Goal: Task Accomplishment & Management: Manage account settings

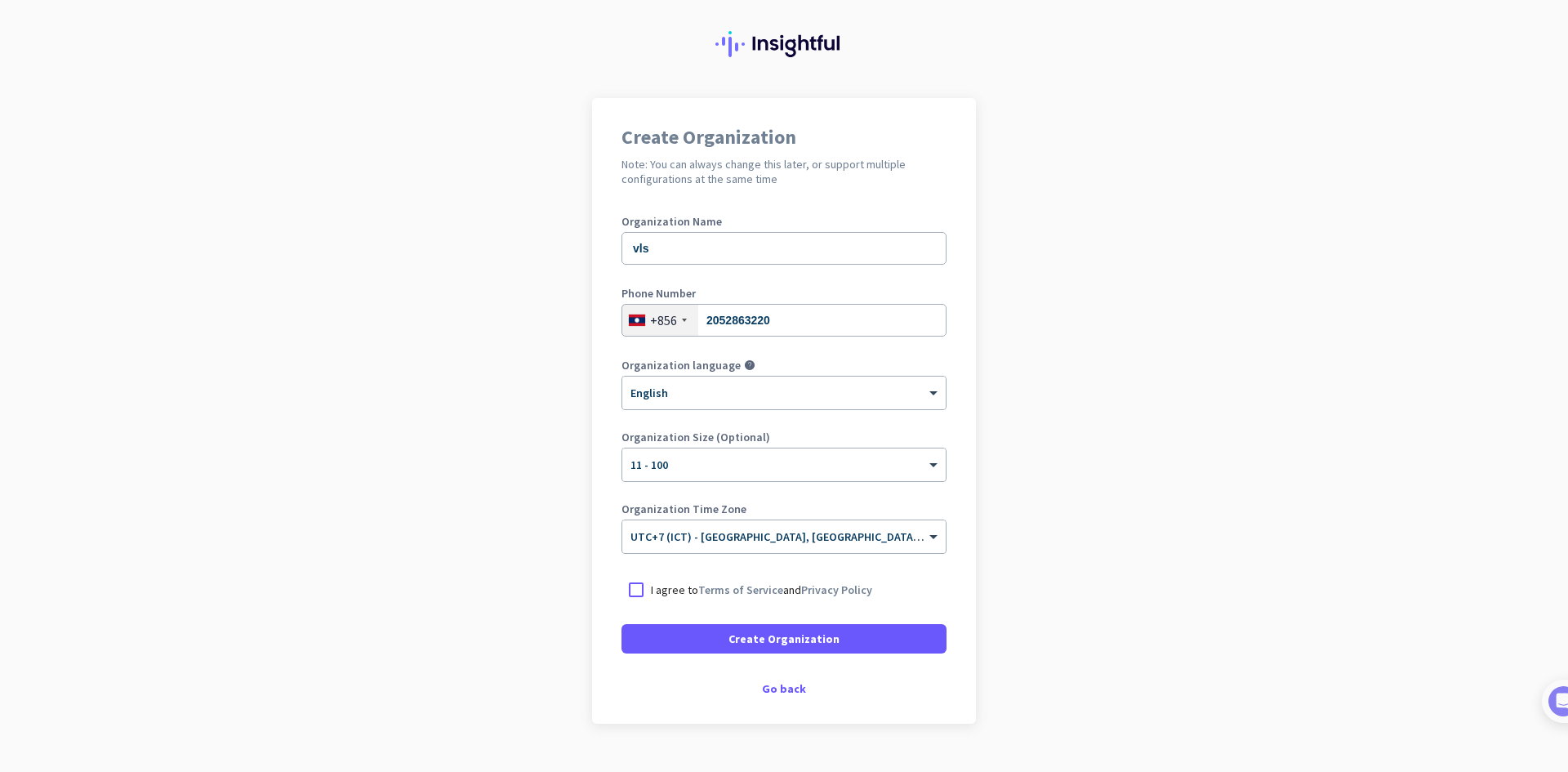
scroll to position [67, 0]
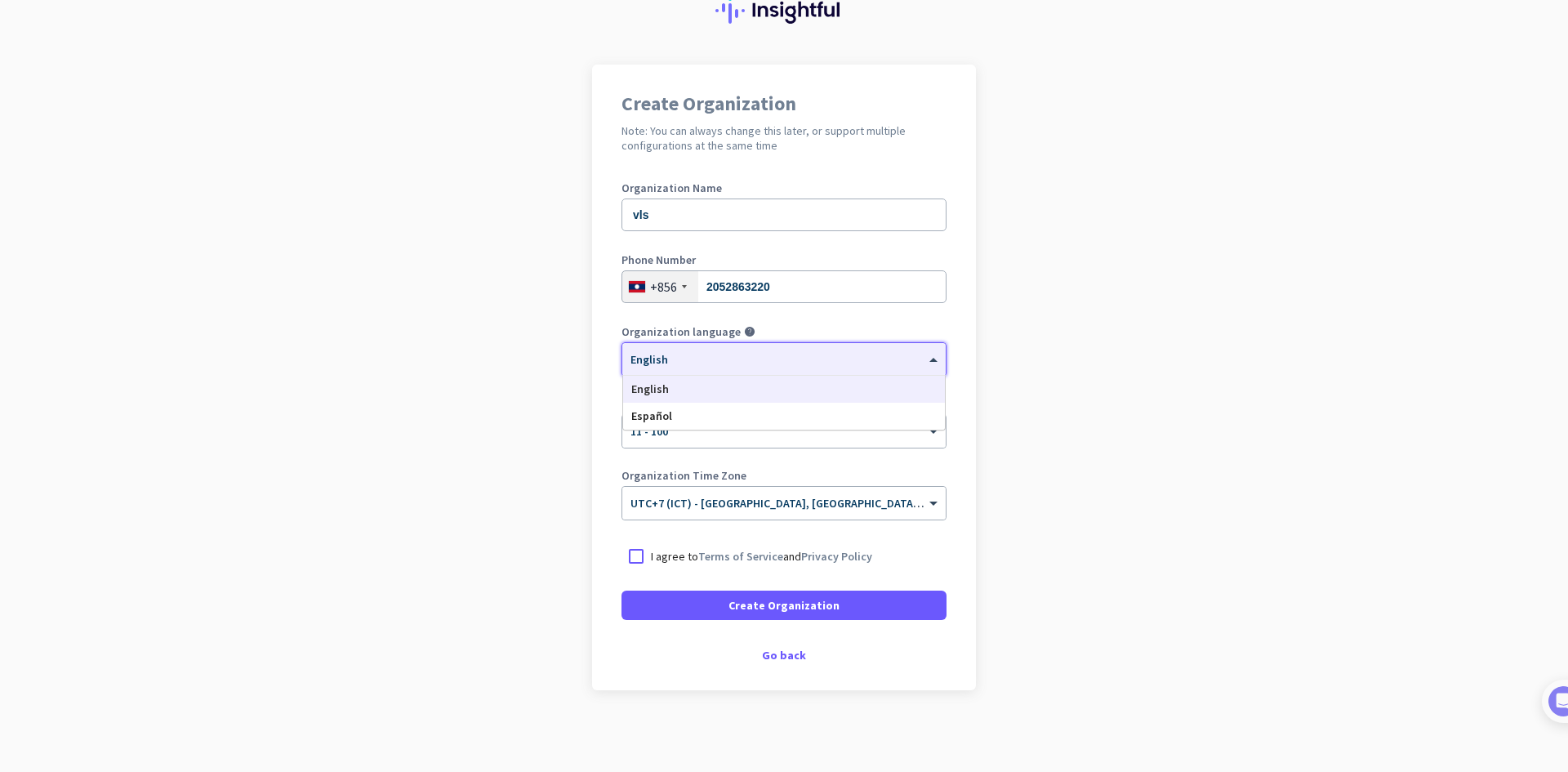
click at [886, 370] on div "× English" at bounding box center [783, 359] width 323 height 33
click at [1120, 445] on app-onboarding-organization "Create Organization Note: You can always change this later, or support multiple…" at bounding box center [784, 418] width 1568 height 707
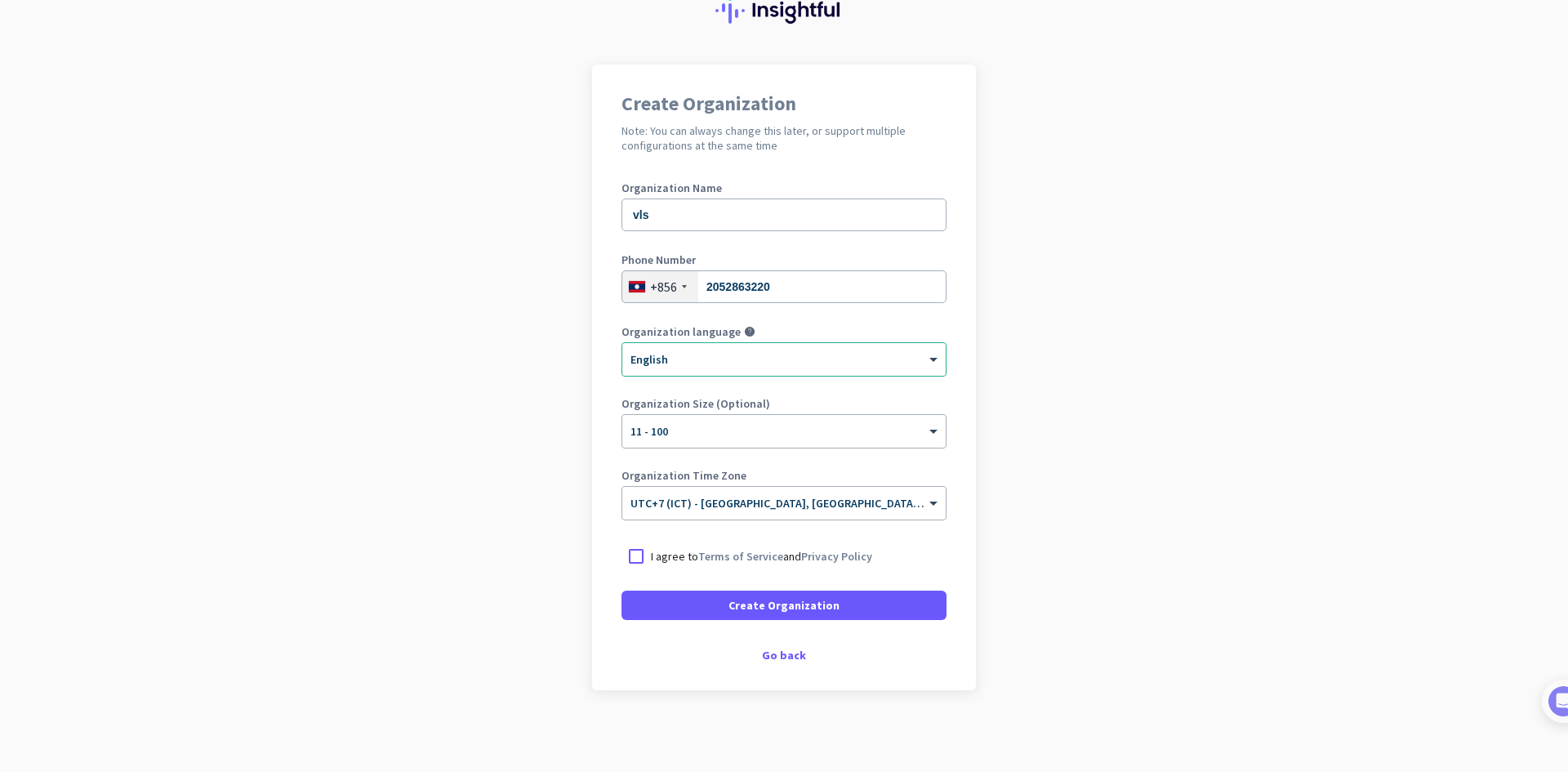
click at [651, 560] on p "I agree to Terms of Service and Privacy Policy" at bounding box center [762, 556] width 221 height 16
click at [0, 0] on input "I agree to Terms of Service and Privacy Policy" at bounding box center [0, 0] width 0 height 0
click at [783, 608] on span "Create Organization" at bounding box center [784, 604] width 111 height 16
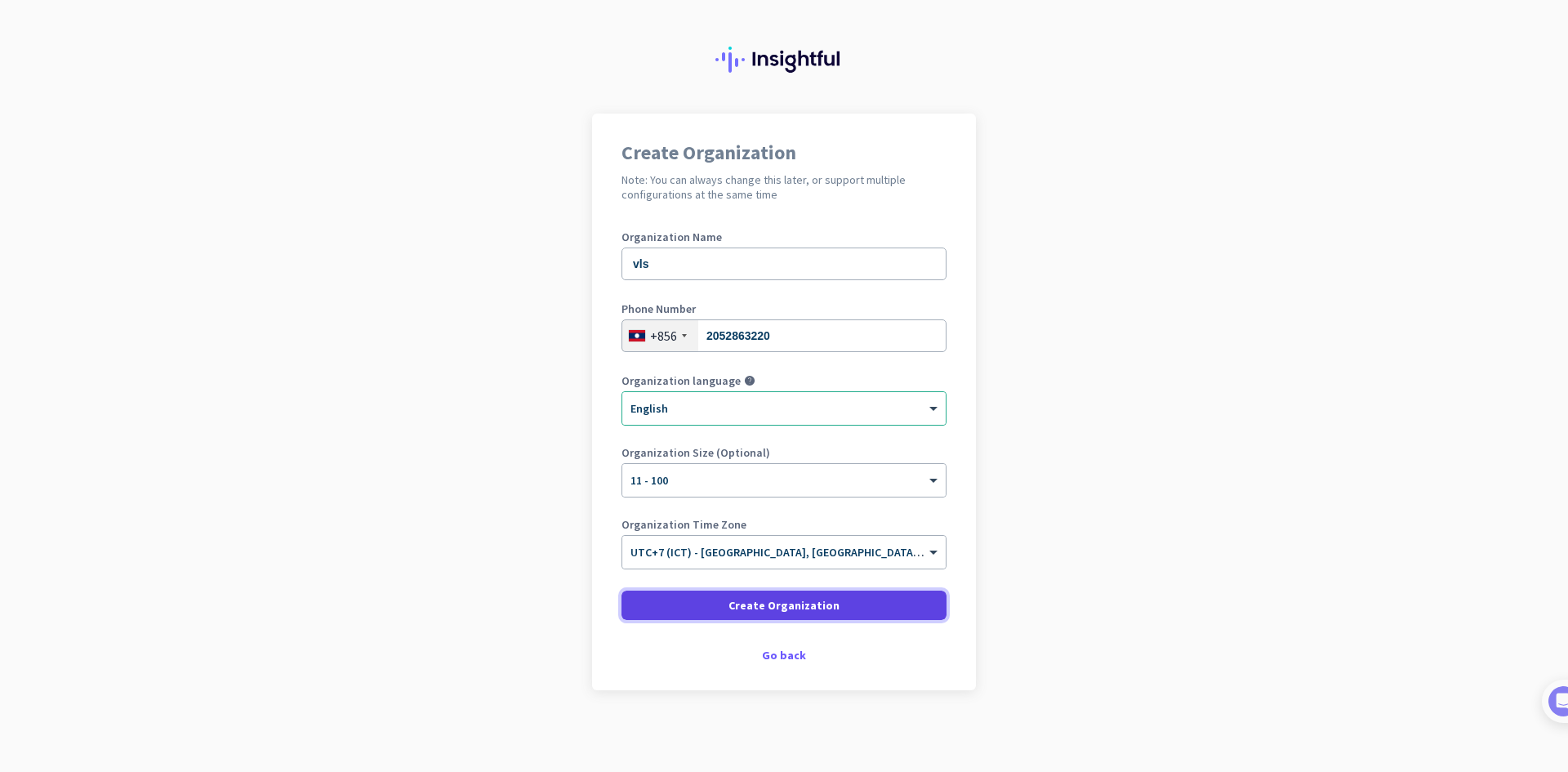
scroll to position [19, 0]
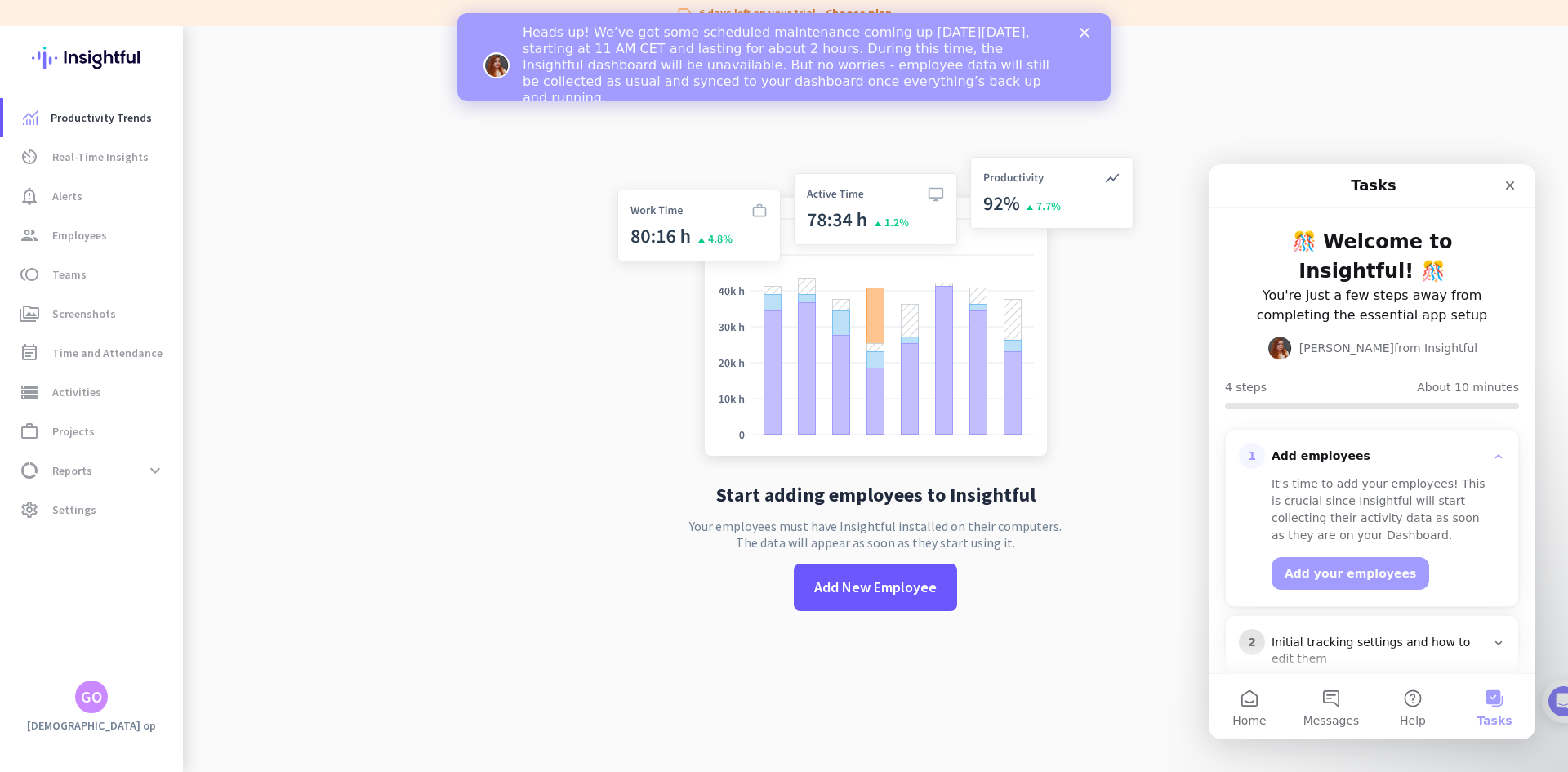
scroll to position [26, 0]
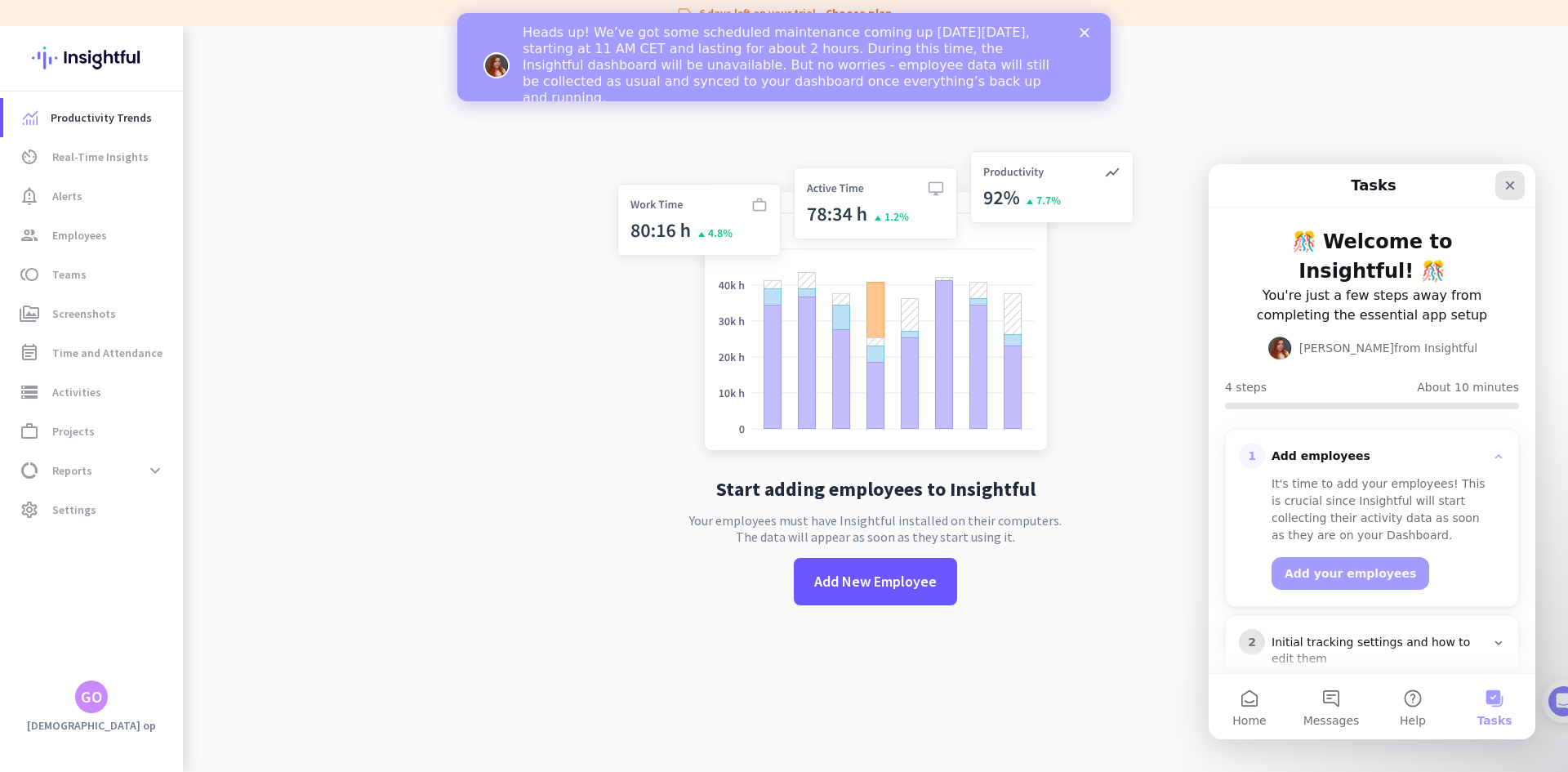
click at [1509, 186] on icon "Close" at bounding box center [1511, 186] width 9 height 9
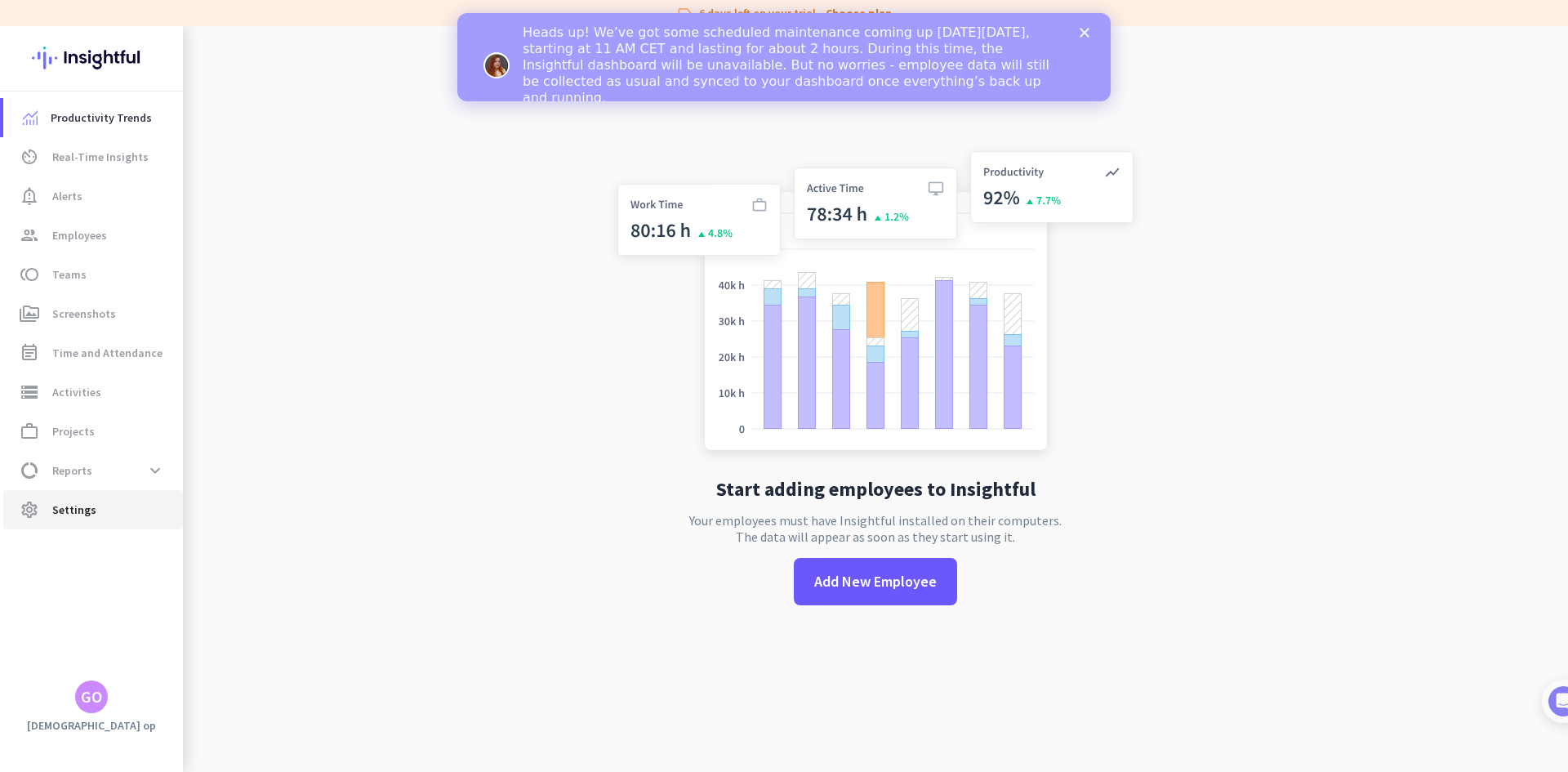
scroll to position [0, 0]
click at [1080, 34] on icon "Close" at bounding box center [1085, 33] width 9 height 9
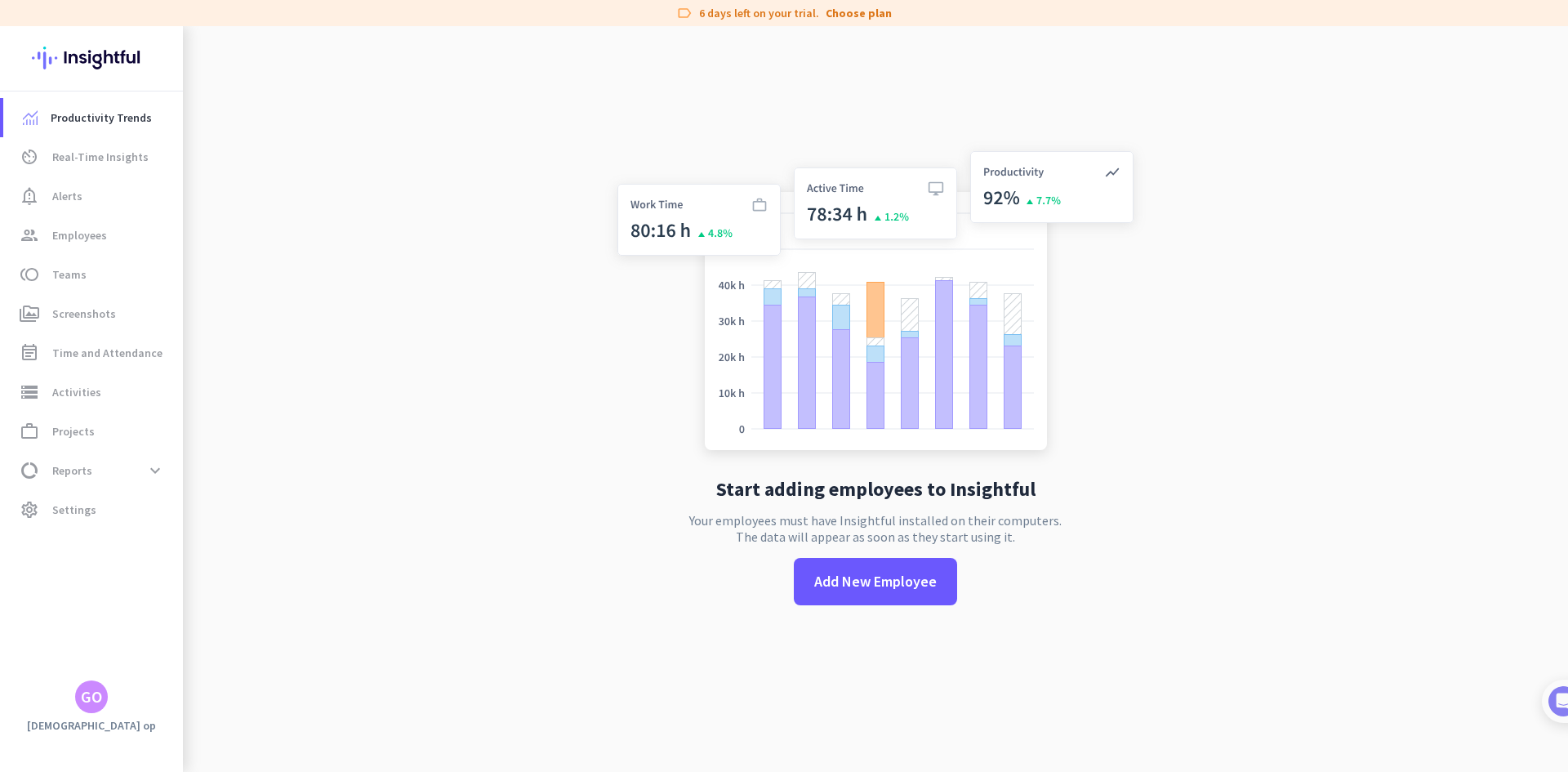
click at [395, 234] on app-no-employees "Start adding employees to Insightful Your employees must have Insightful instal…" at bounding box center [875, 386] width 1385 height 772
click at [139, 163] on span "Real-Time Insights" at bounding box center [100, 156] width 96 height 20
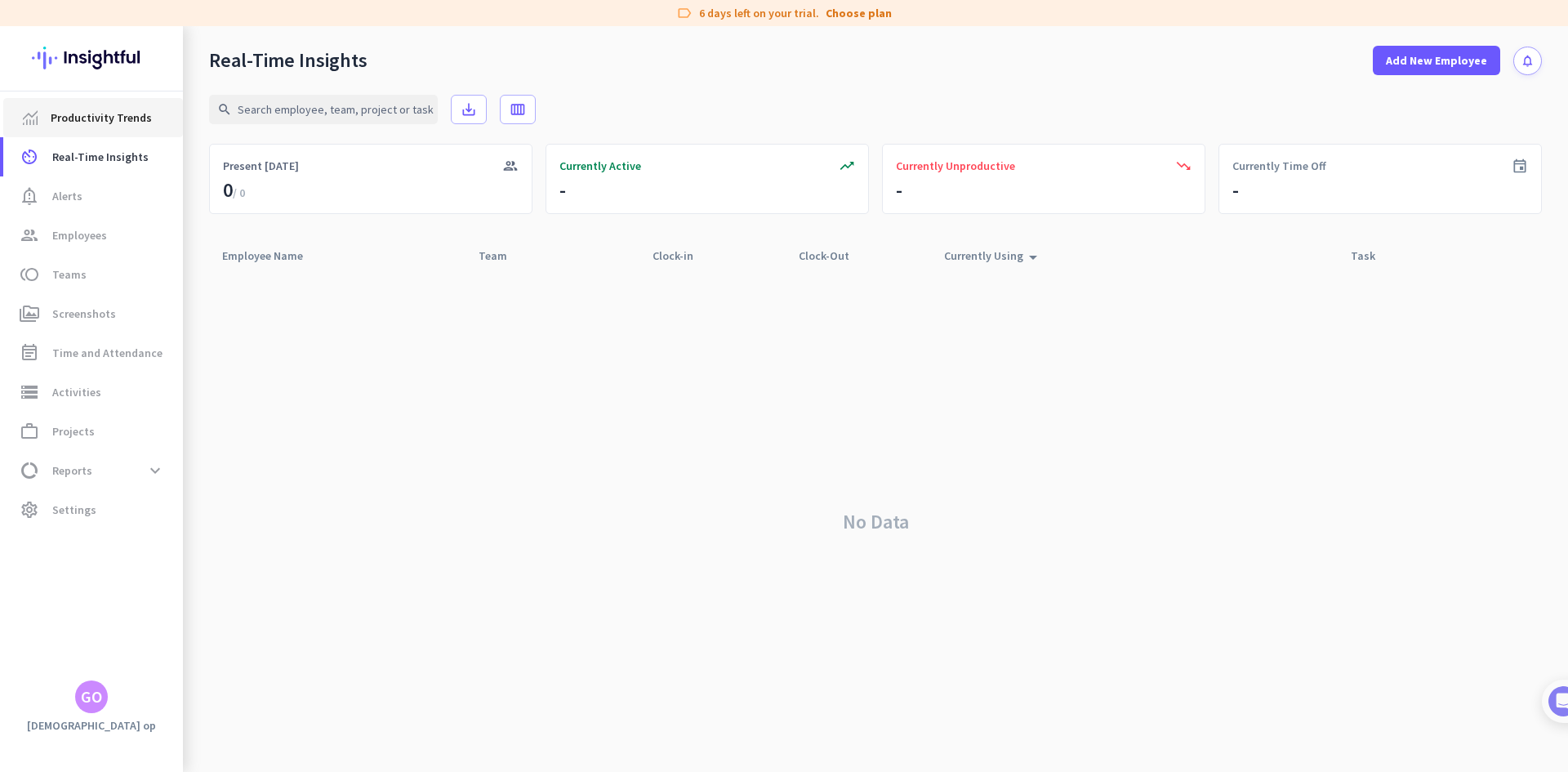
click at [137, 115] on span "Productivity Trends" at bounding box center [101, 117] width 101 height 20
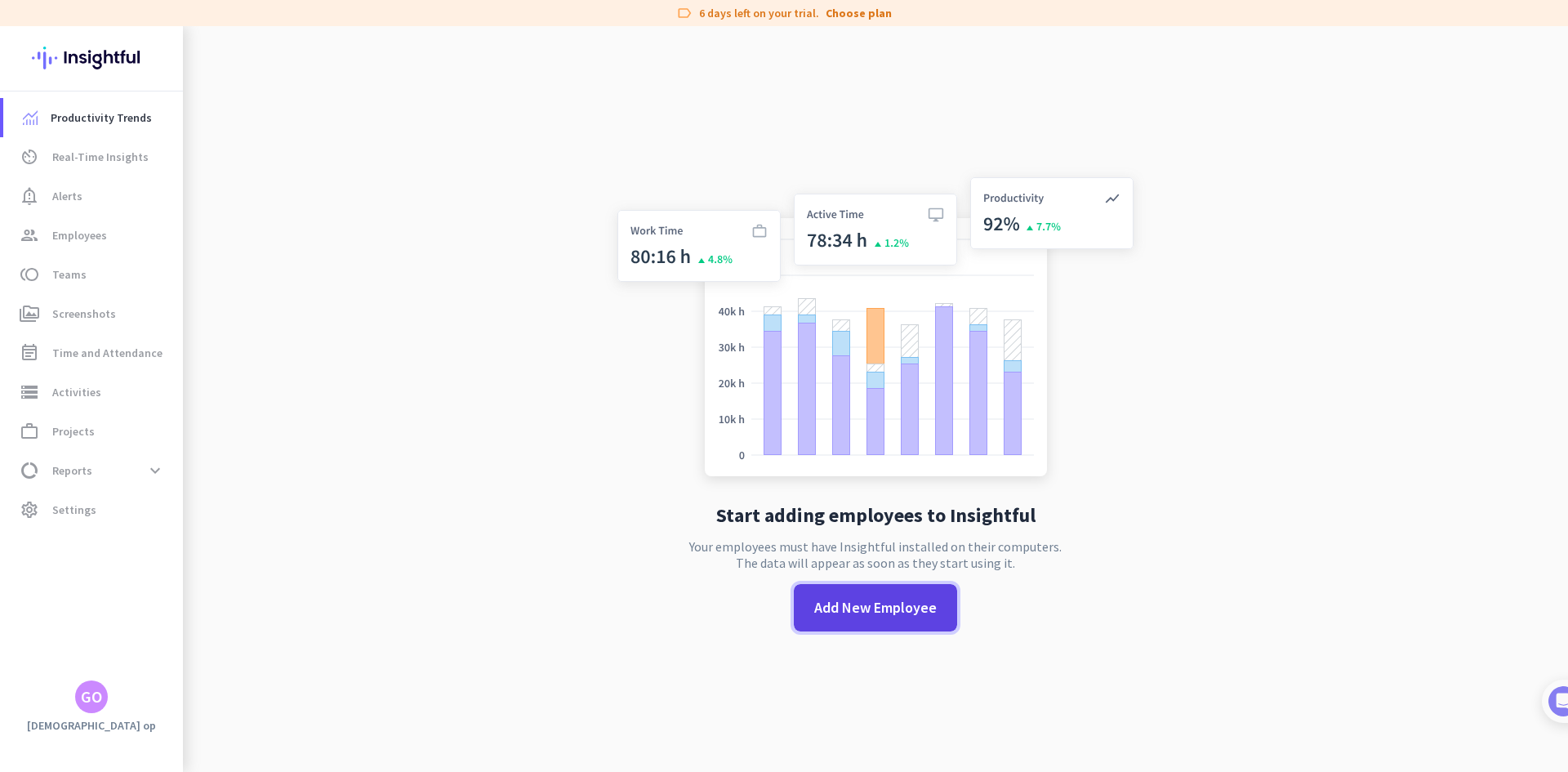
click at [876, 596] on span at bounding box center [875, 608] width 163 height 39
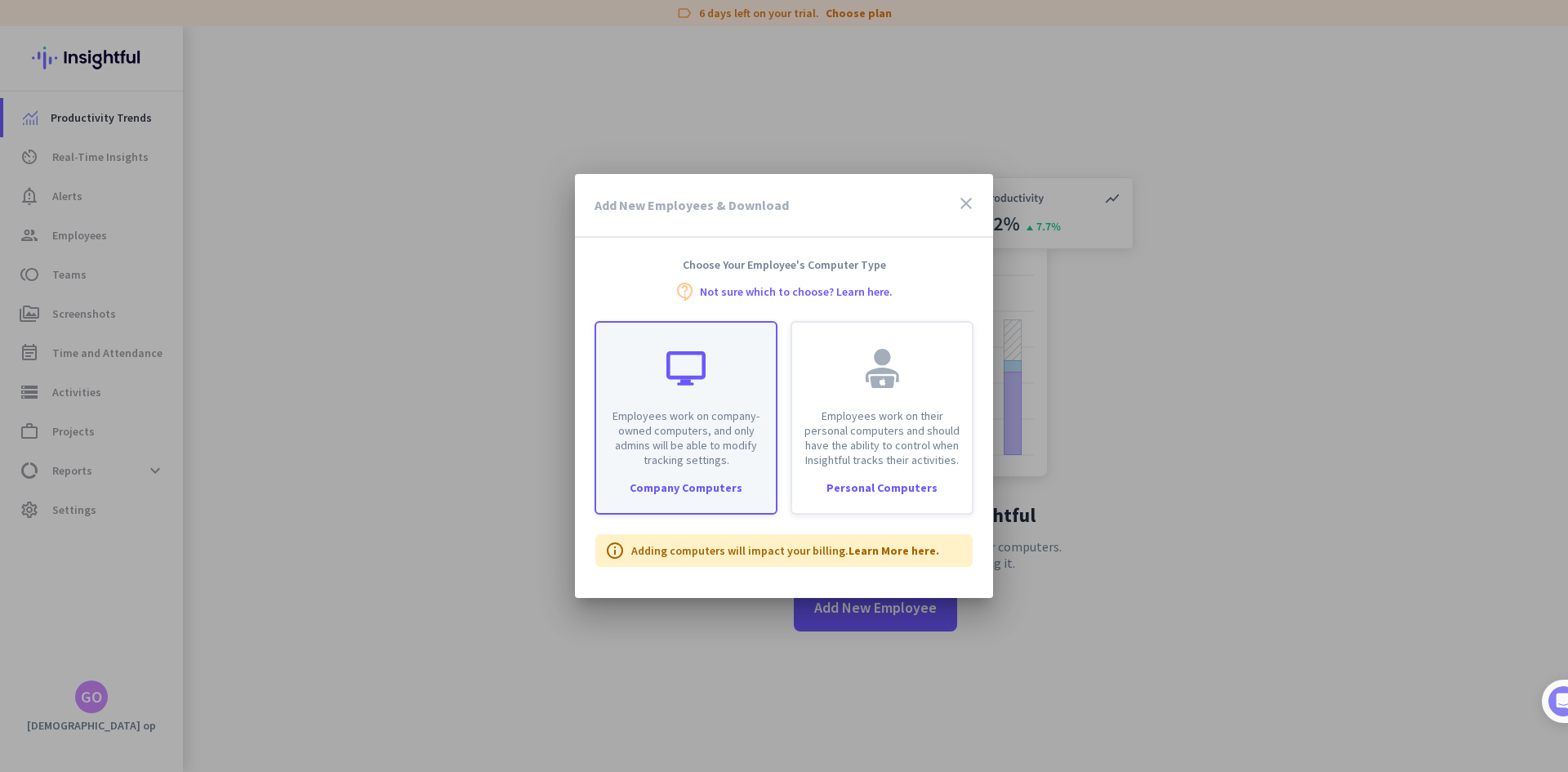
click at [683, 366] on div at bounding box center [686, 368] width 39 height 39
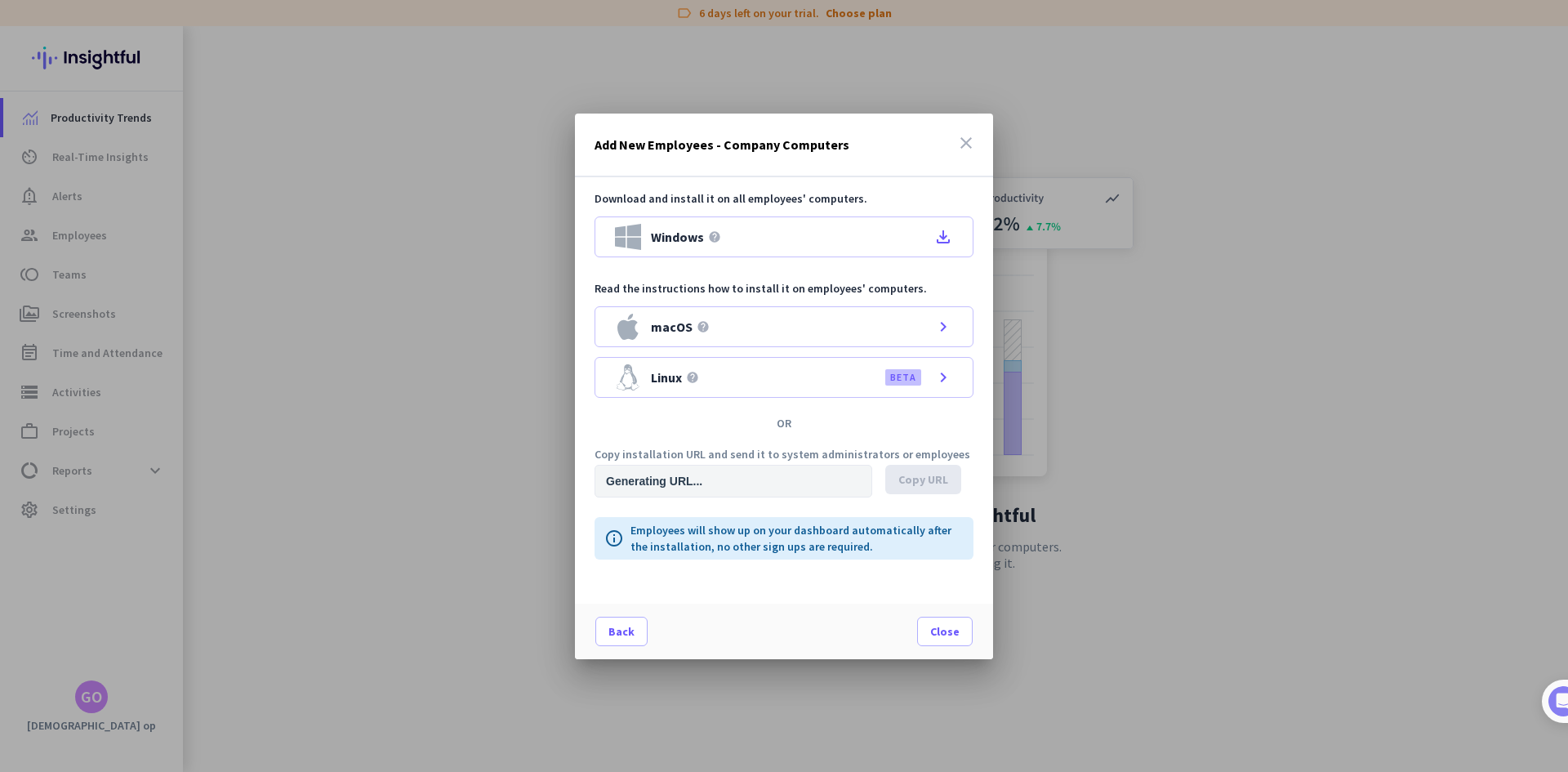
type input "[URL][DOMAIN_NAME]"
click at [935, 235] on icon "file_download" at bounding box center [943, 236] width 20 height 20
click at [942, 468] on span at bounding box center [923, 480] width 76 height 39
click at [711, 452] on p "Copy installation URL and send it to system administrators or employees" at bounding box center [784, 454] width 379 height 11
click at [954, 618] on span at bounding box center [945, 631] width 54 height 39
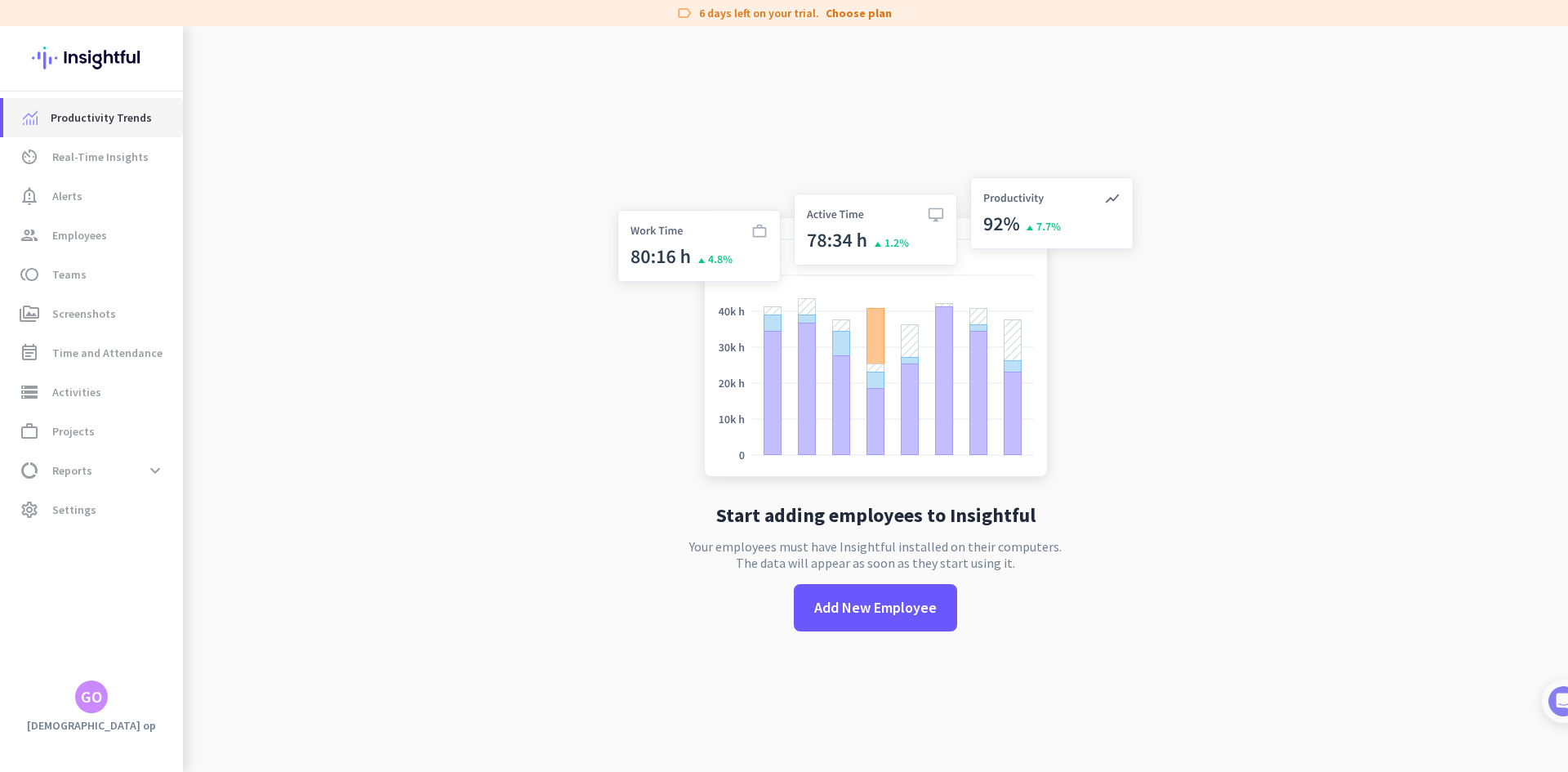
click at [96, 124] on span "Productivity Trends" at bounding box center [101, 117] width 101 height 20
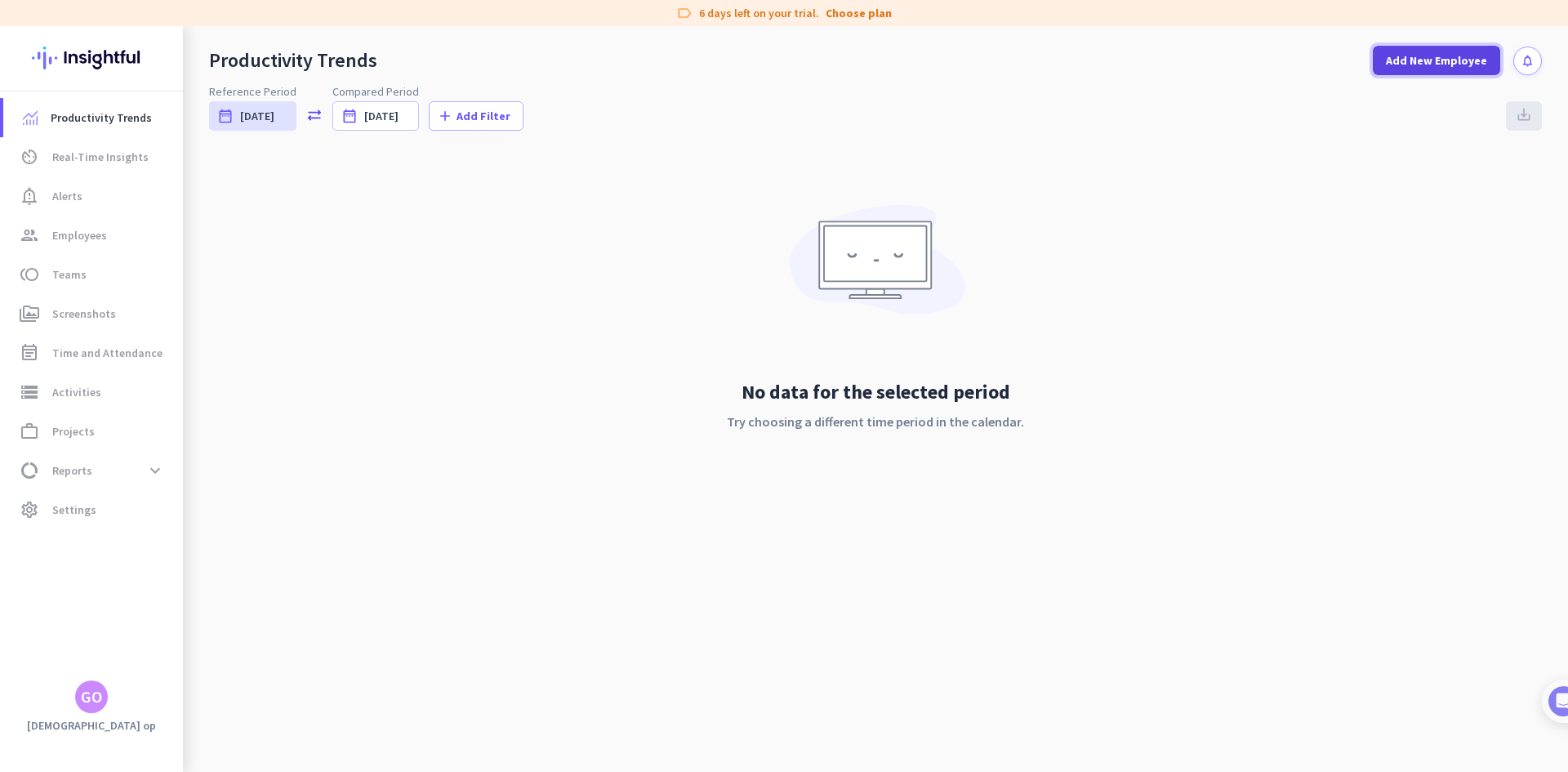
click at [1427, 66] on span "Add New Employee" at bounding box center [1437, 60] width 101 height 16
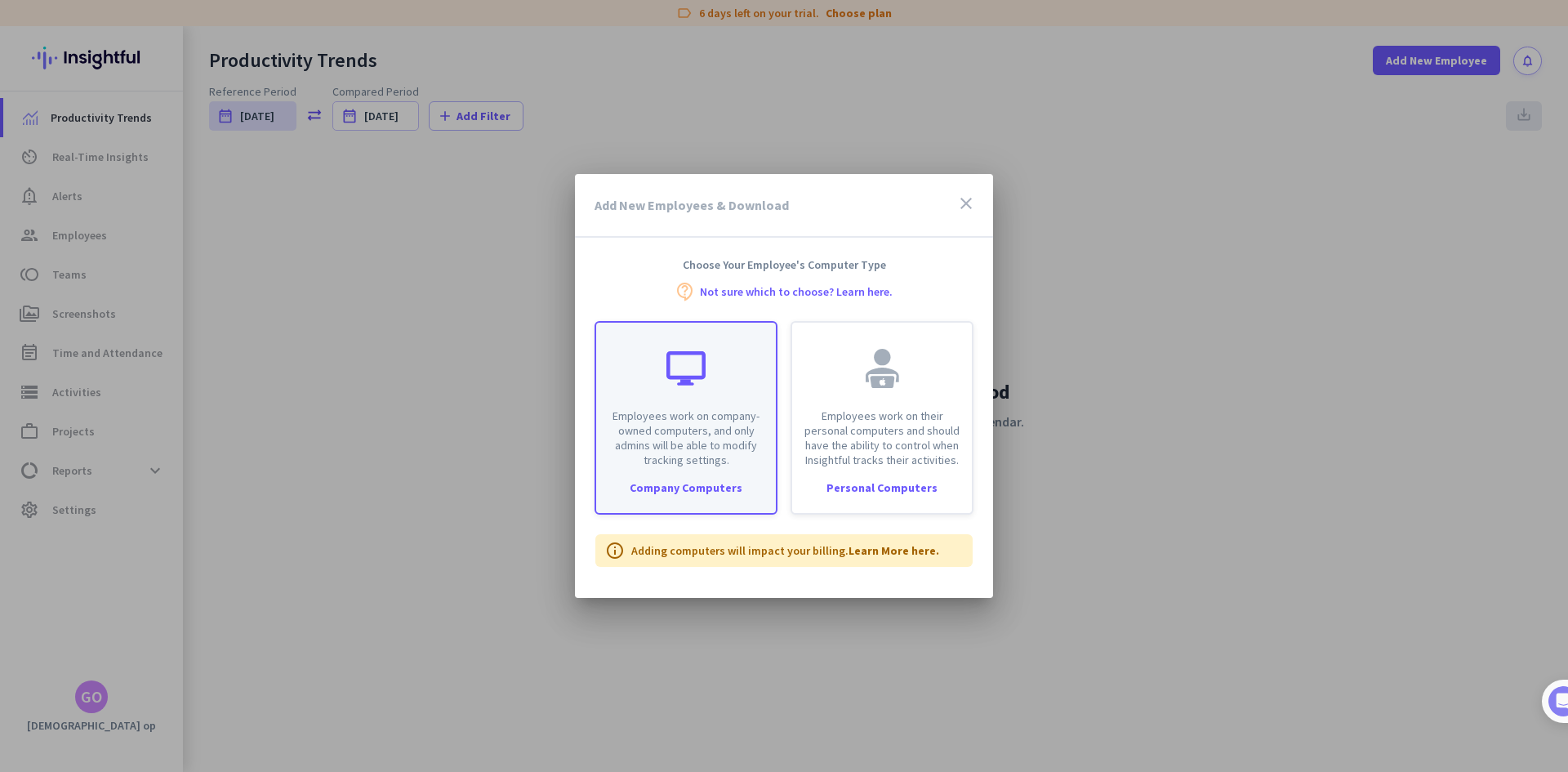
click at [726, 395] on div "Employees work on company-owned computers, and only admins will be able to modi…" at bounding box center [686, 394] width 180 height 144
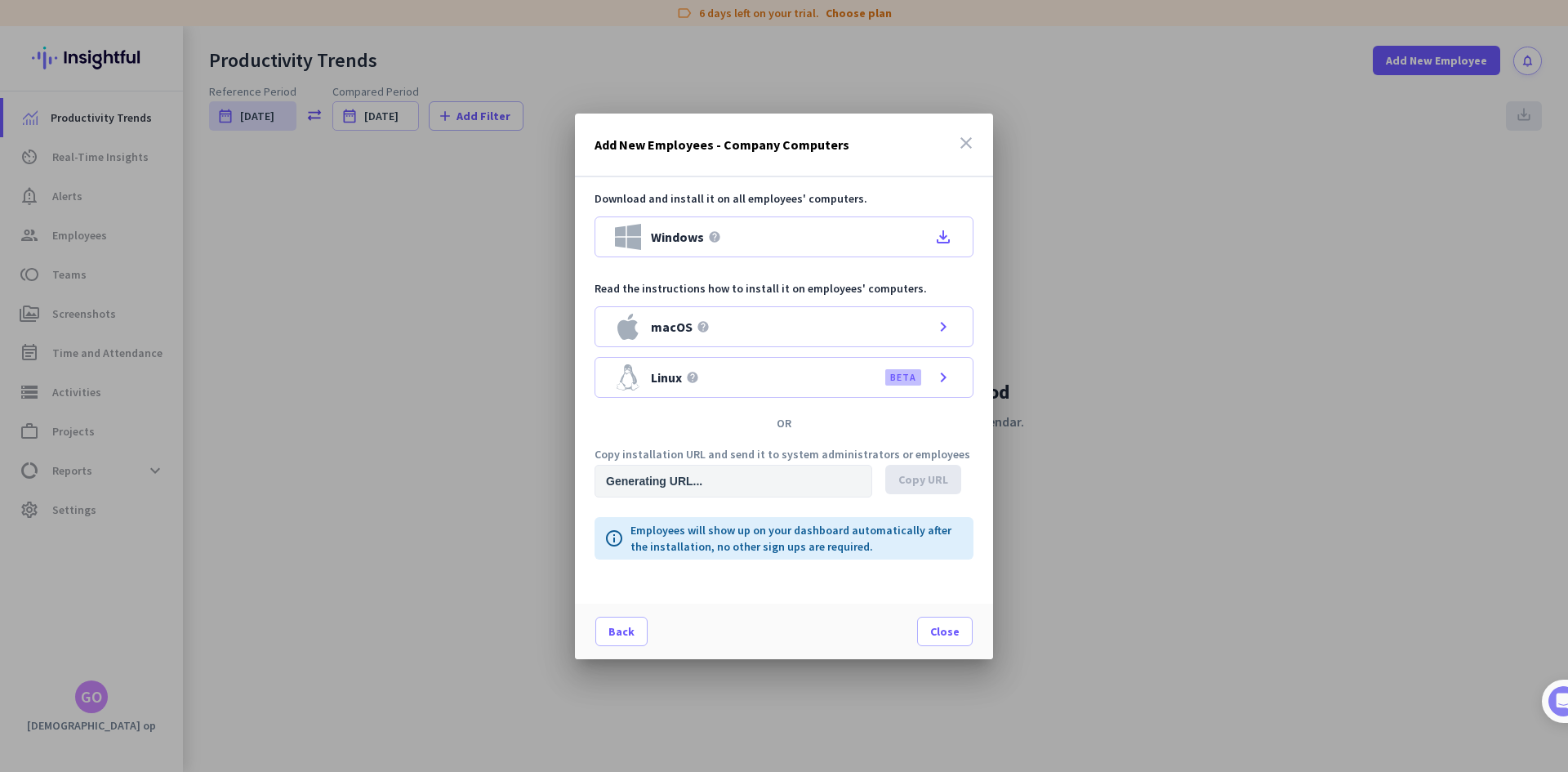
type input "[URL][DOMAIN_NAME]"
click at [961, 134] on icon "close" at bounding box center [966, 142] width 20 height 20
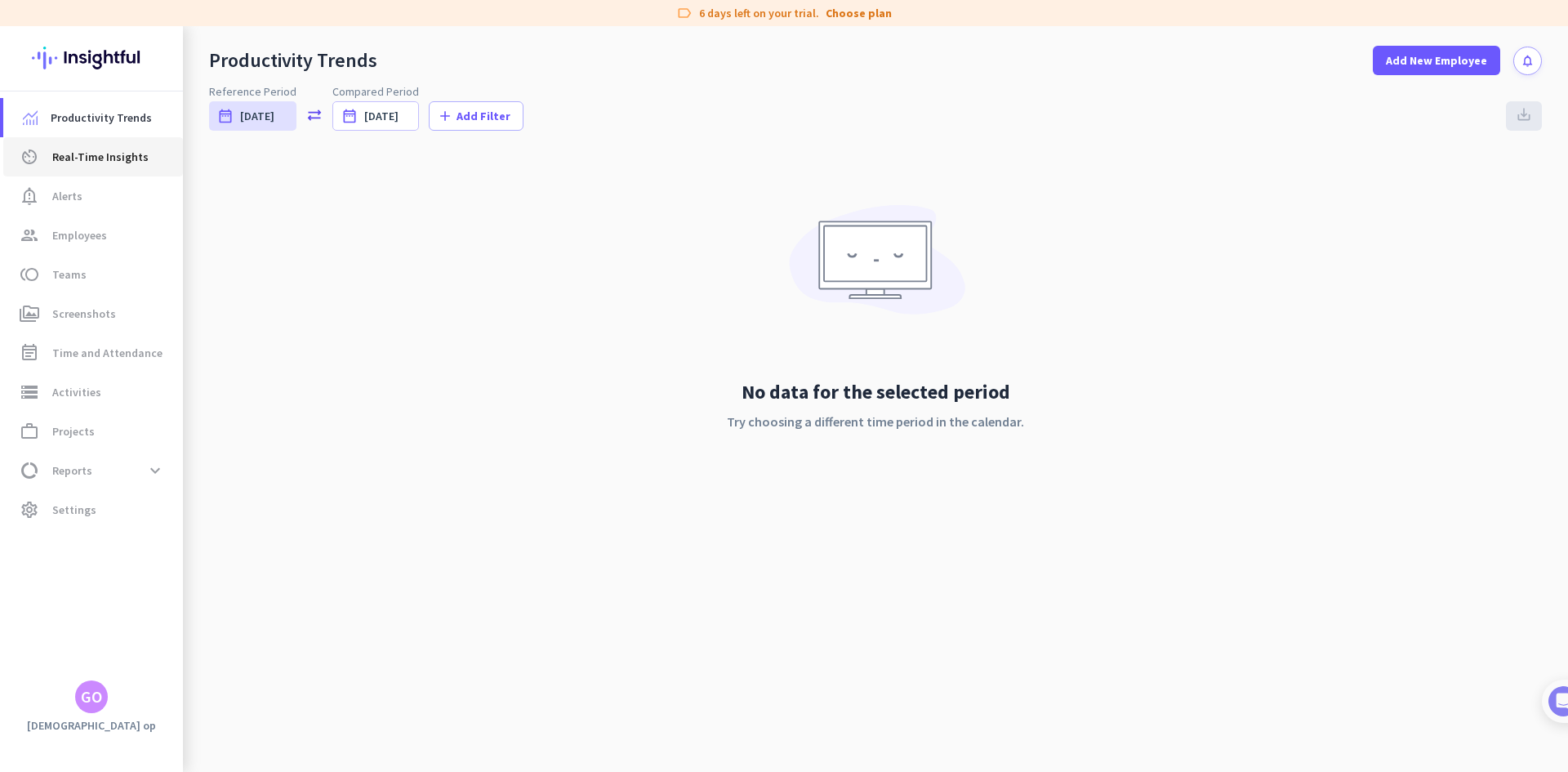
click at [93, 170] on link "av_timer Real-Time Insights" at bounding box center [93, 156] width 180 height 39
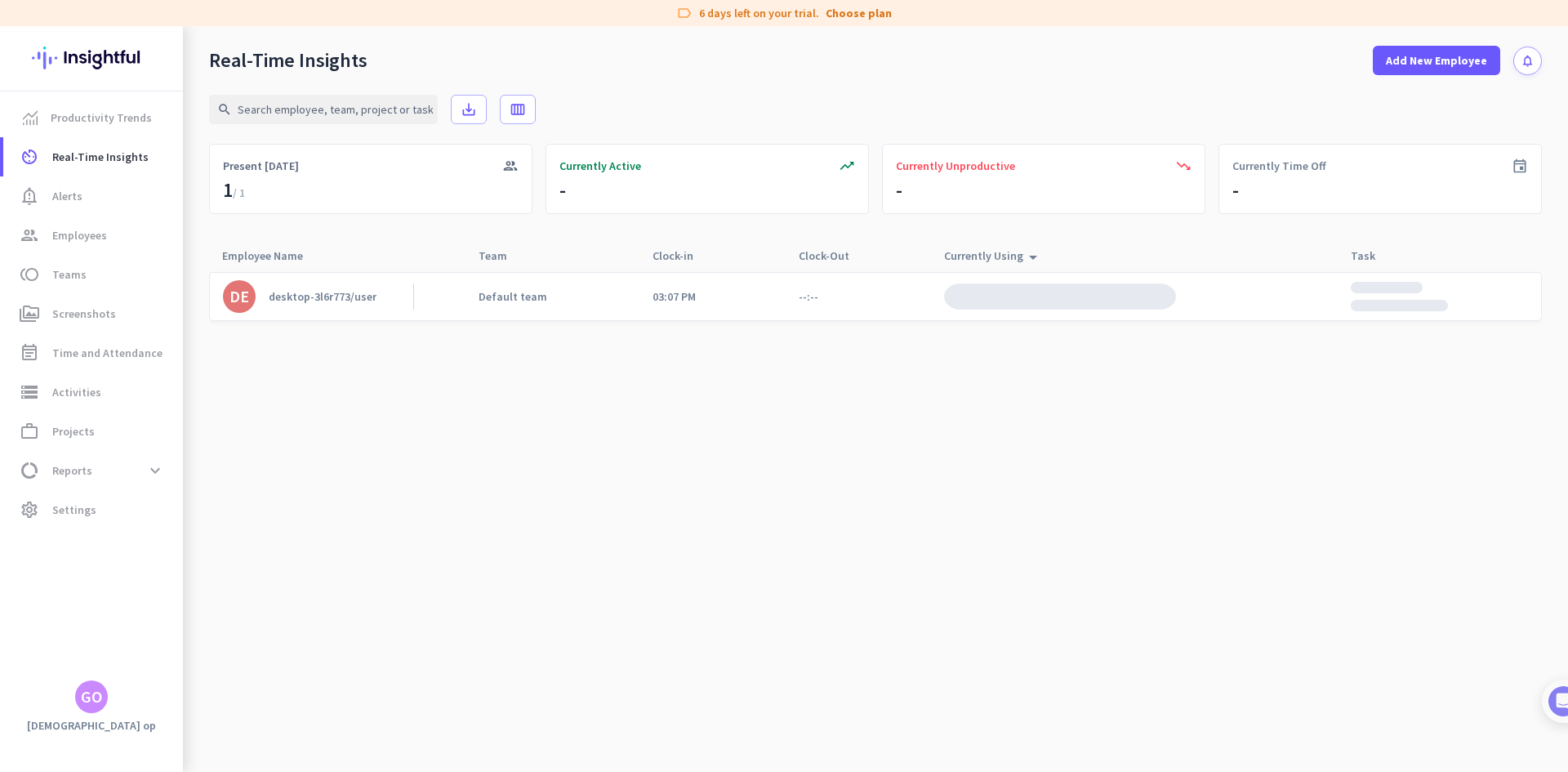
click at [615, 300] on div "DE desktop-3l6r773/user Default team 03:07 PM --:--" at bounding box center [875, 296] width 1333 height 49
click at [481, 303] on div "Default team" at bounding box center [512, 297] width 68 height 15
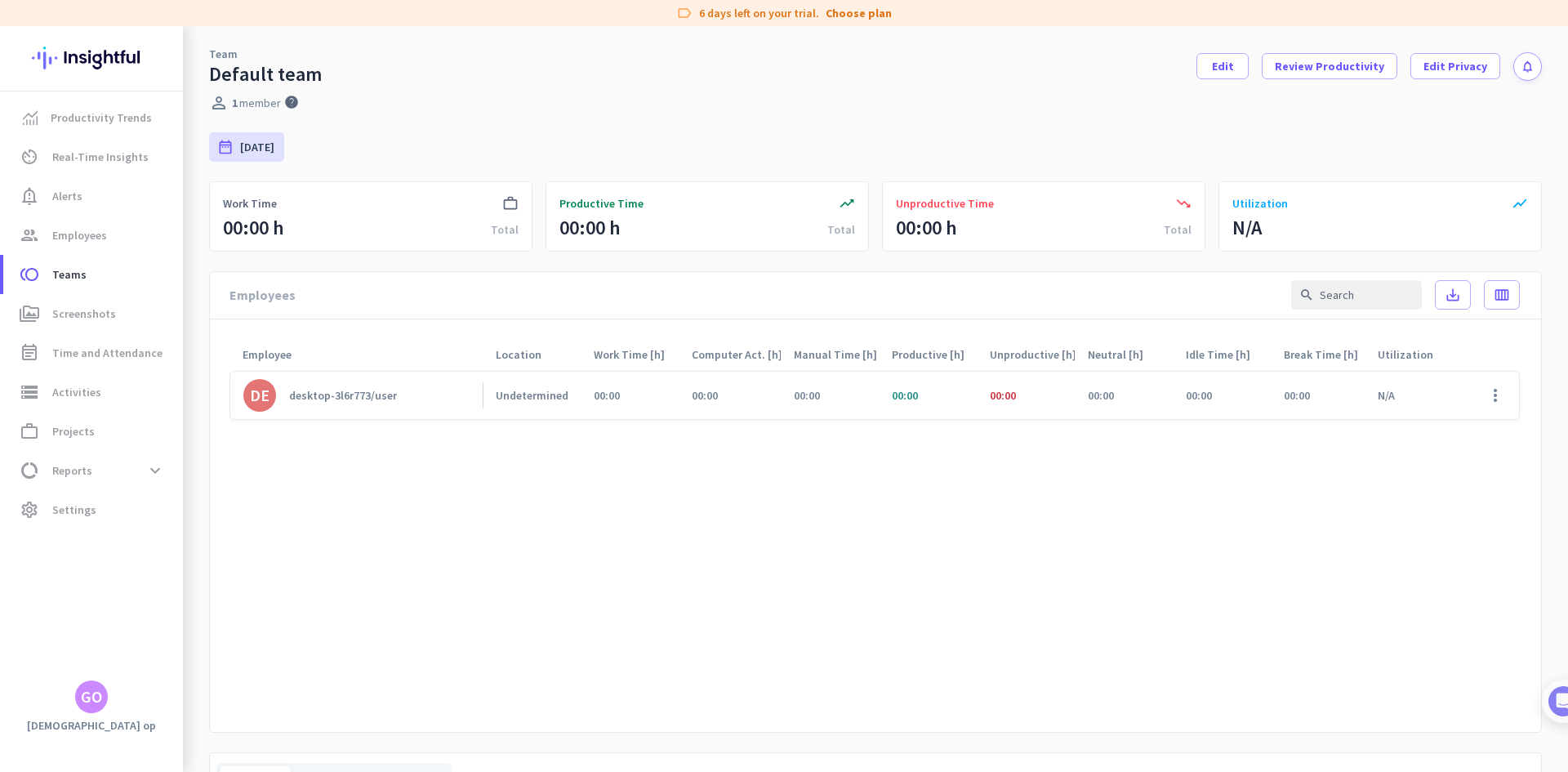
click at [341, 398] on div "desktop-3l6r773/user" at bounding box center [343, 395] width 108 height 15
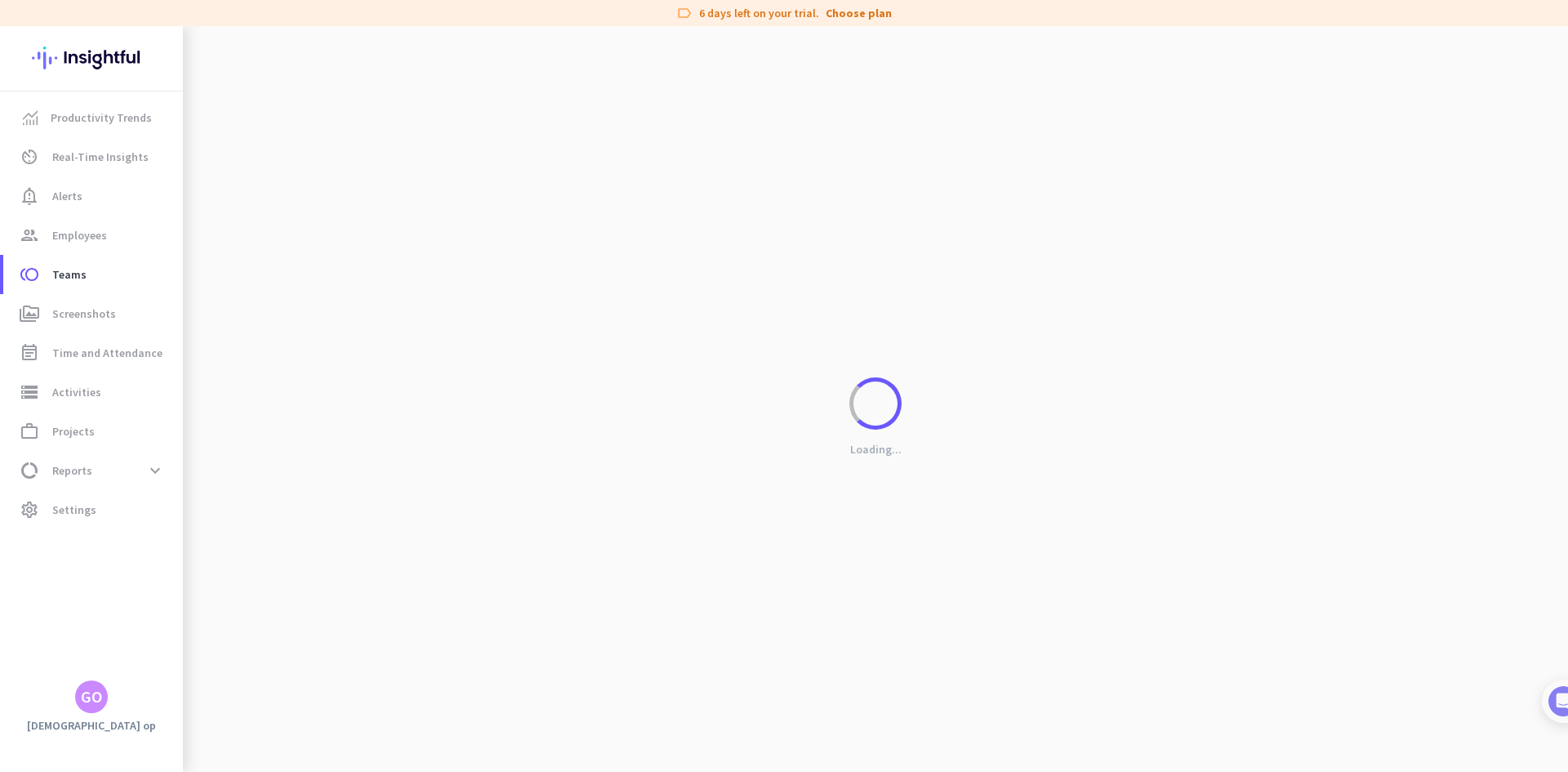
click at [1480, 393] on div "Loading..." at bounding box center [875, 412] width 1385 height 772
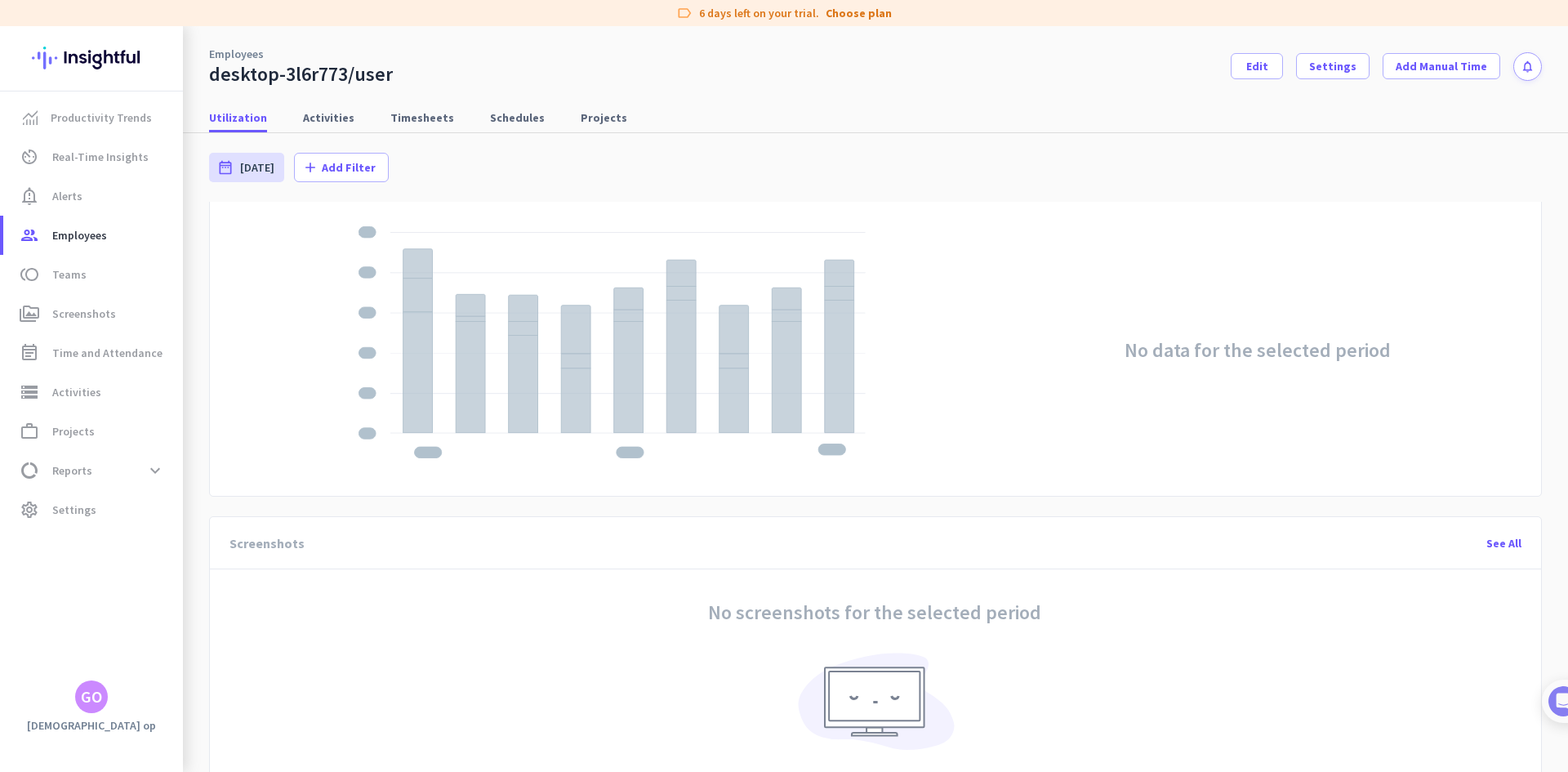
scroll to position [327, 0]
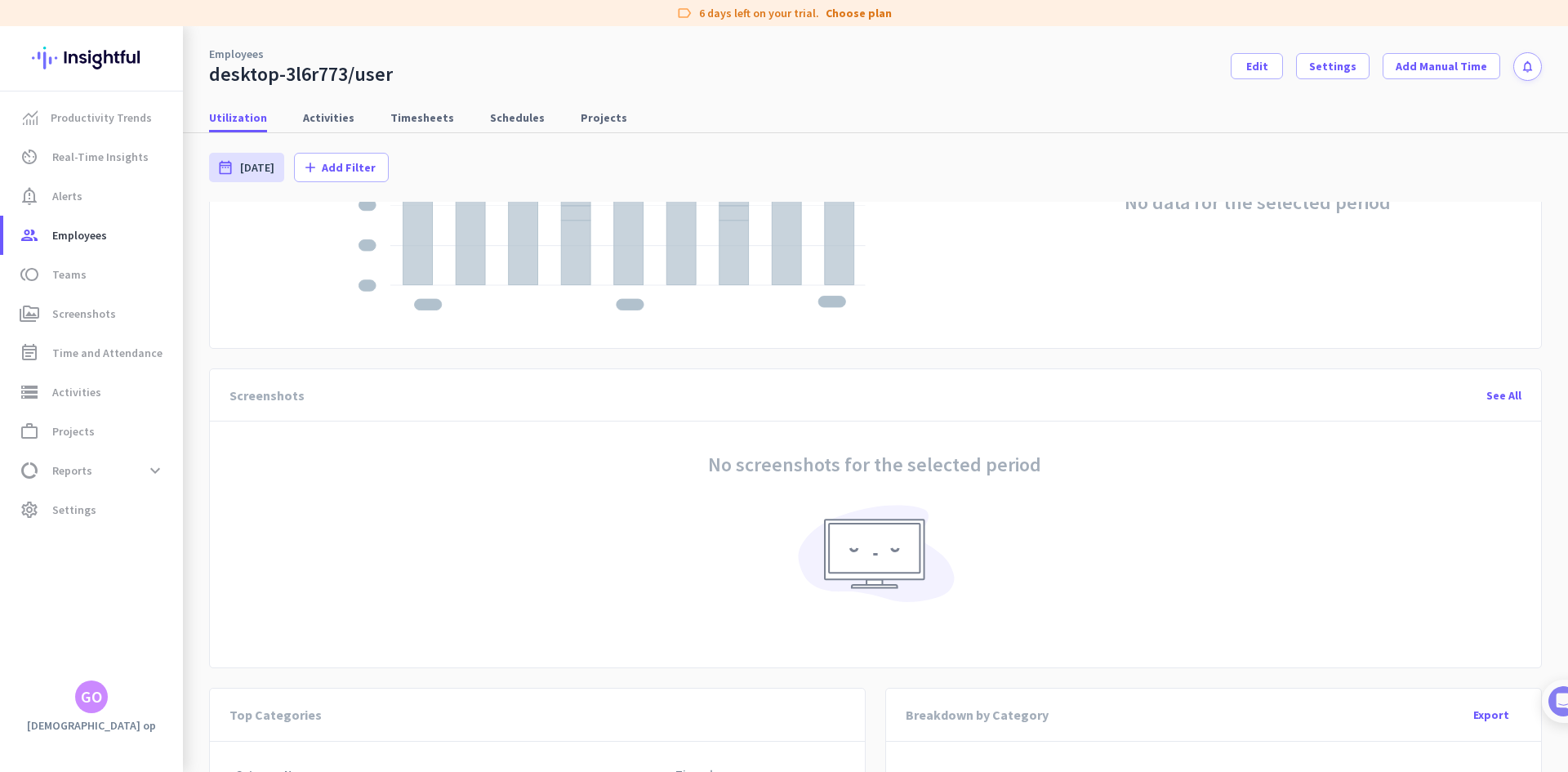
click at [934, 488] on div "No screenshots for the selected period" at bounding box center [875, 539] width 1265 height 215
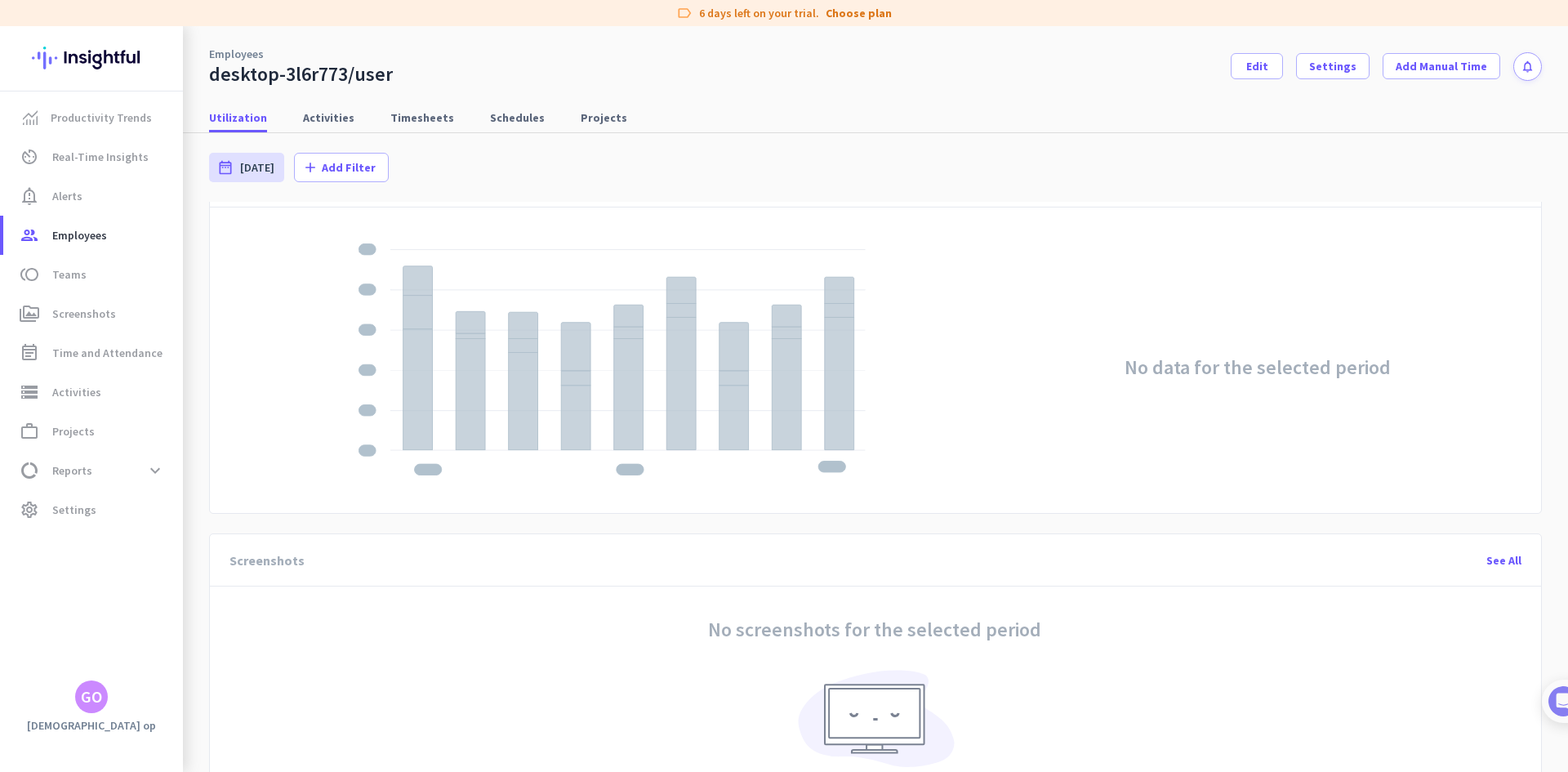
scroll to position [0, 0]
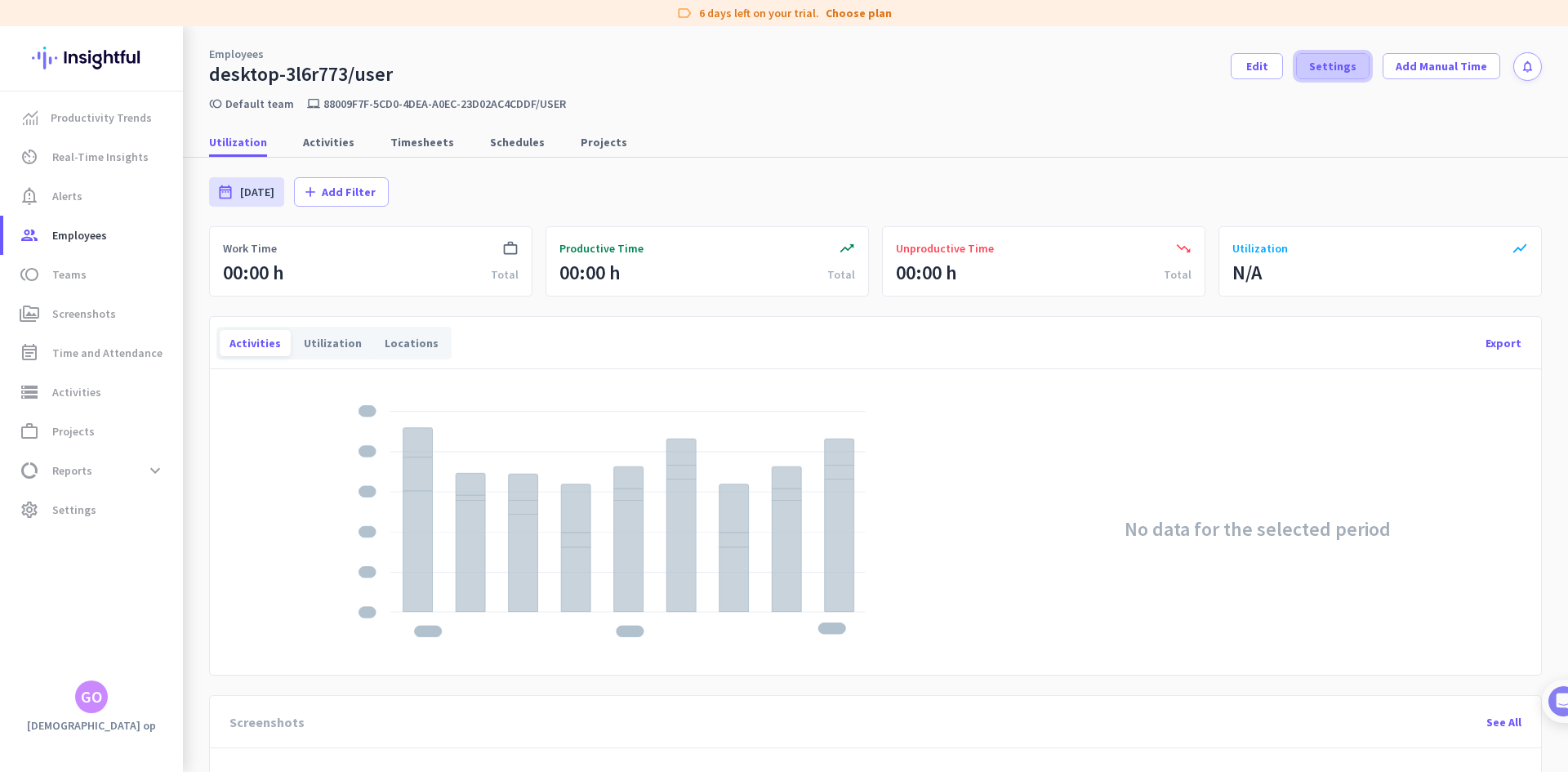
click at [1329, 75] on span at bounding box center [1333, 67] width 72 height 39
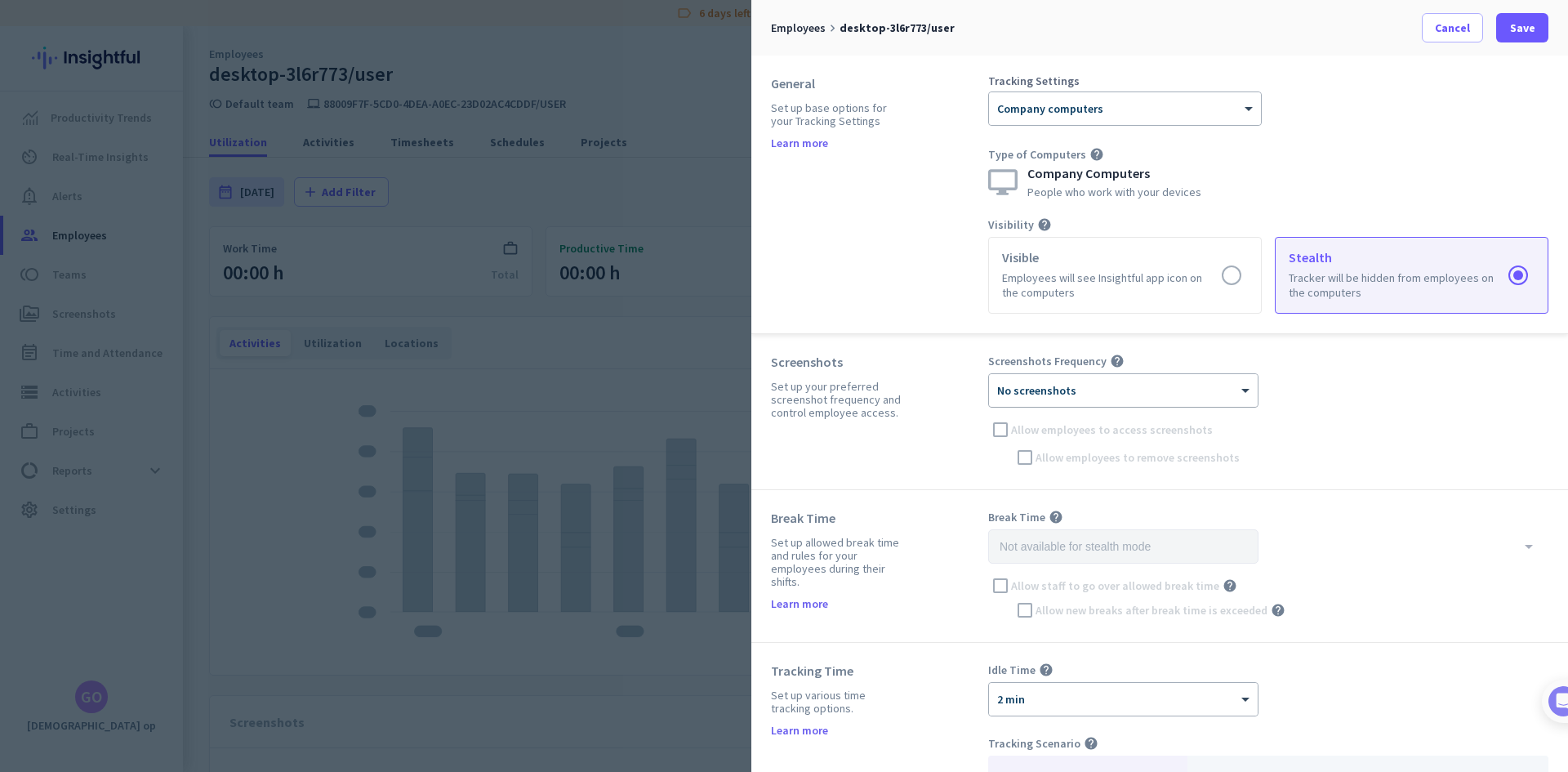
click at [1148, 390] on div at bounding box center [1123, 385] width 269 height 14
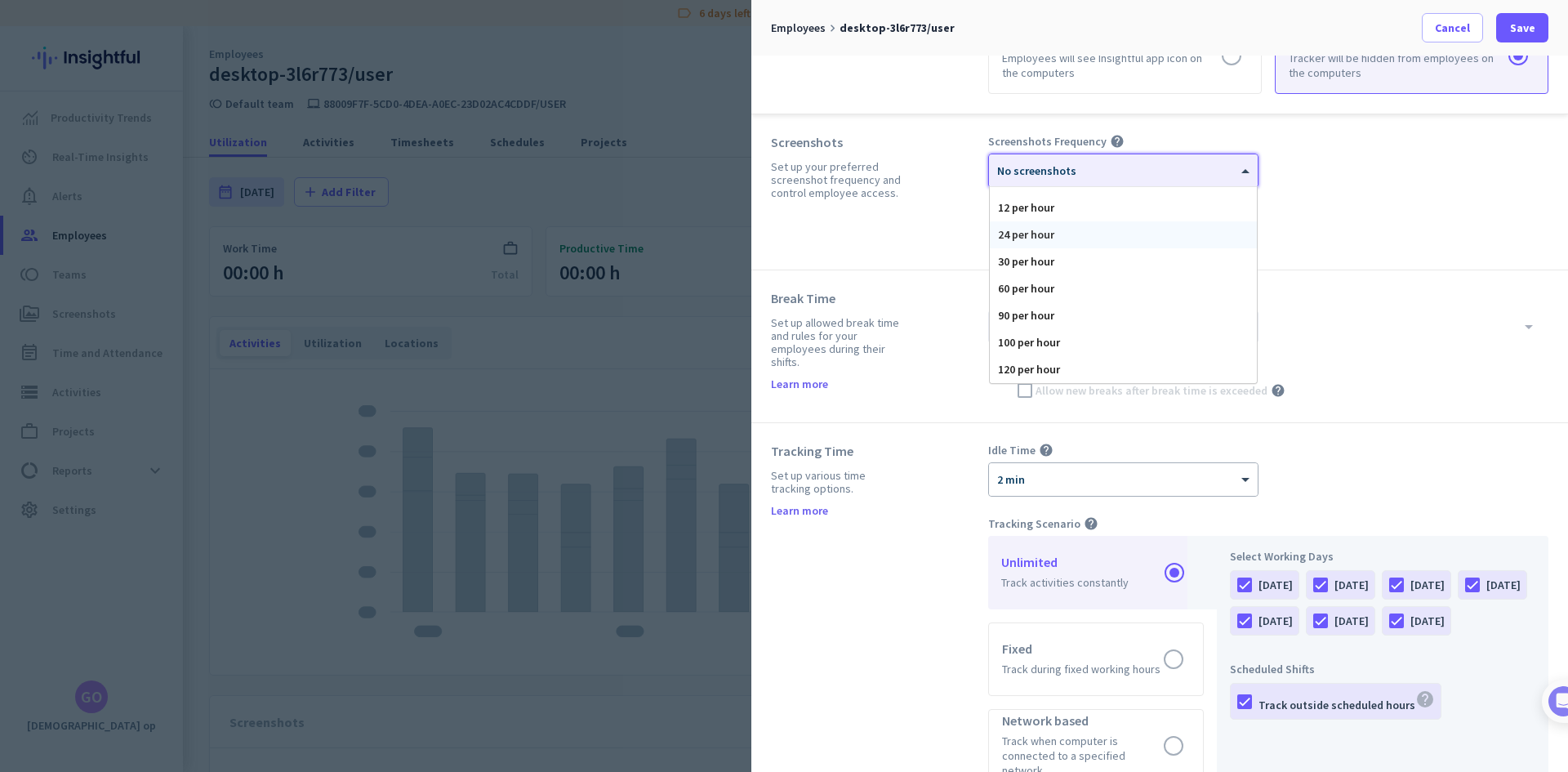
scroll to position [218, 0]
click at [1051, 289] on div "60 per hour" at bounding box center [1123, 290] width 267 height 27
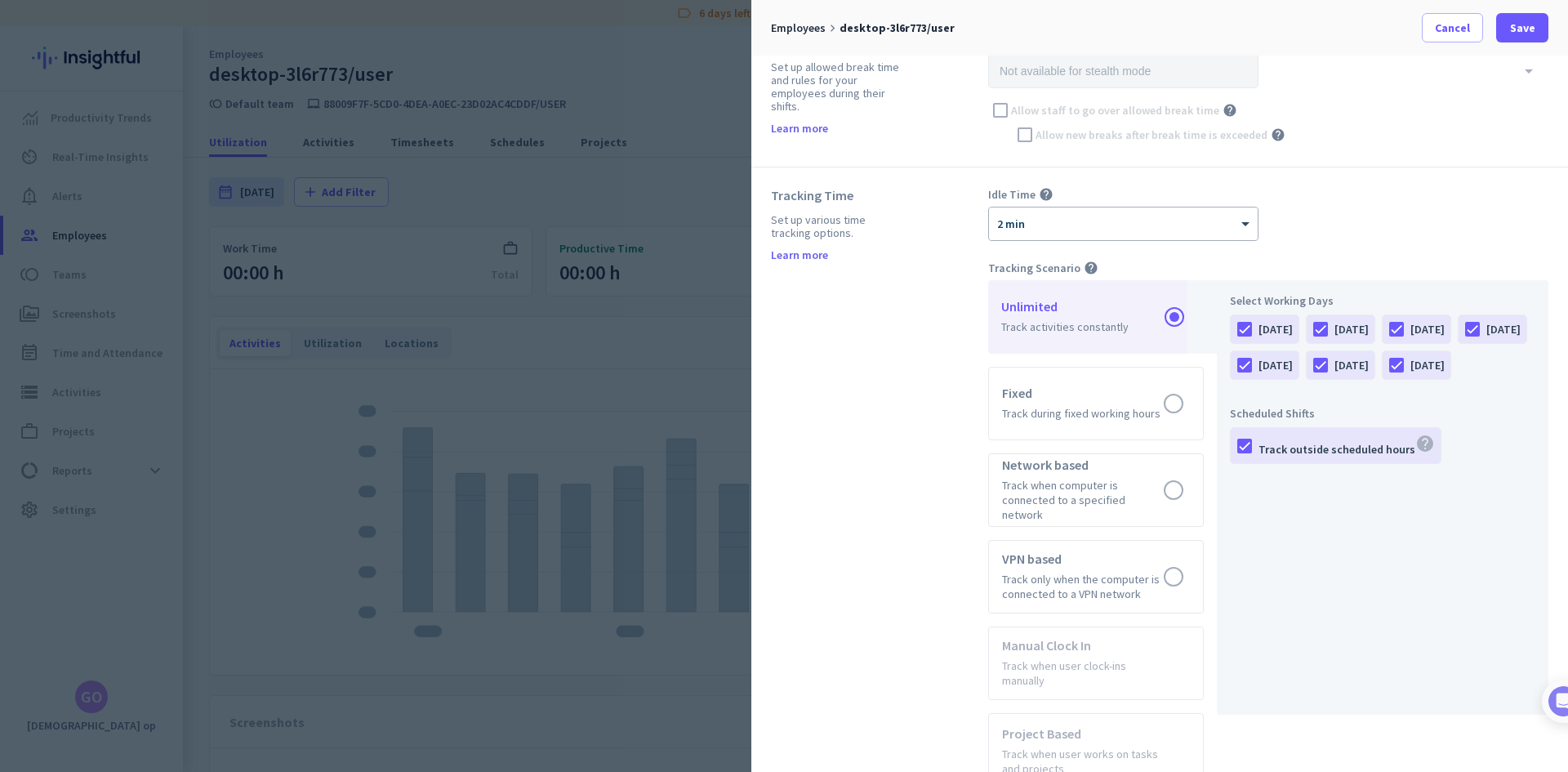
scroll to position [490, 0]
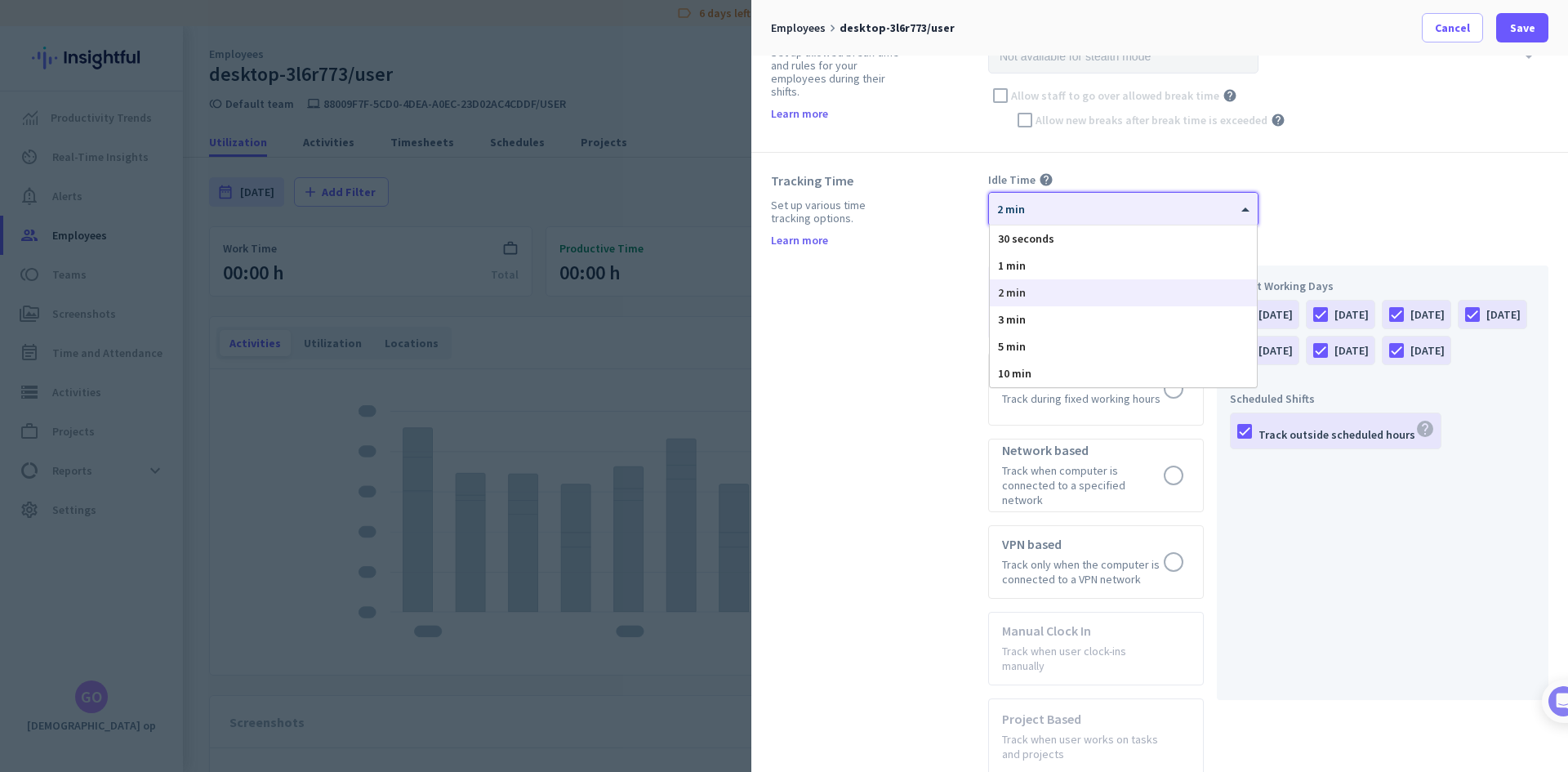
click at [1235, 215] on div "× 2 min" at bounding box center [1113, 209] width 248 height 14
click at [1317, 192] on div "Idle Time help × 2 min 30 seconds 1 min 2 min 3 min 5 min 10 min" at bounding box center [1268, 200] width 560 height 54
drag, startPoint x: 1182, startPoint y: 196, endPoint x: 1115, endPoint y: 232, distance: 76.1
click at [1181, 196] on div "× 2 min" at bounding box center [1123, 209] width 269 height 33
click at [1087, 241] on div "30 seconds" at bounding box center [1123, 239] width 267 height 27
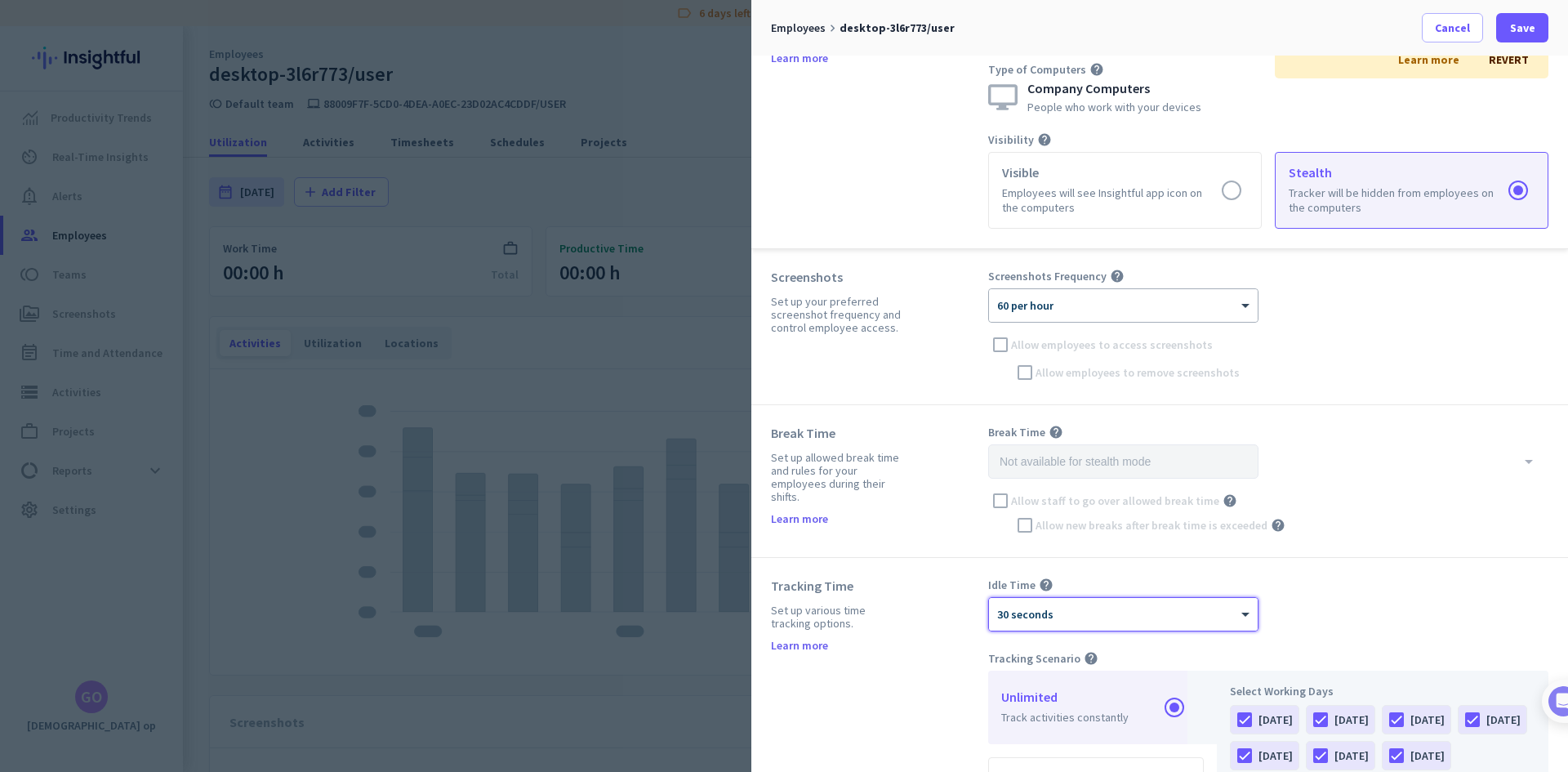
scroll to position [37, 0]
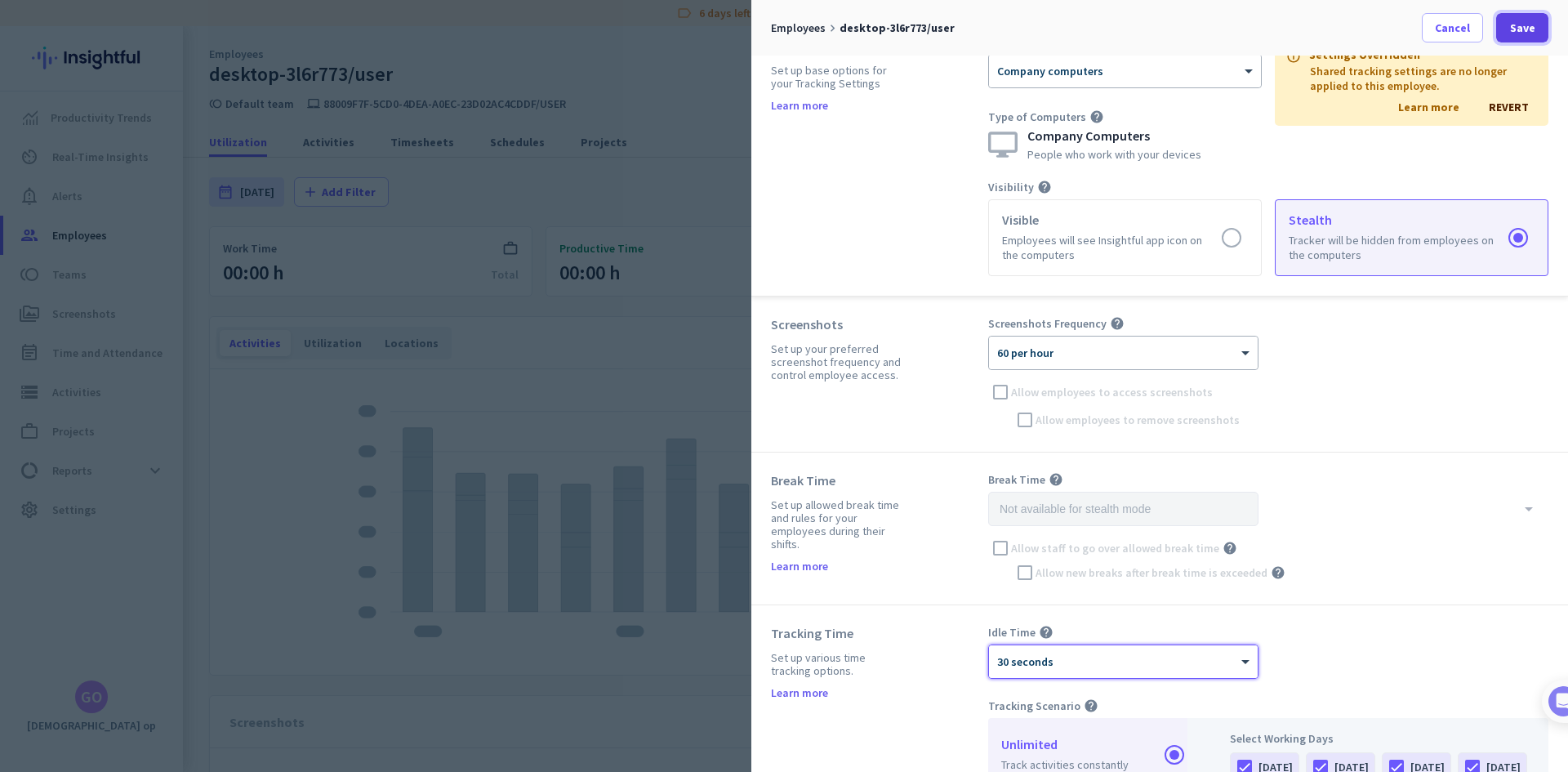
click at [1517, 29] on span "Save" at bounding box center [1522, 27] width 25 height 16
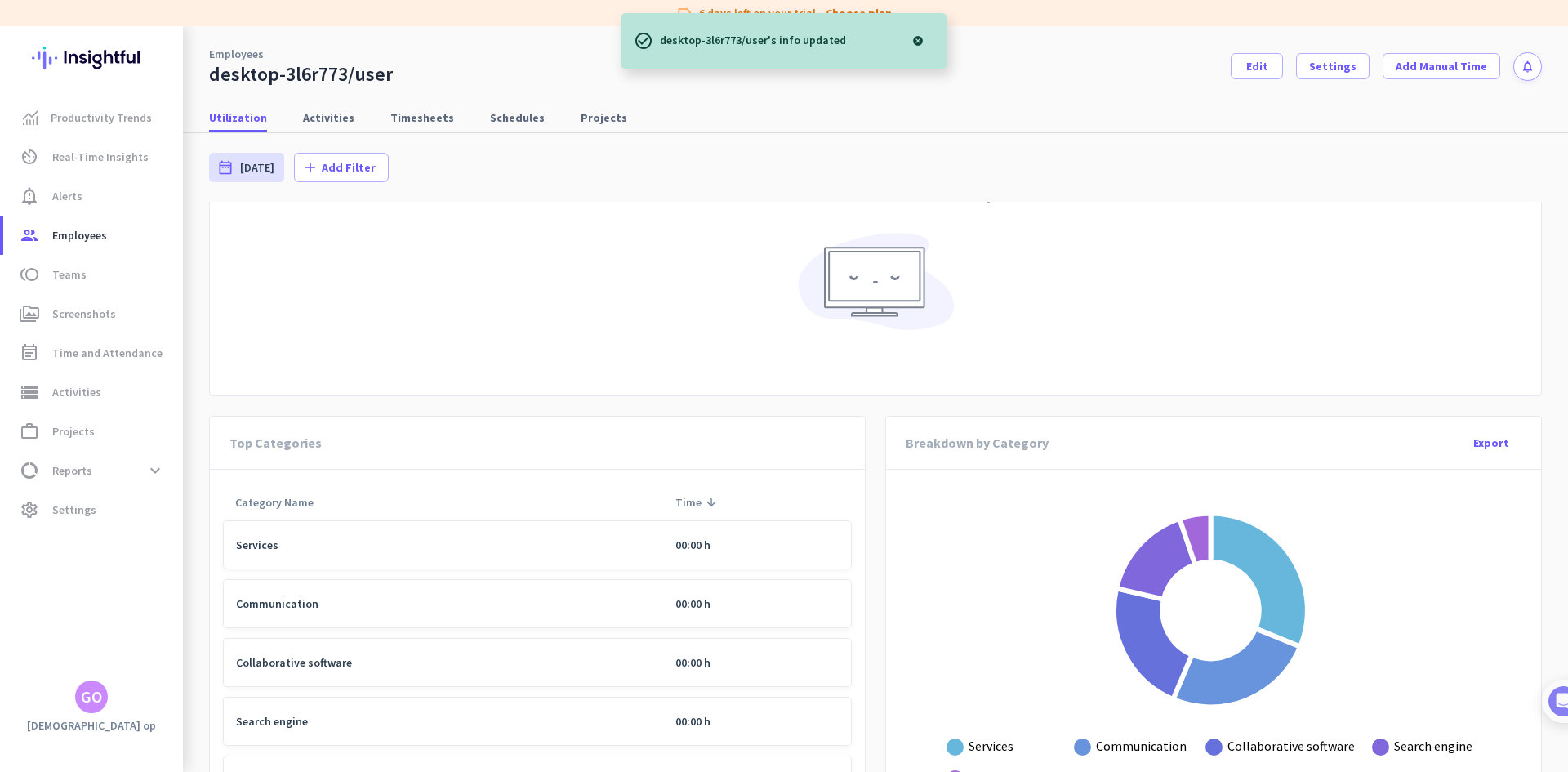
click at [912, 304] on img at bounding box center [875, 287] width 167 height 129
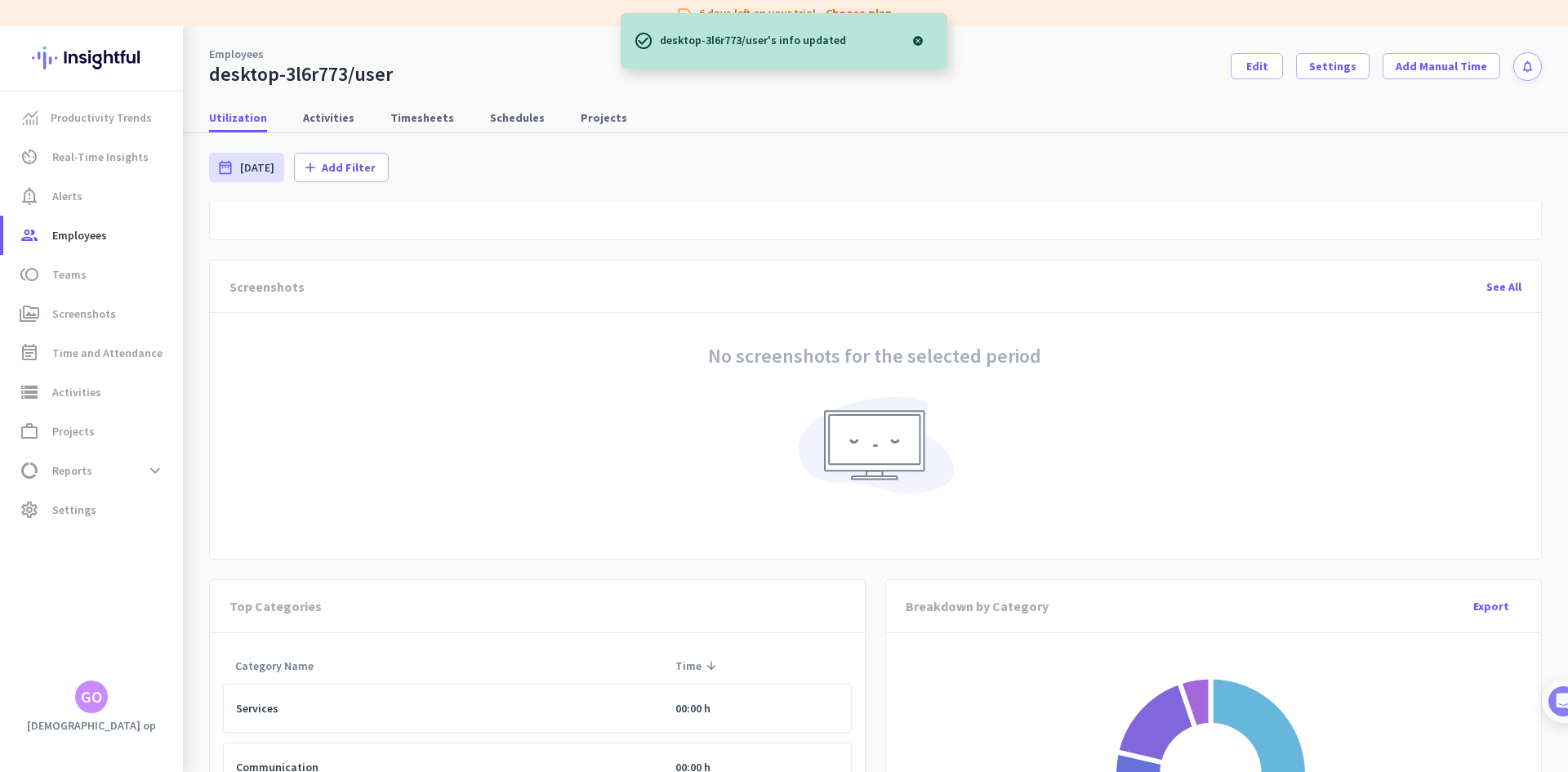
click at [885, 439] on img at bounding box center [875, 451] width 167 height 129
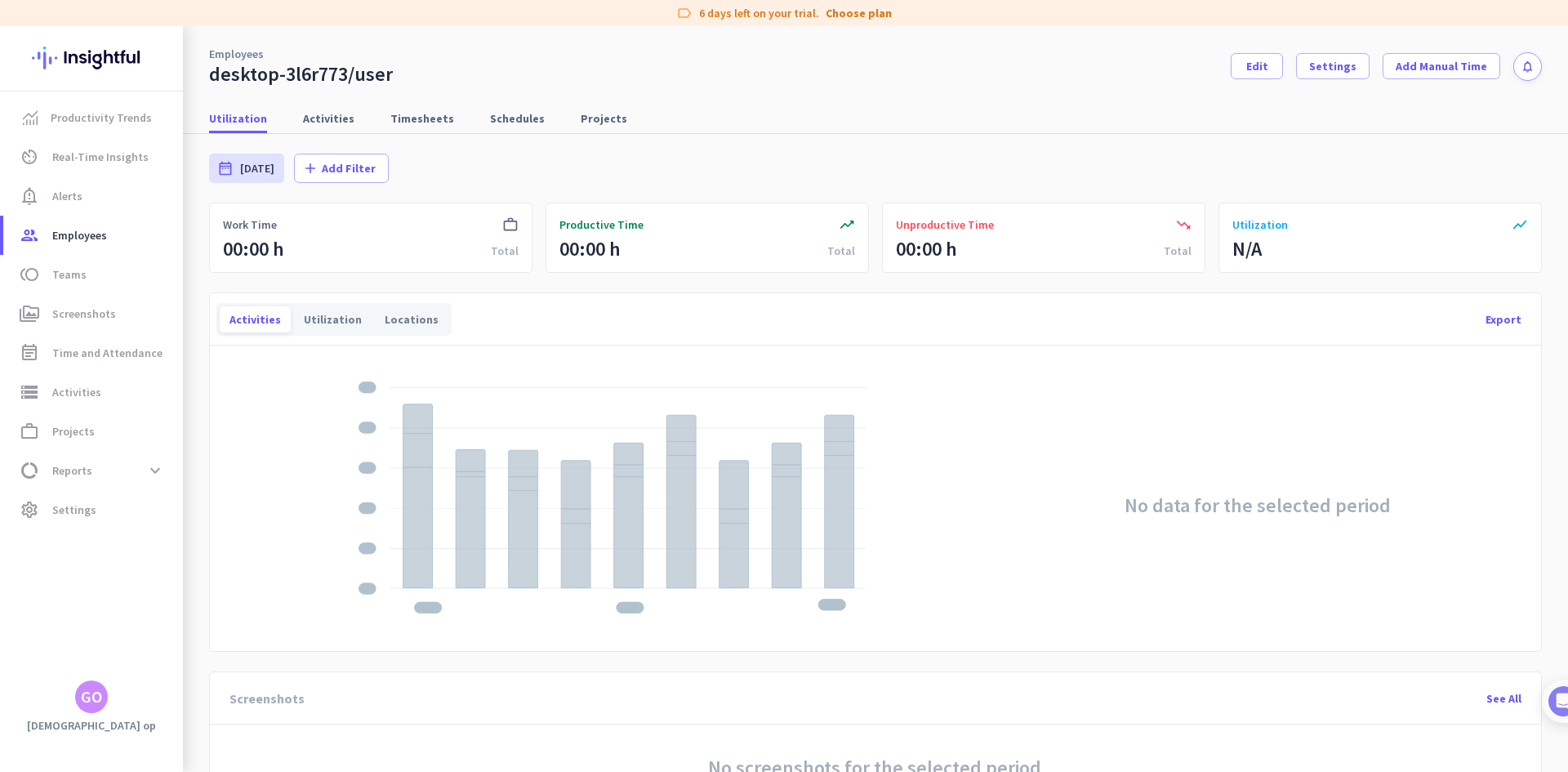
scroll to position [0, 0]
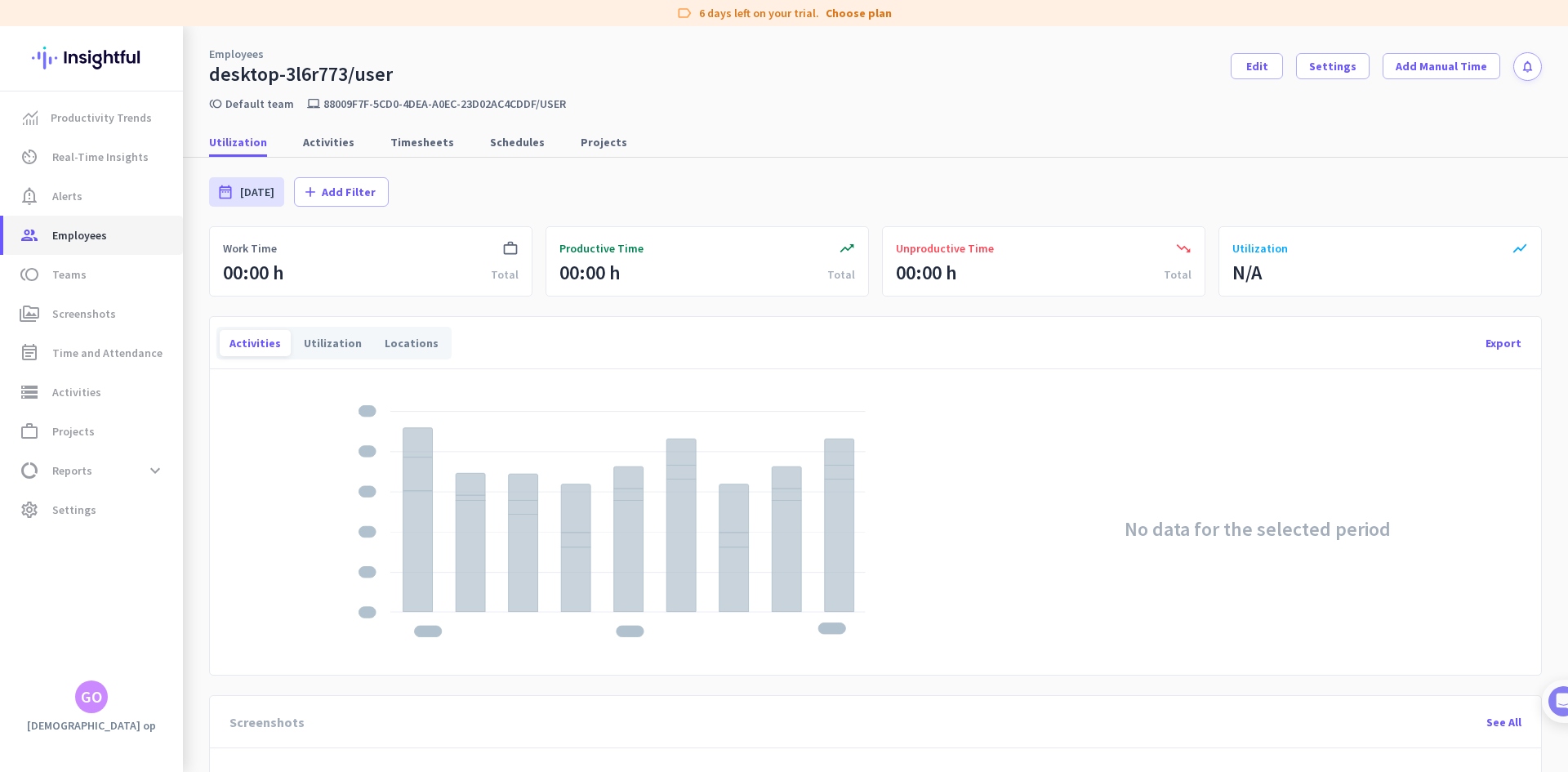
click at [101, 237] on span "Employees" at bounding box center [80, 235] width 54 height 20
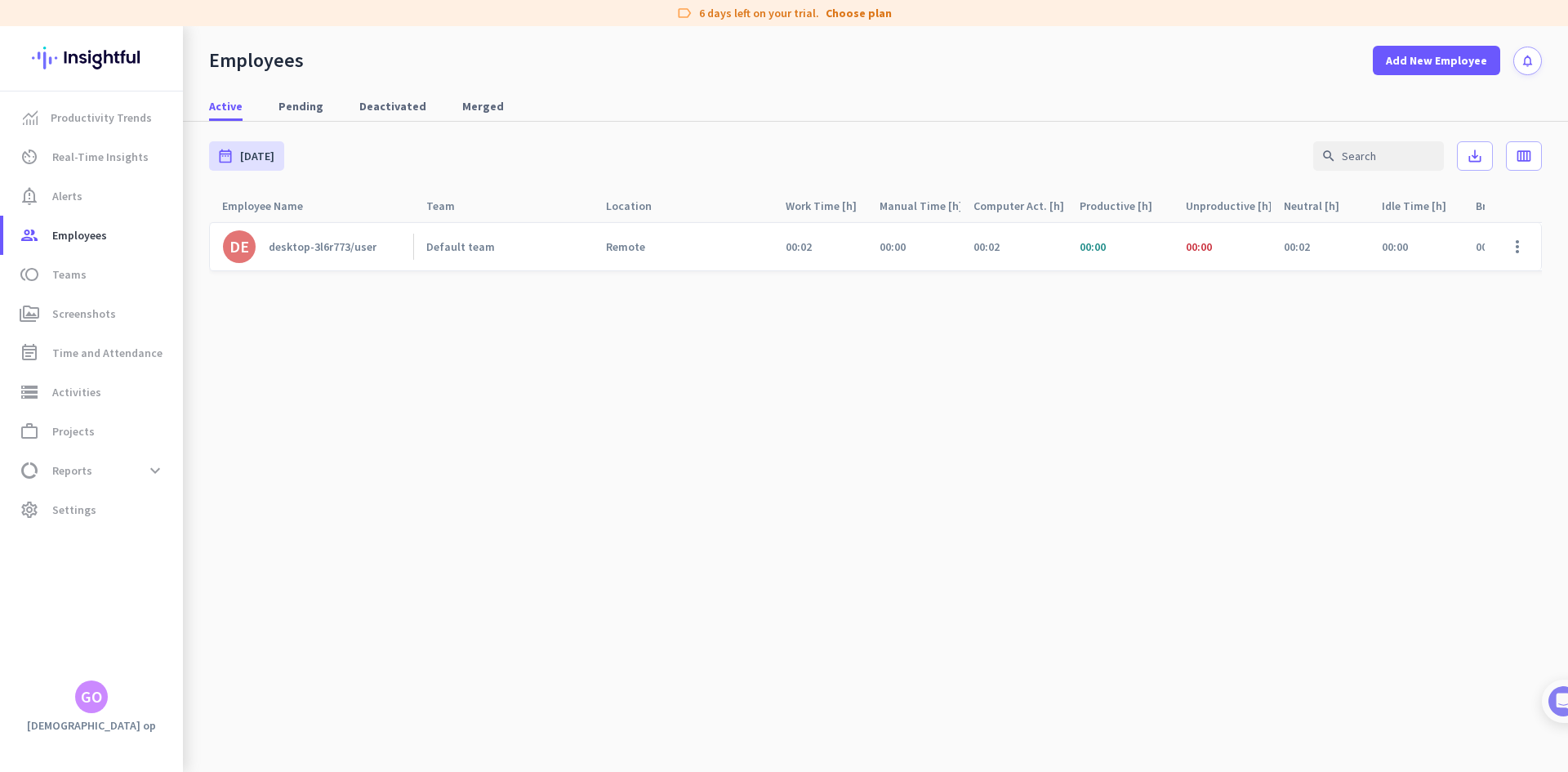
click at [276, 237] on link "DE desktop-3l6r773/user" at bounding box center [318, 246] width 190 height 33
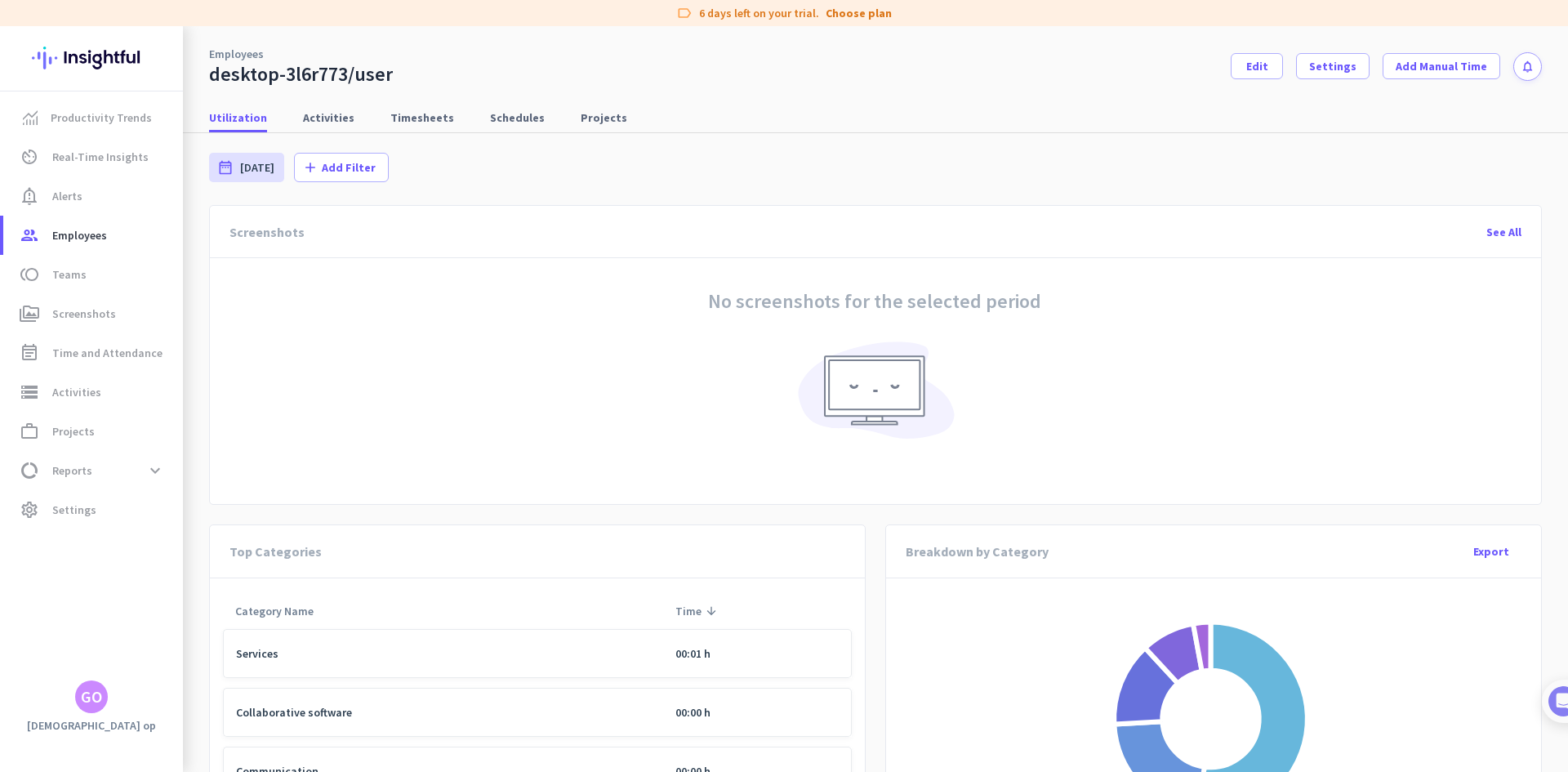
click at [914, 420] on img at bounding box center [875, 395] width 167 height 129
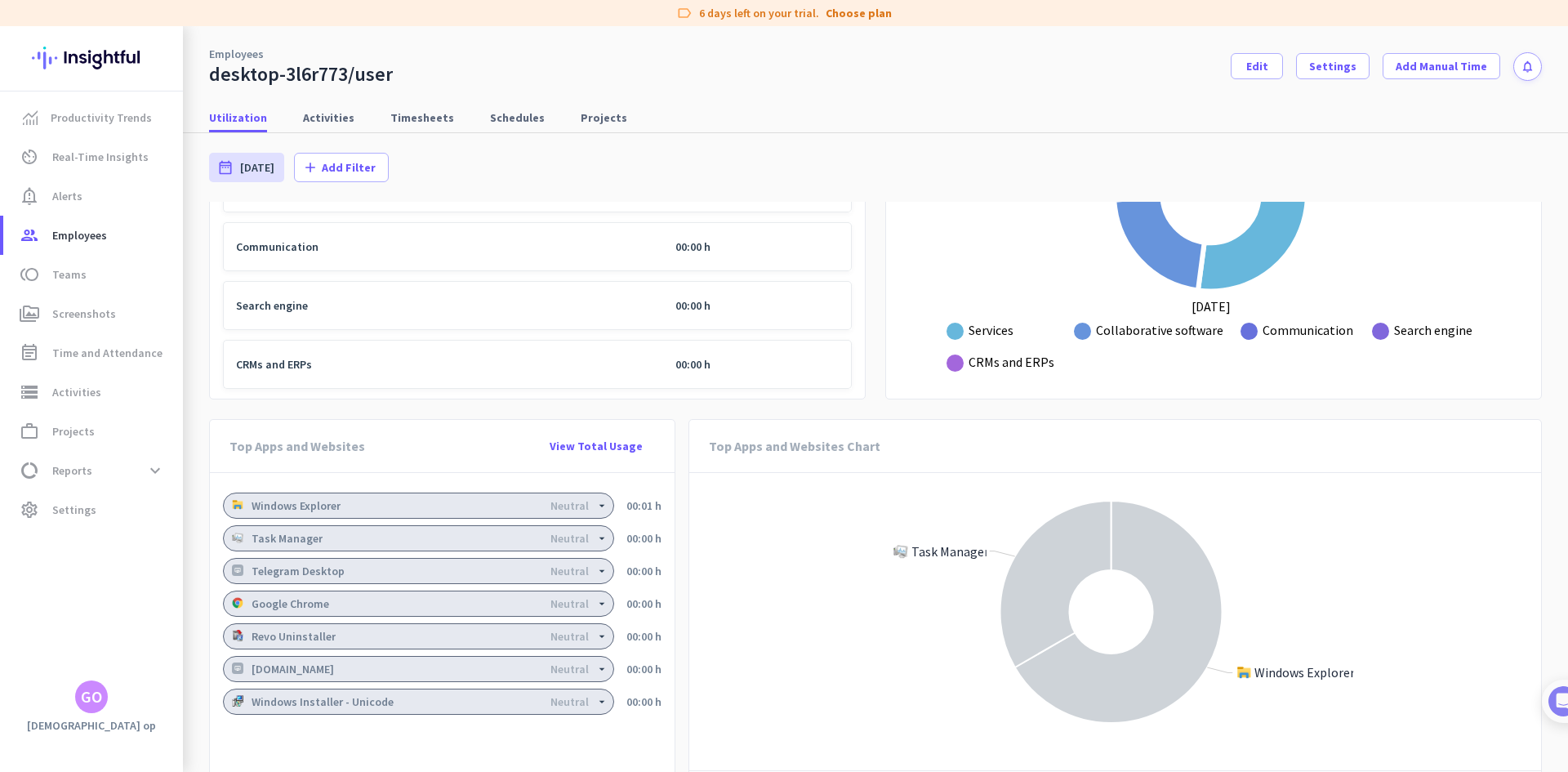
scroll to position [1082, 0]
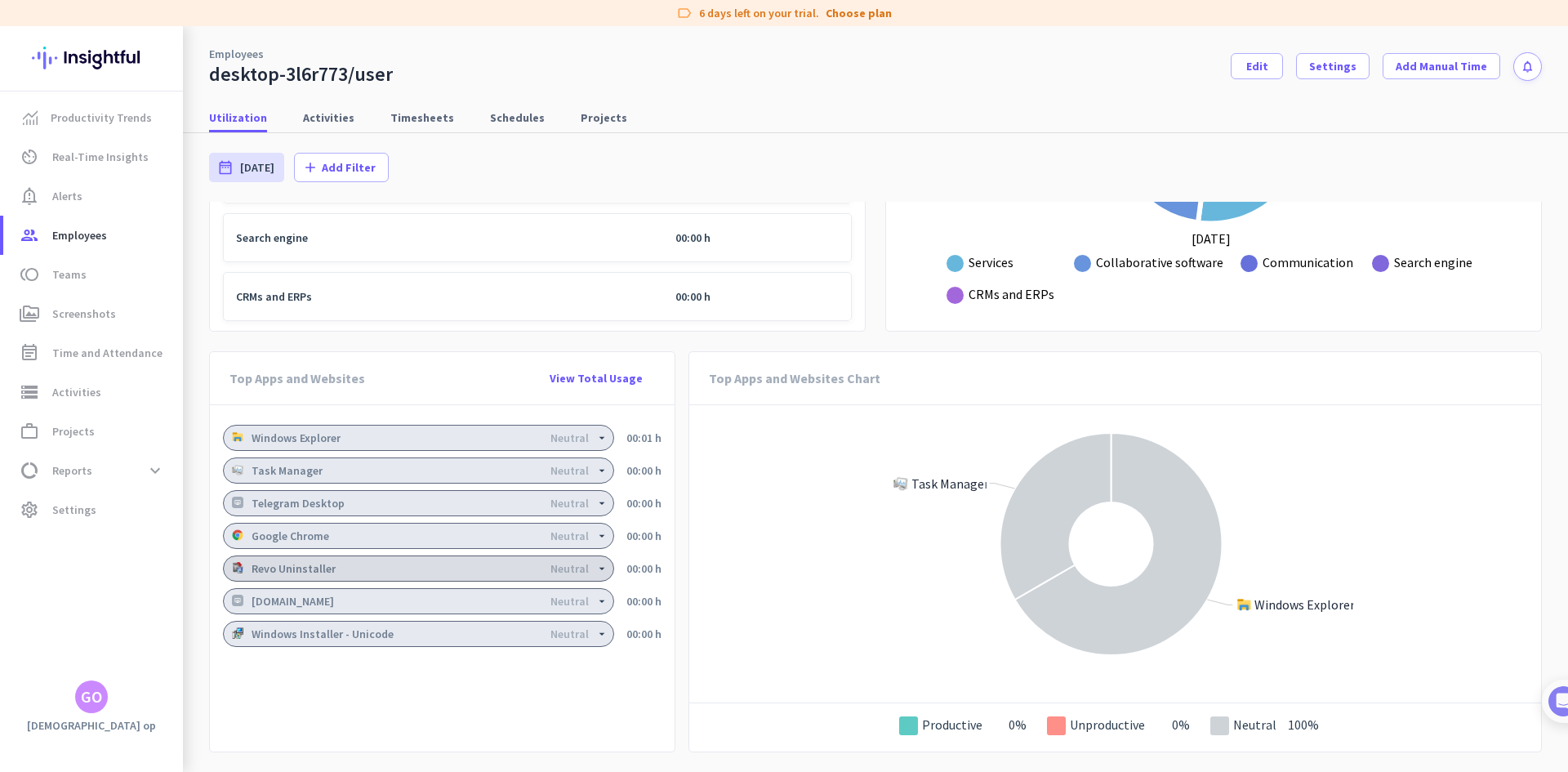
click at [566, 566] on div "Neutral" at bounding box center [570, 569] width 38 height 11
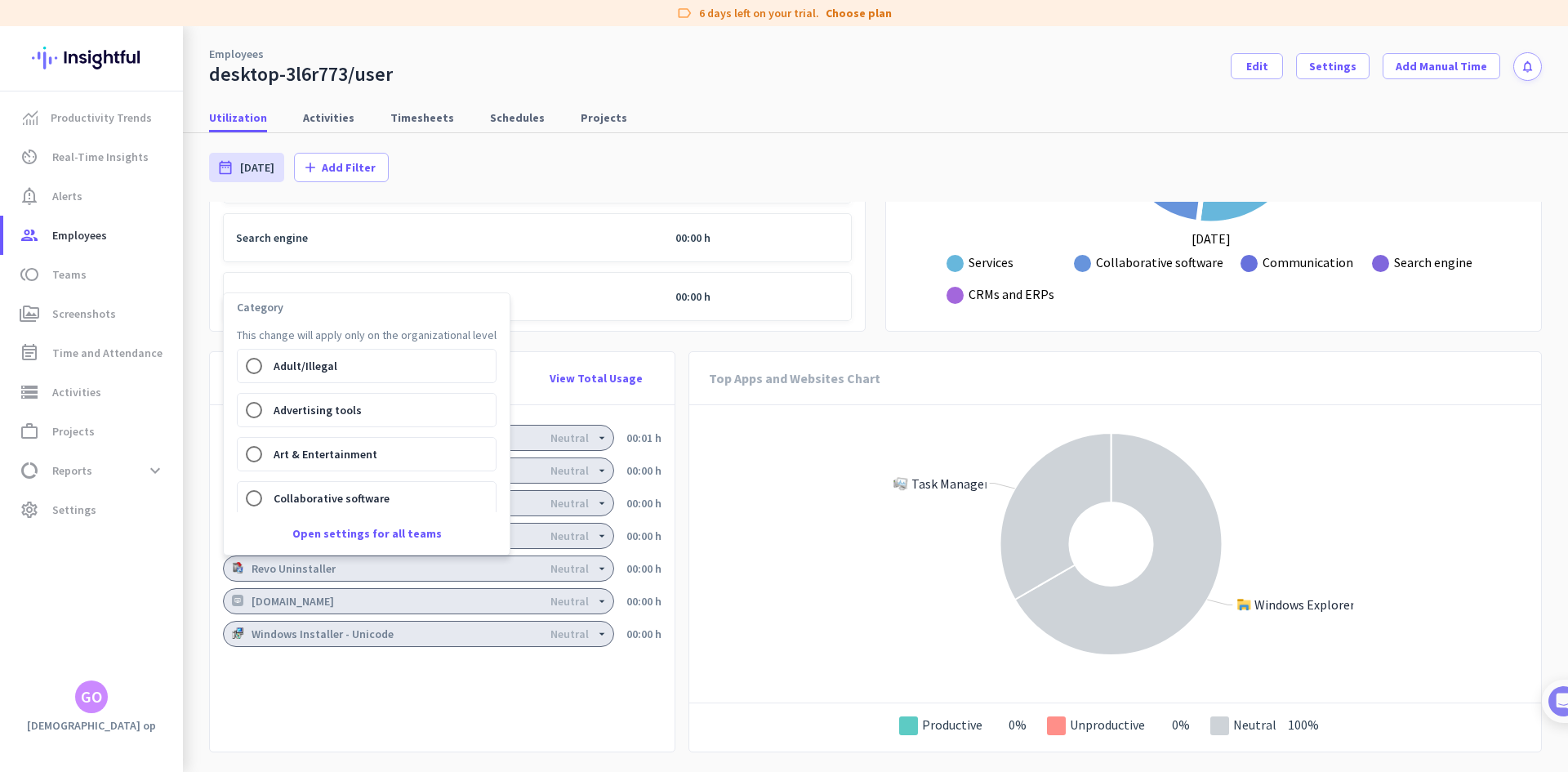
click at [658, 393] on div at bounding box center [784, 386] width 1568 height 772
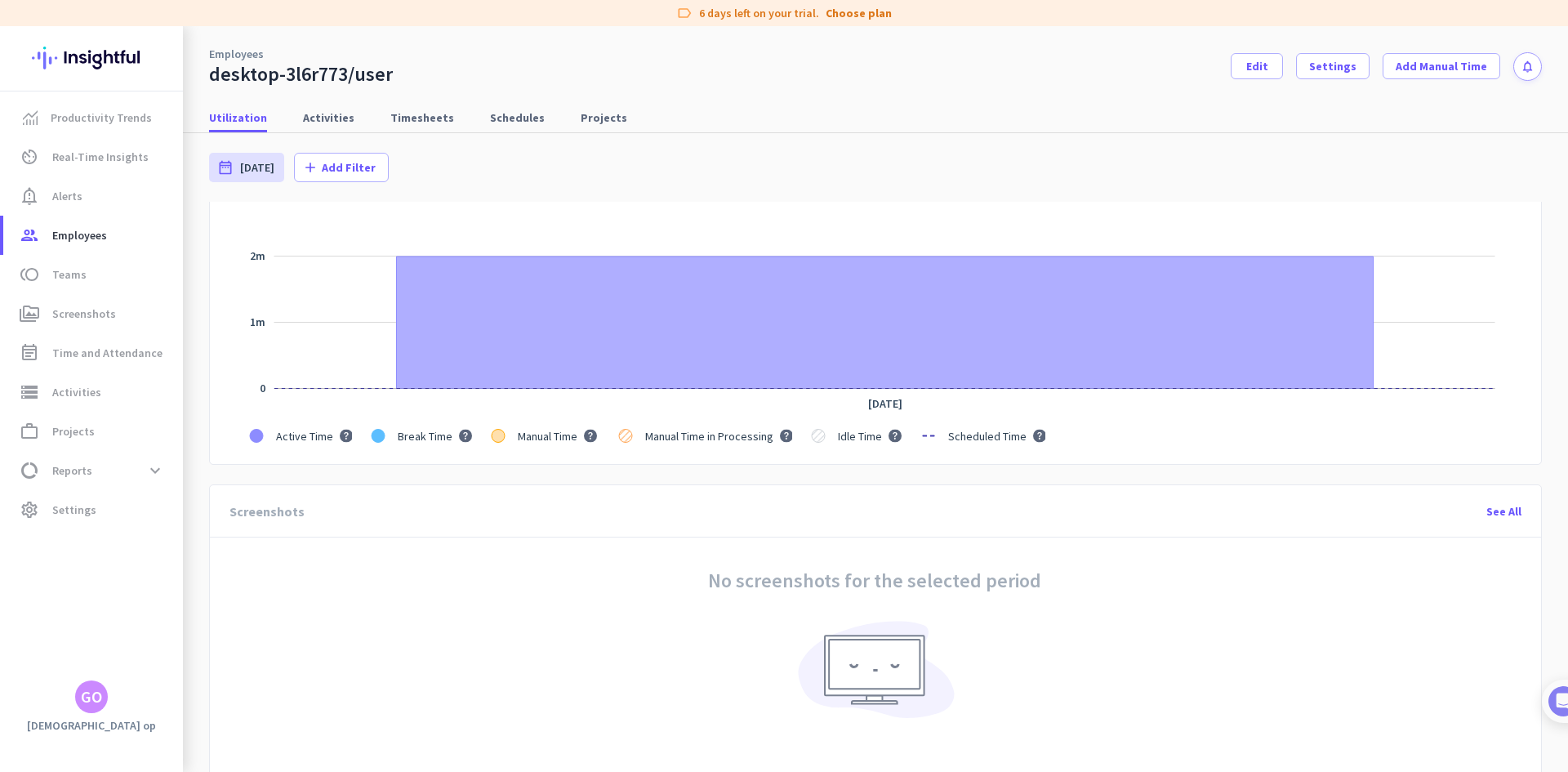
scroll to position [0, 0]
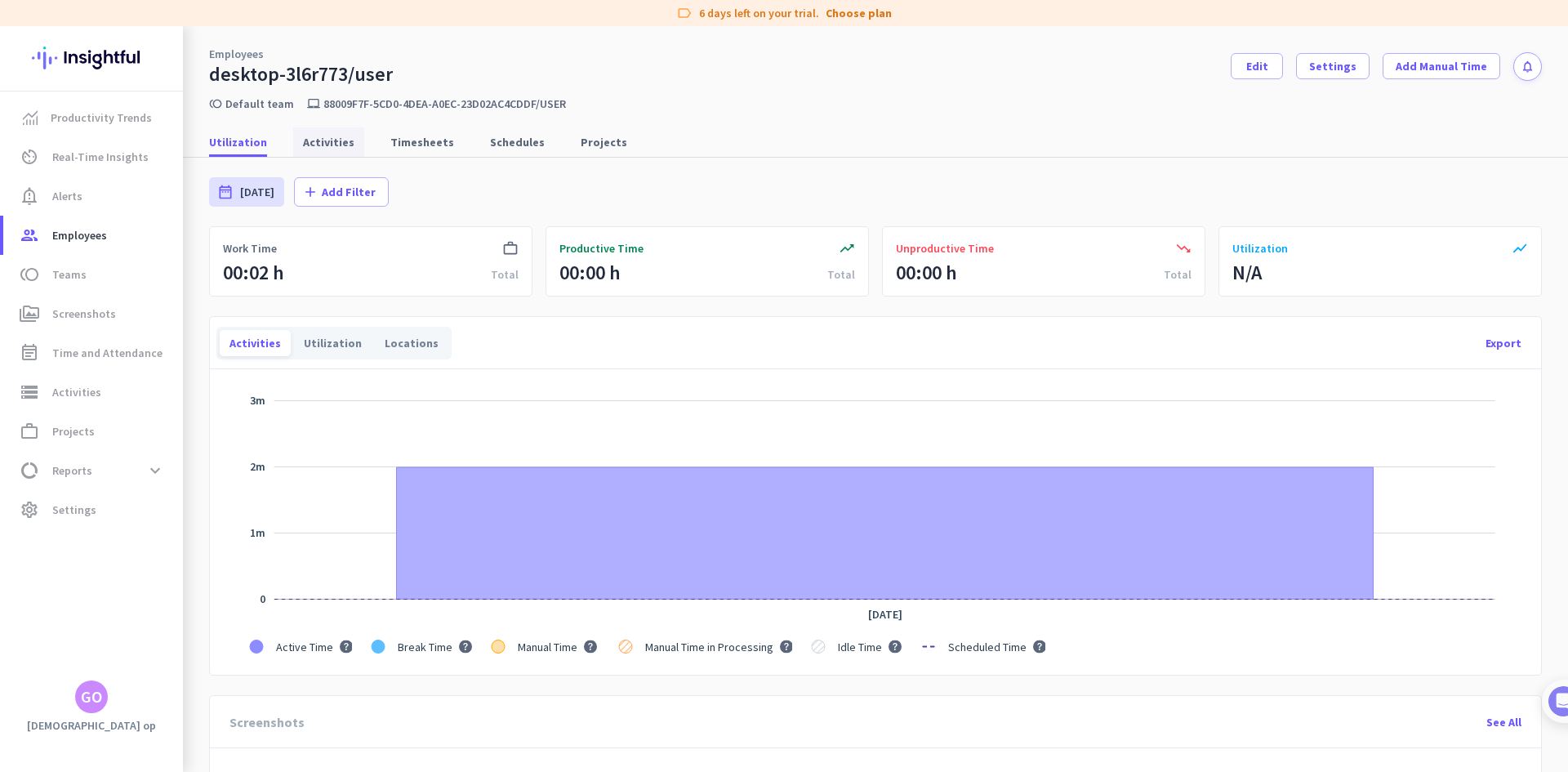
click at [343, 140] on span "Activities" at bounding box center [328, 141] width 52 height 16
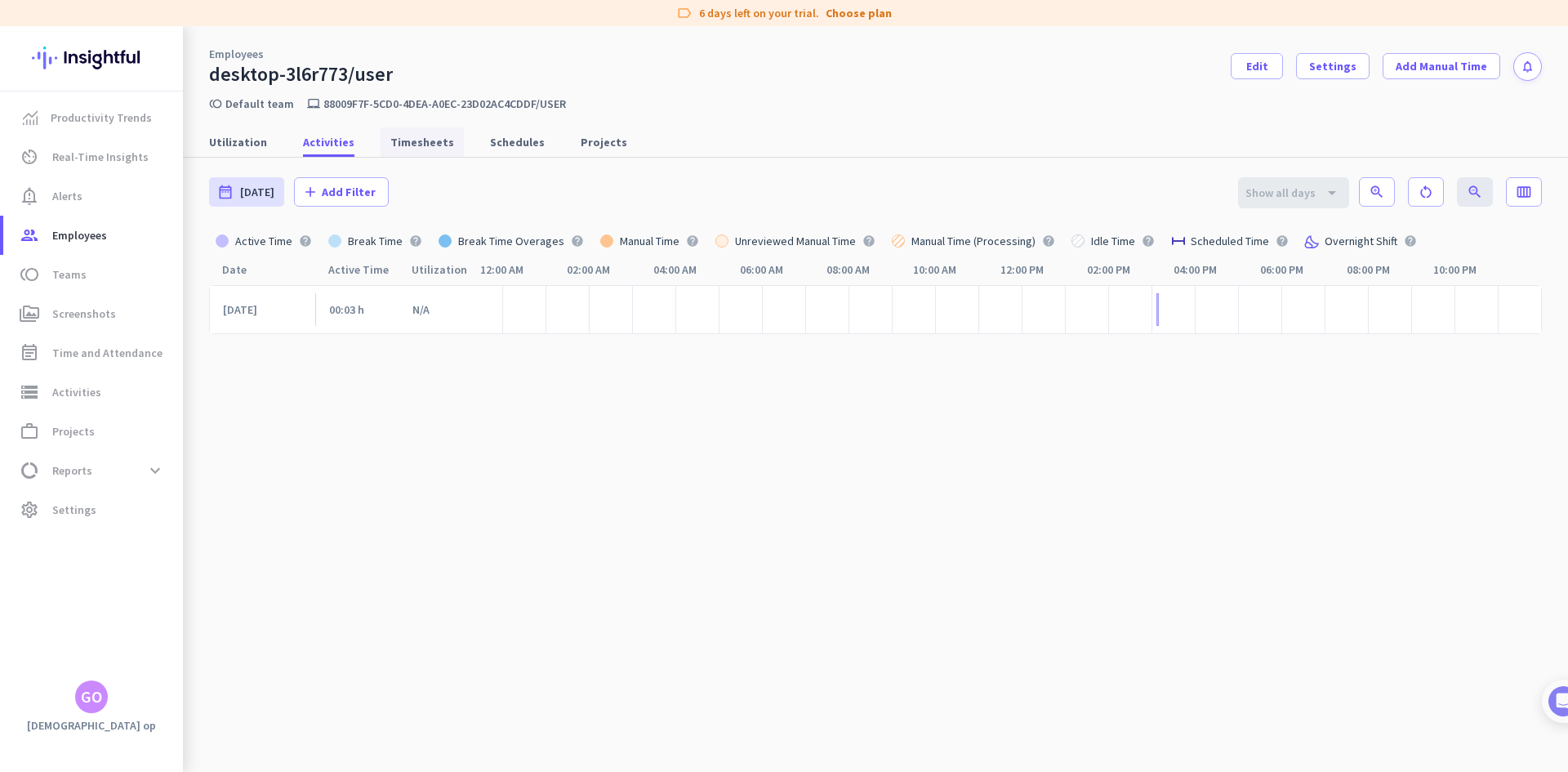
click at [426, 147] on span "Timesheets" at bounding box center [422, 141] width 64 height 16
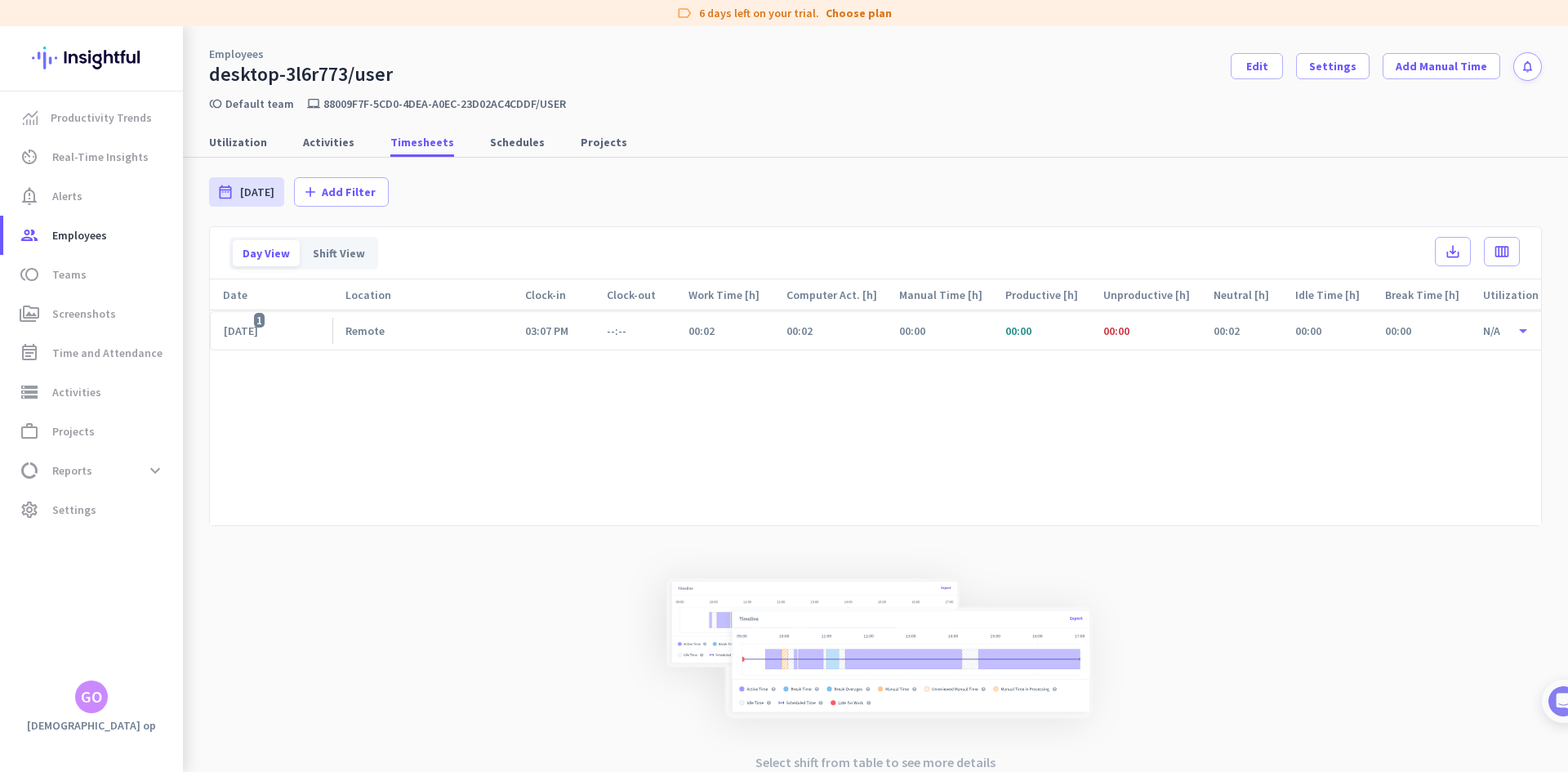
scroll to position [18, 0]
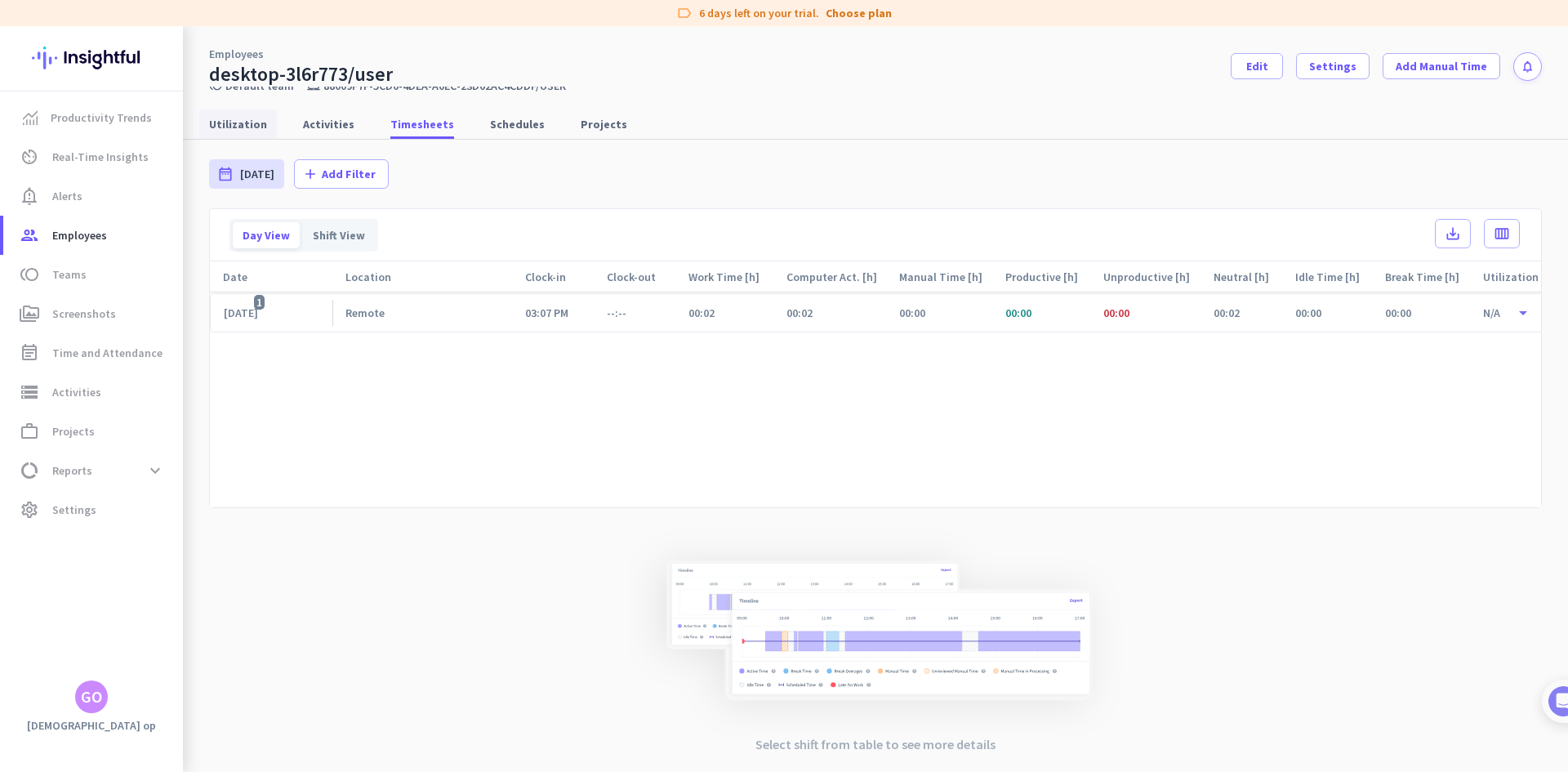
click at [256, 126] on span "Utilization" at bounding box center [238, 124] width 58 height 16
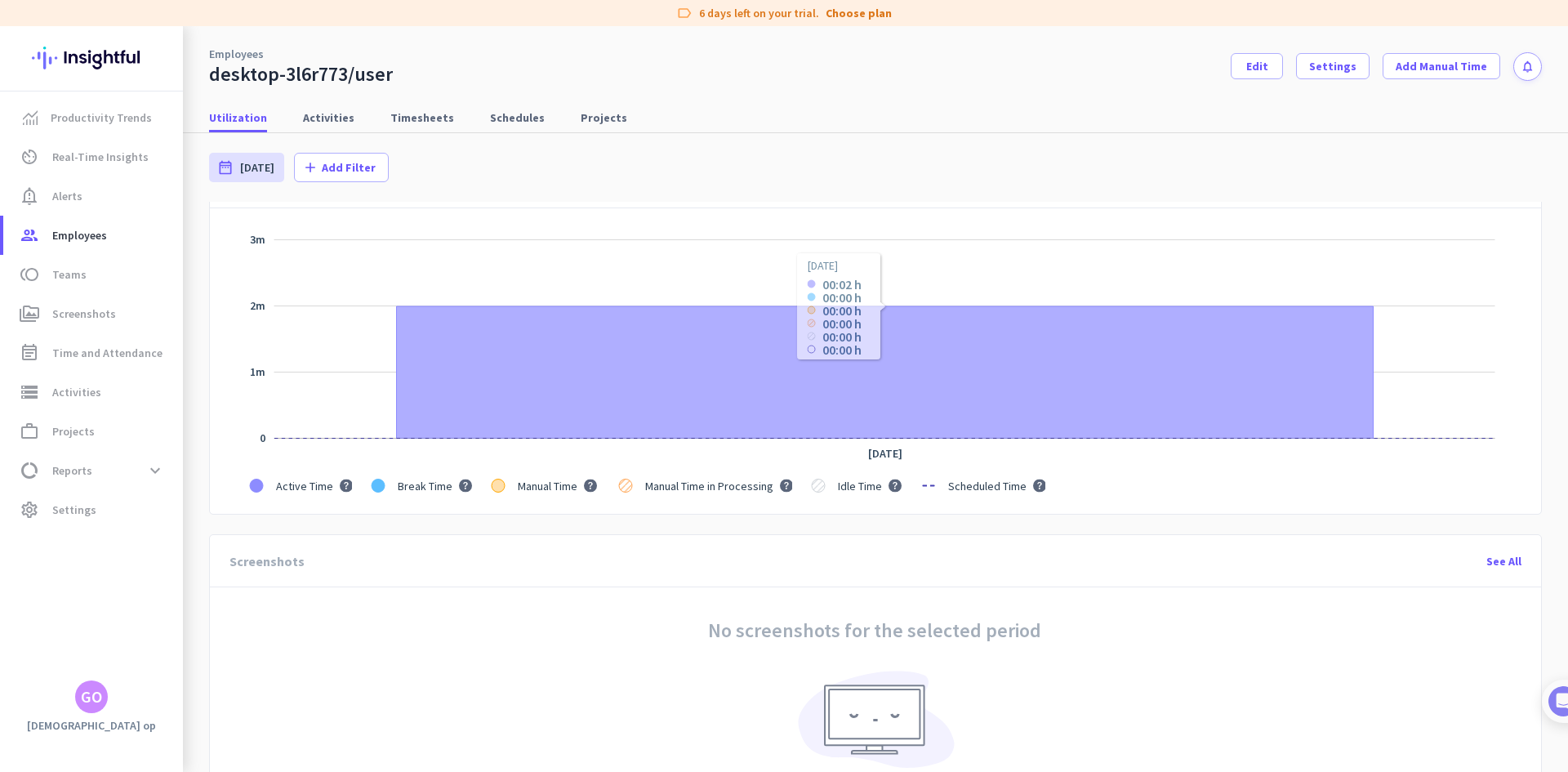
scroll to position [345, 0]
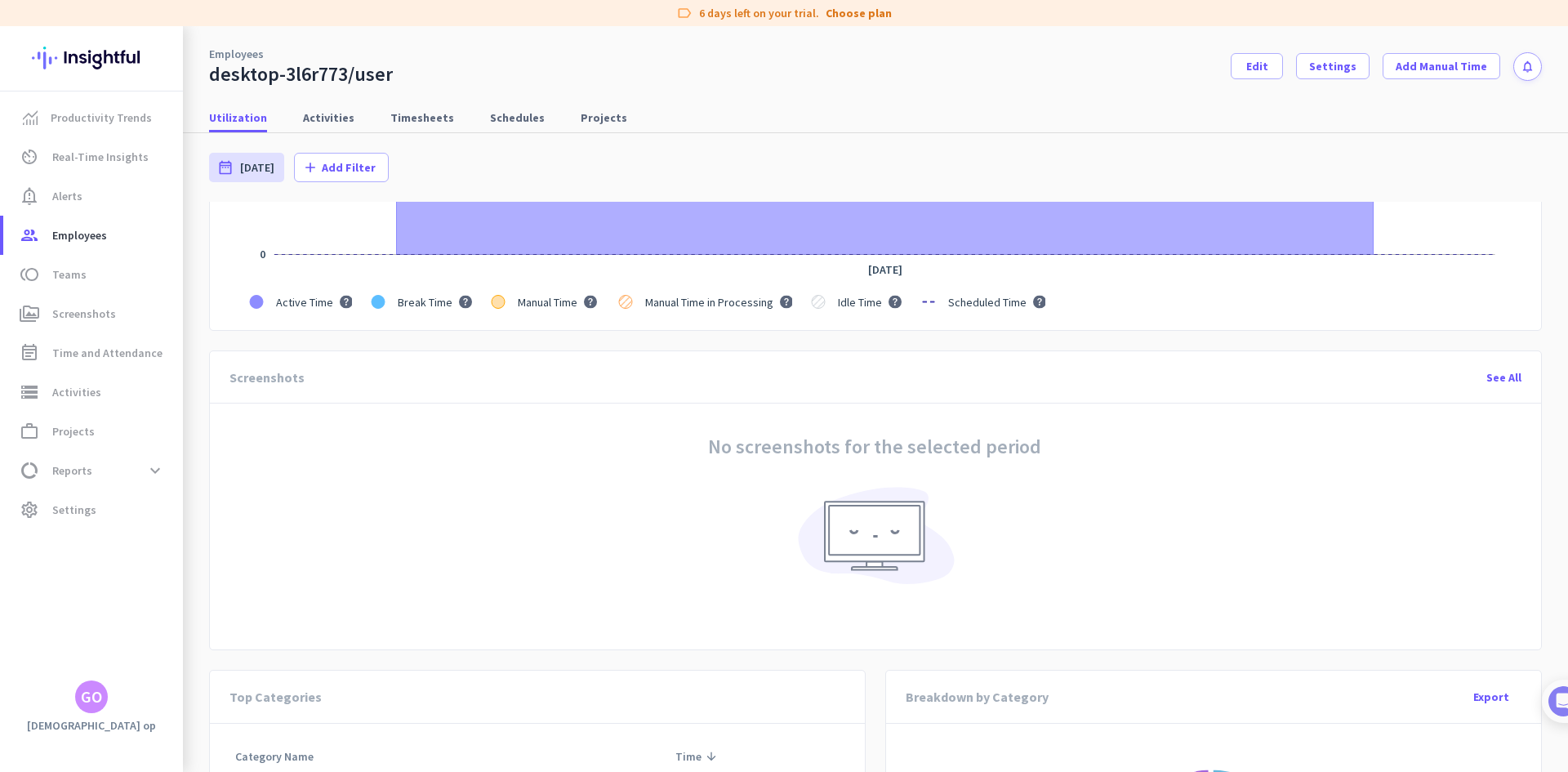
click at [840, 488] on img at bounding box center [875, 541] width 167 height 129
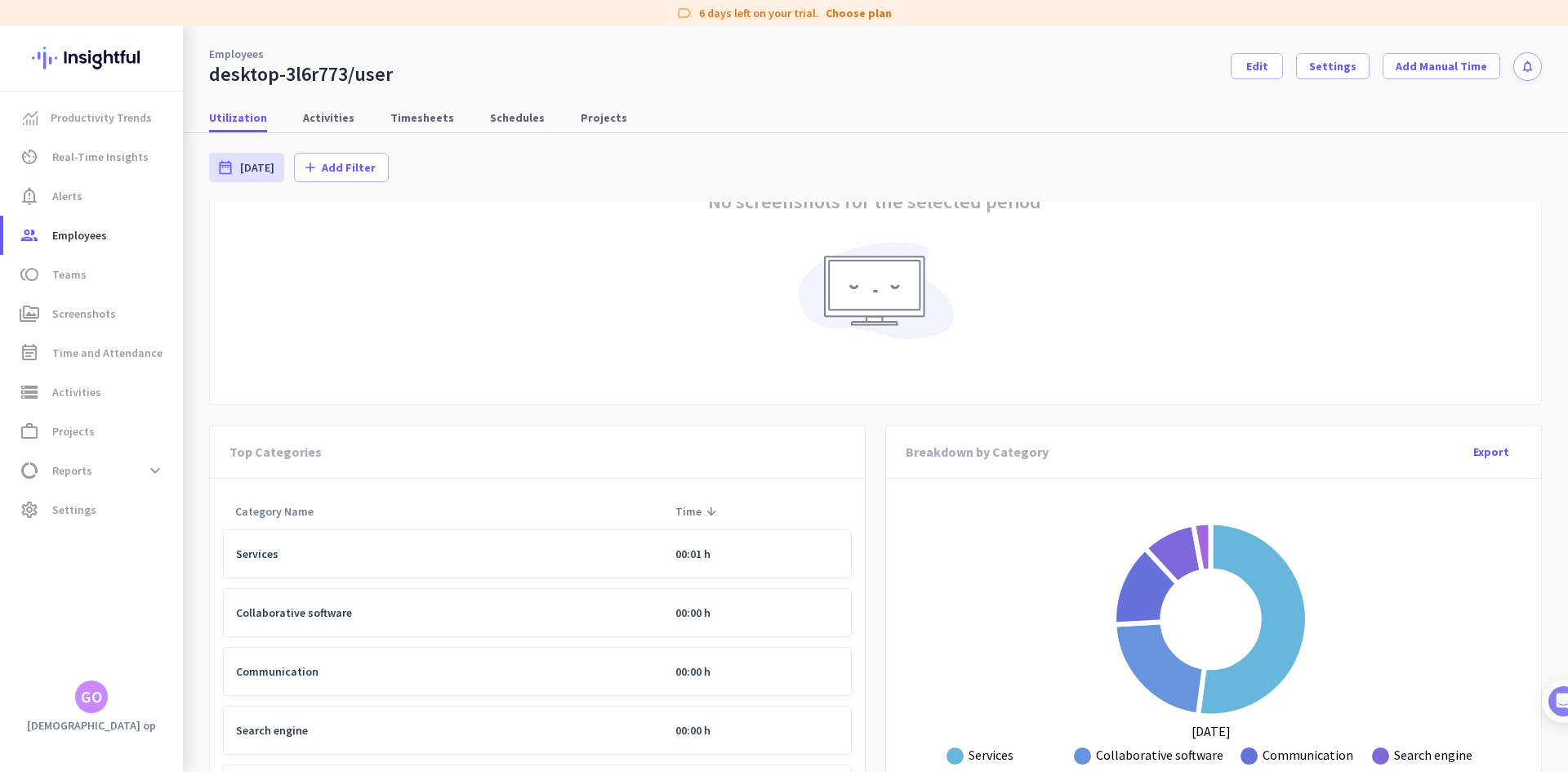
scroll to position [780, 0]
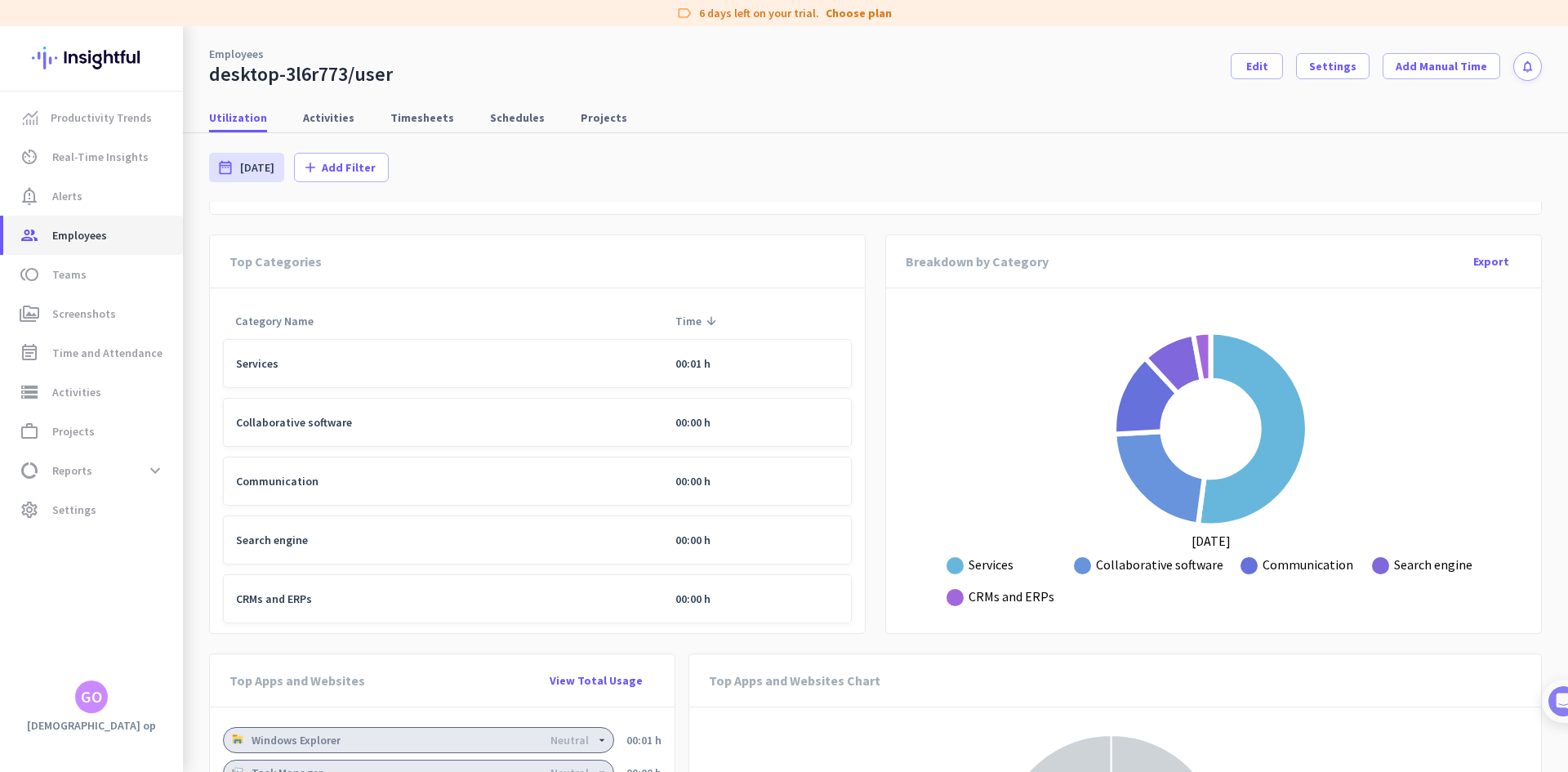
click at [98, 233] on span "Employees" at bounding box center [80, 235] width 54 height 20
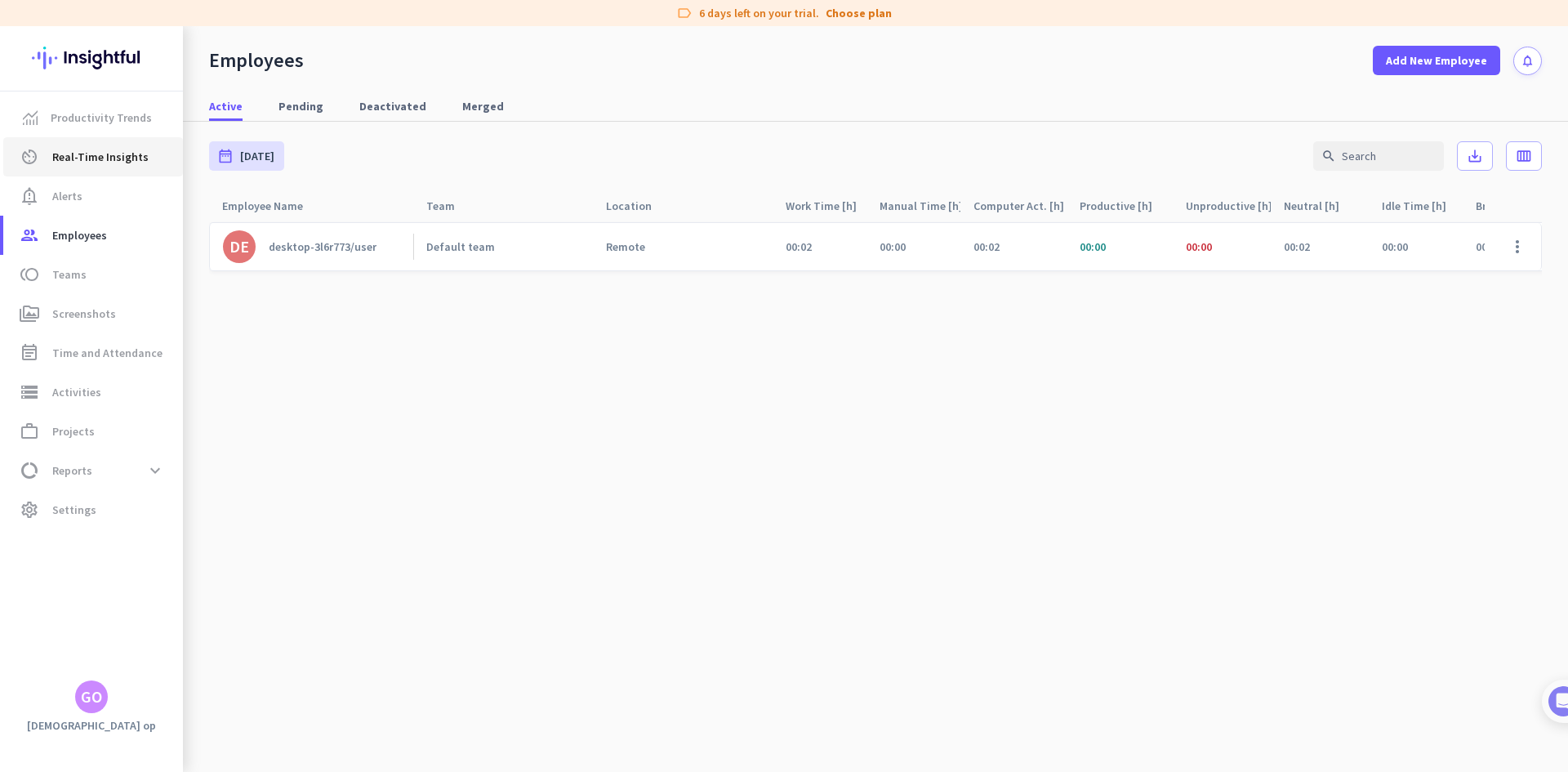
click at [126, 167] on link "av_timer Real-Time Insights" at bounding box center [93, 156] width 180 height 39
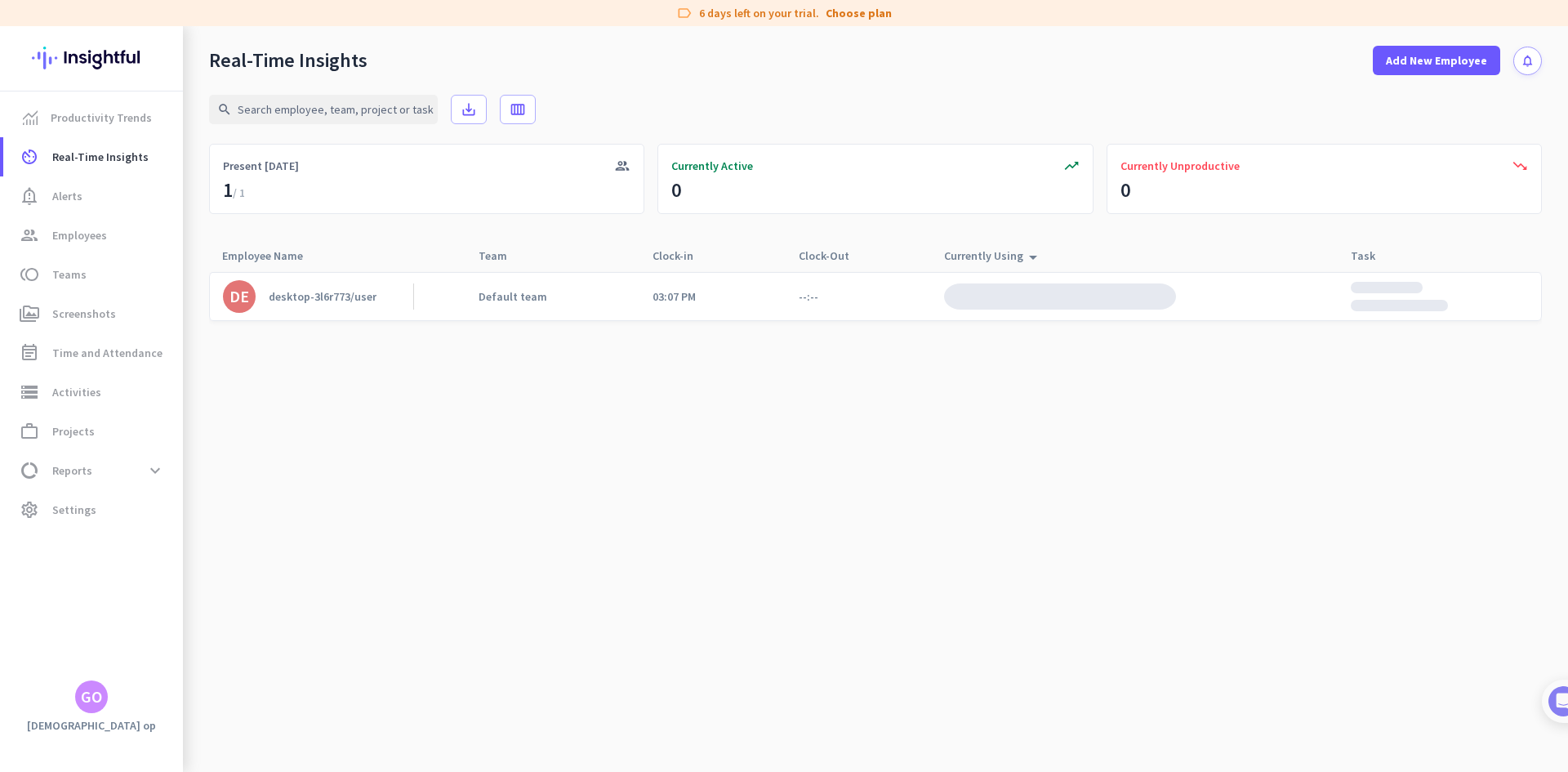
click at [332, 284] on link "DE desktop-3l6r773/user" at bounding box center [318, 296] width 190 height 33
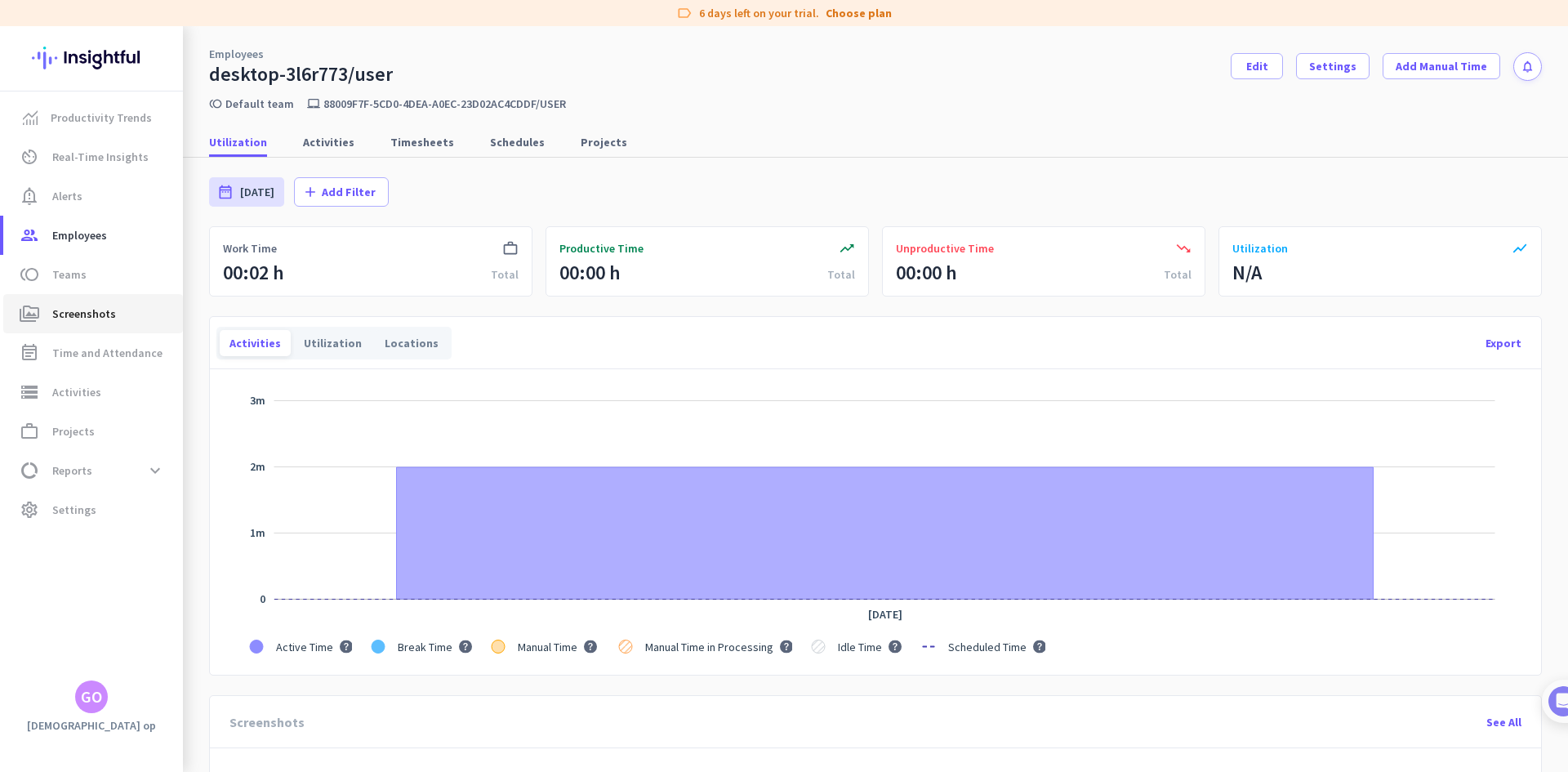
click at [107, 304] on span "Screenshots" at bounding box center [84, 313] width 64 height 20
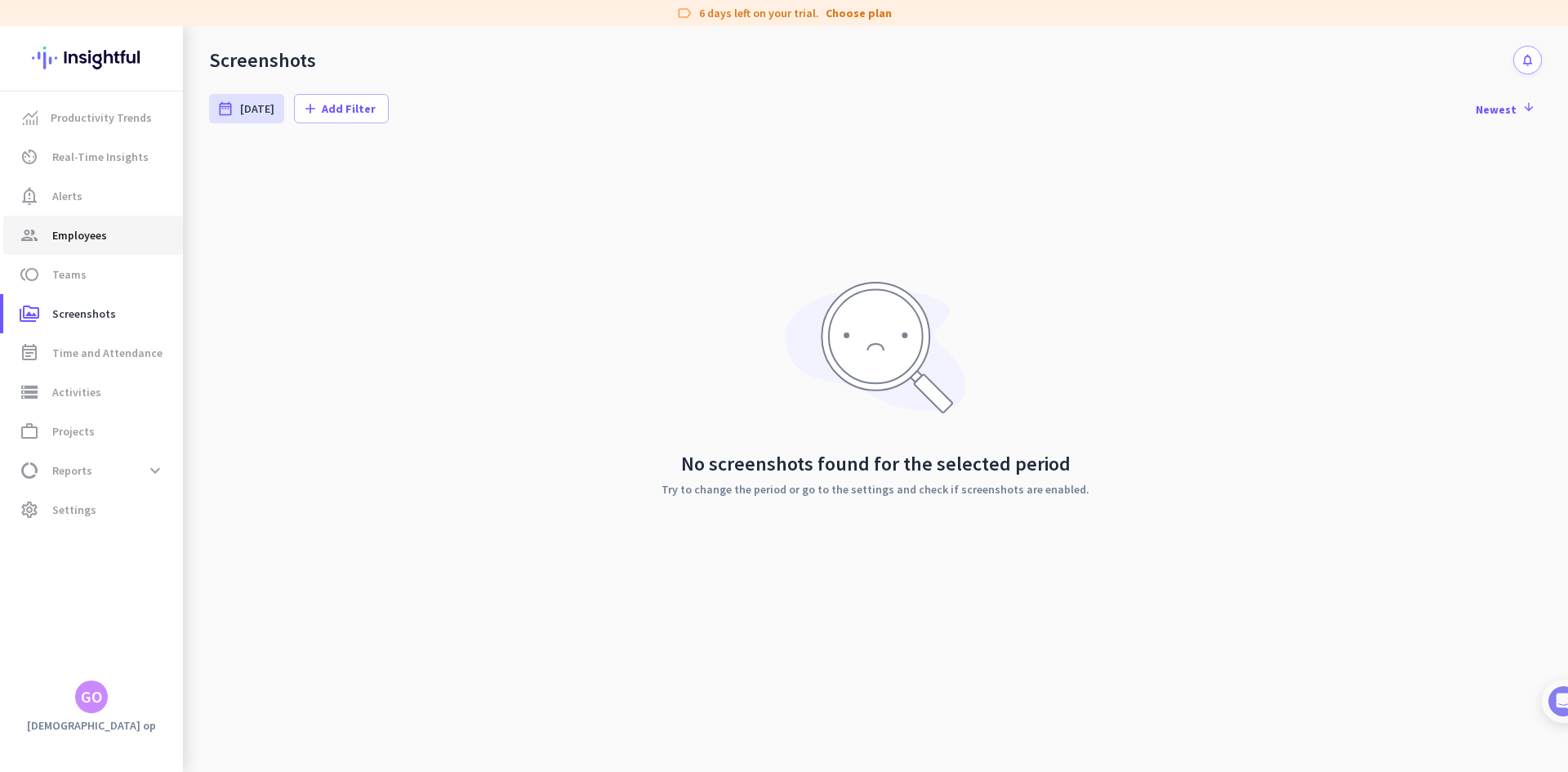
click at [87, 239] on span "Employees" at bounding box center [80, 235] width 54 height 20
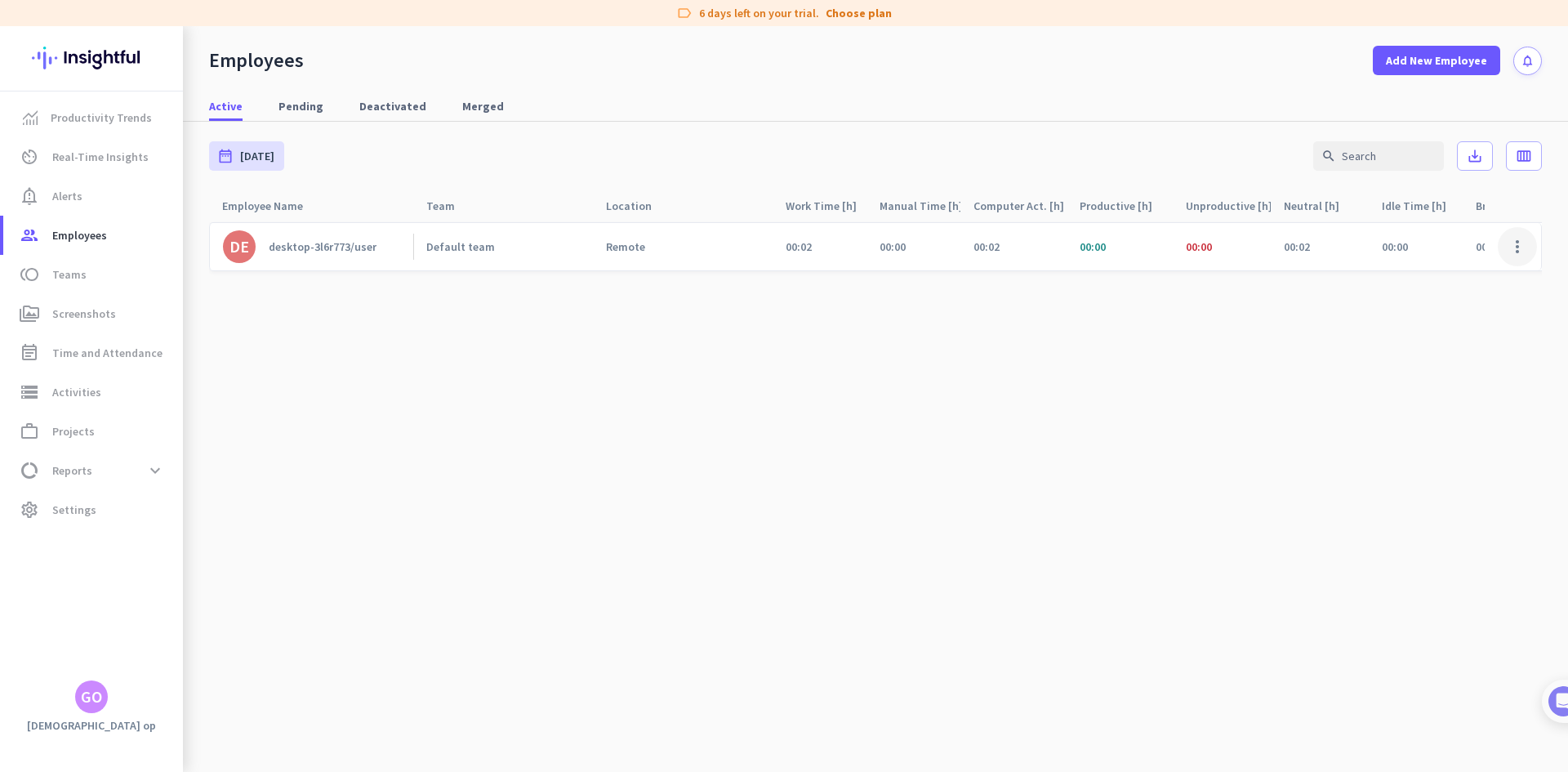
click at [1521, 244] on span at bounding box center [1517, 246] width 39 height 39
click at [1089, 358] on div at bounding box center [784, 386] width 1568 height 772
click at [800, 259] on div "00:02" at bounding box center [820, 246] width 94 height 48
click at [788, 247] on span "00:02" at bounding box center [799, 246] width 26 height 15
click at [693, 249] on div "Remote" at bounding box center [689, 246] width 167 height 15
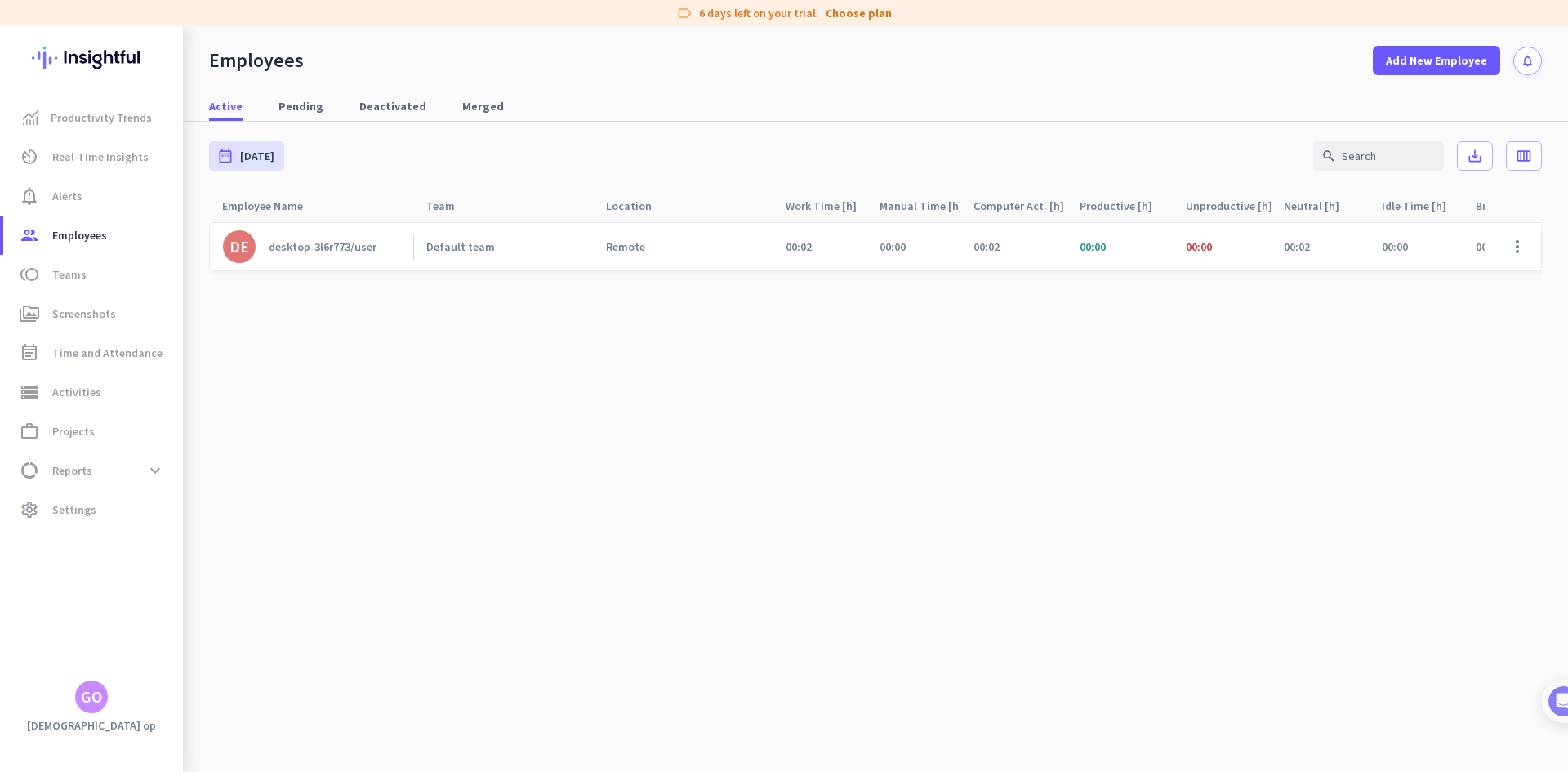
click at [466, 259] on div "Default team" at bounding box center [503, 246] width 180 height 48
click at [373, 248] on div "desktop-3l6r773/user" at bounding box center [322, 246] width 108 height 15
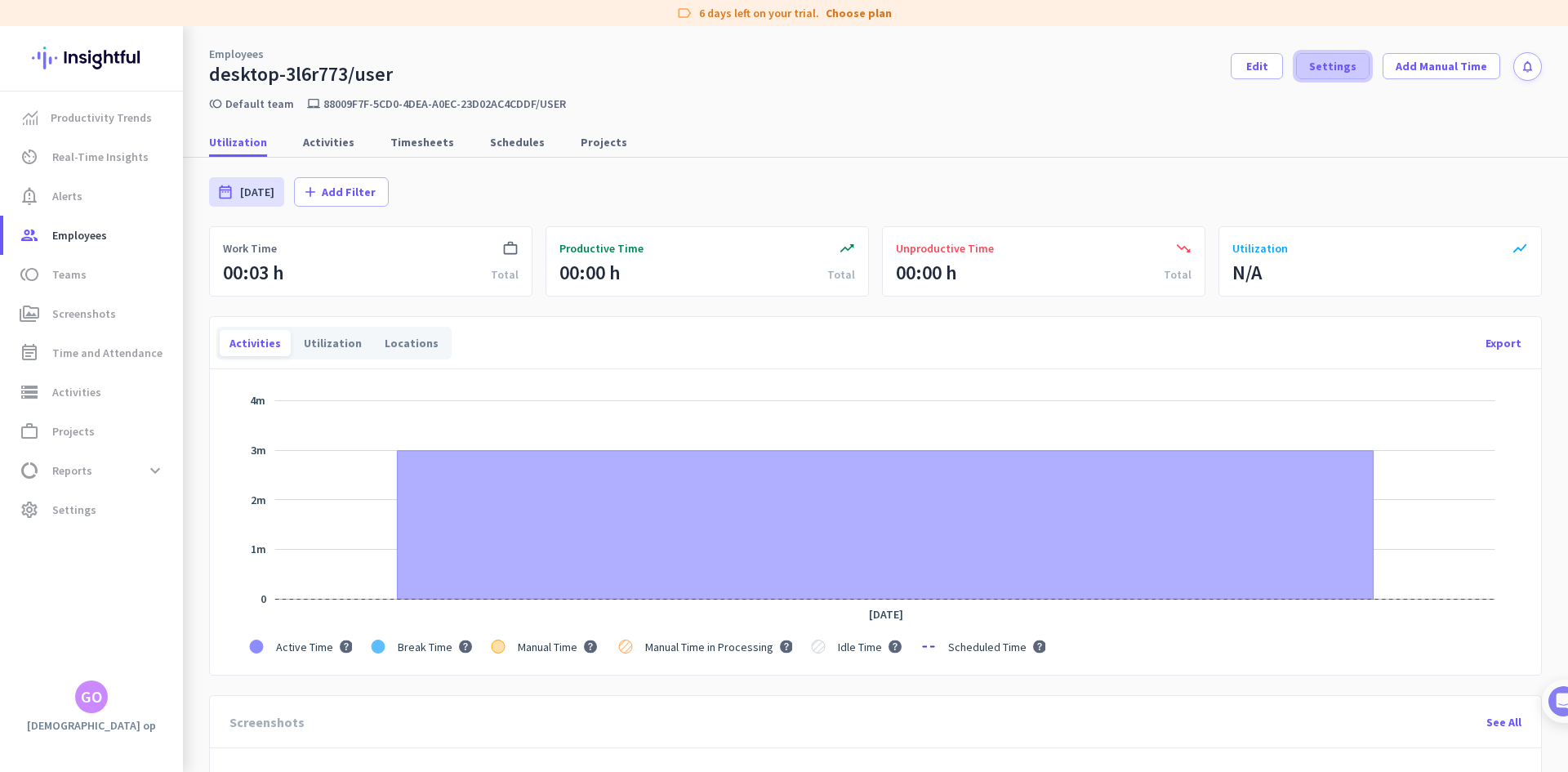
click at [1316, 69] on span "Settings" at bounding box center [1333, 66] width 48 height 16
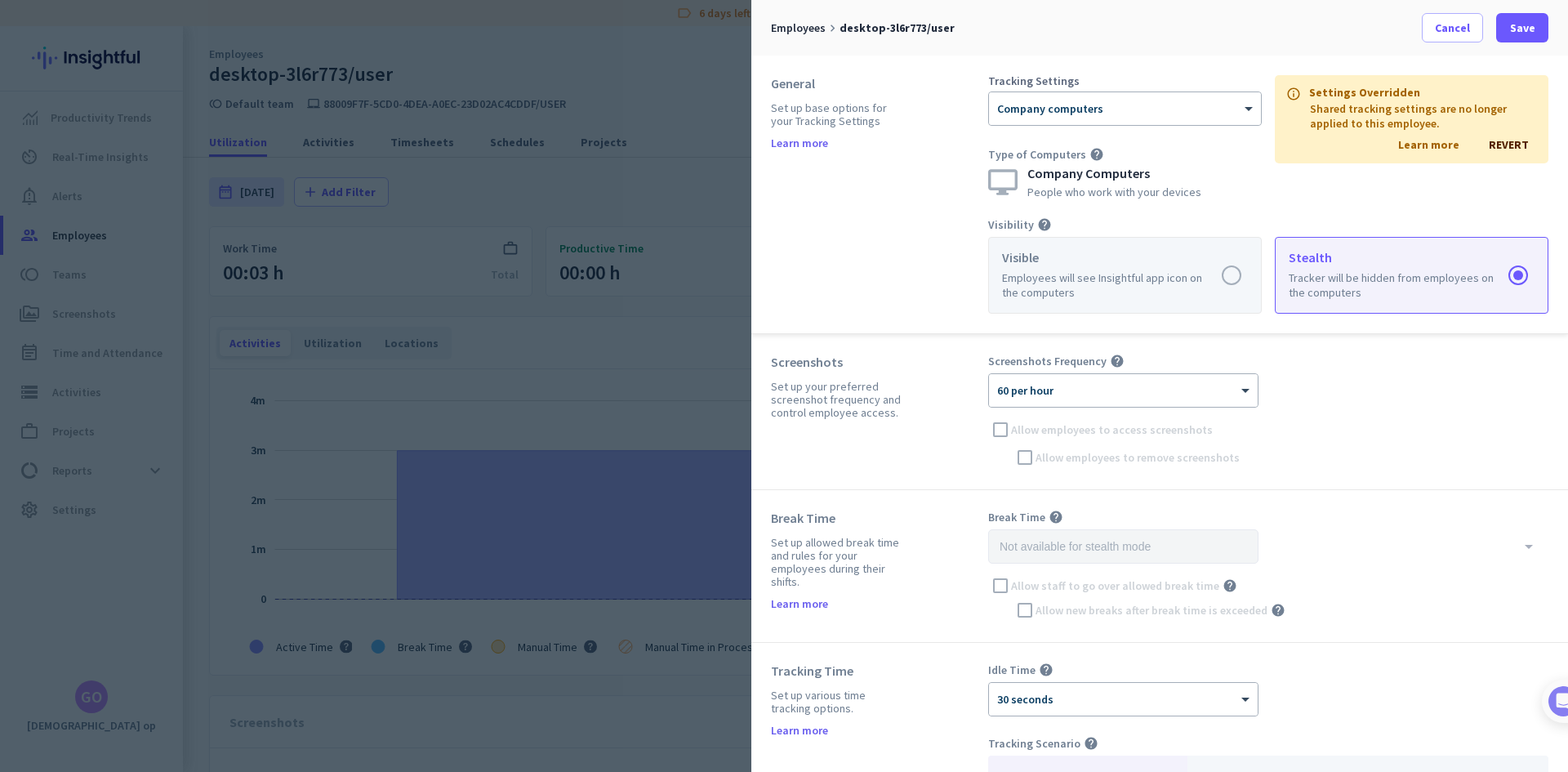
click at [1138, 275] on label at bounding box center [1125, 275] width 272 height 75
click at [0, 0] on input "radio" at bounding box center [0, 0] width 0 height 0
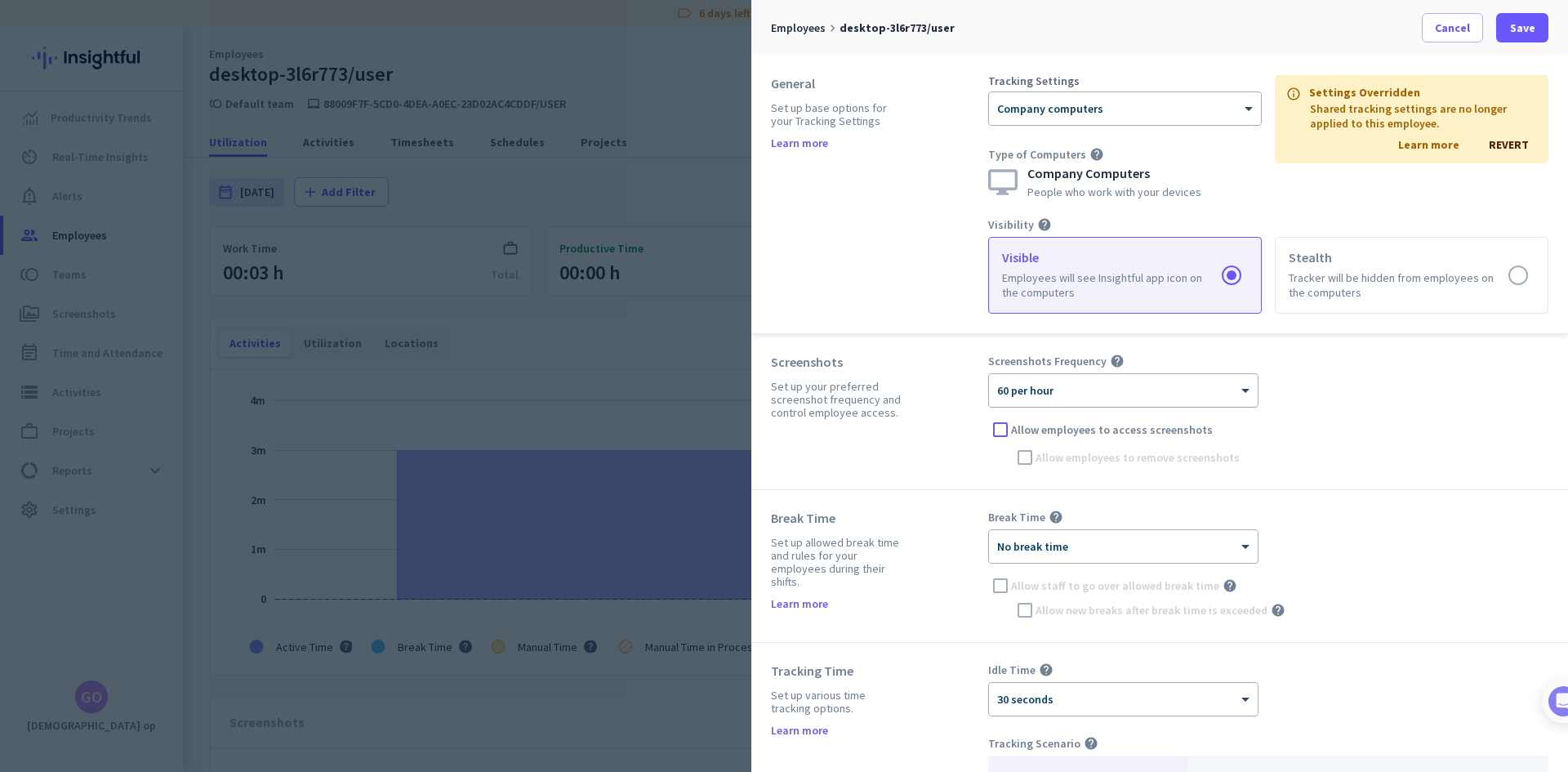
click at [1141, 396] on div "× 60 per hour" at bounding box center [1113, 391] width 248 height 14
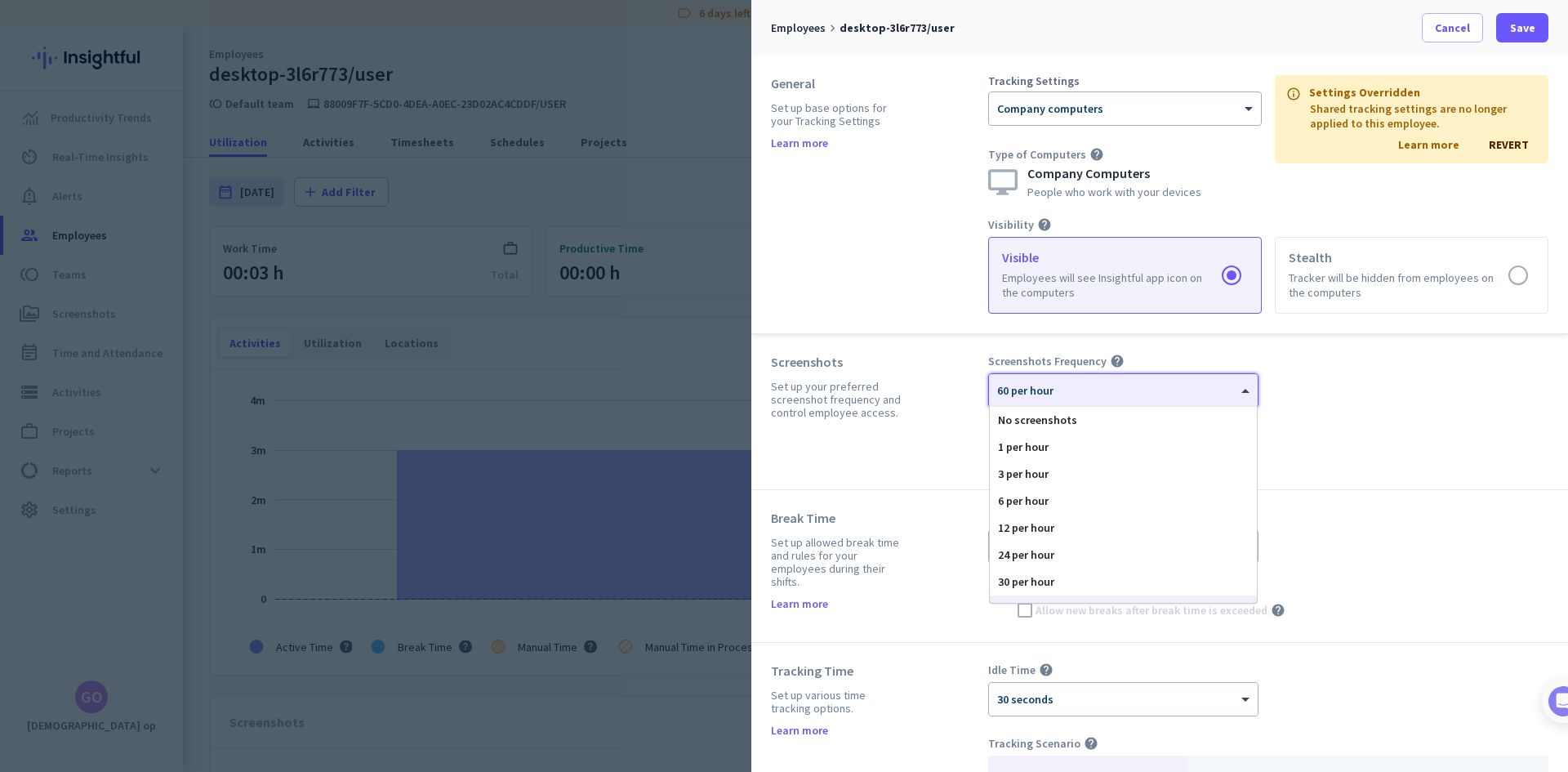
scroll to position [100, 0]
click at [1327, 405] on div "Screenshots Frequency help × 60 per hour No screenshots 1 per hour 3 per hour 6…" at bounding box center [1268, 412] width 560 height 116
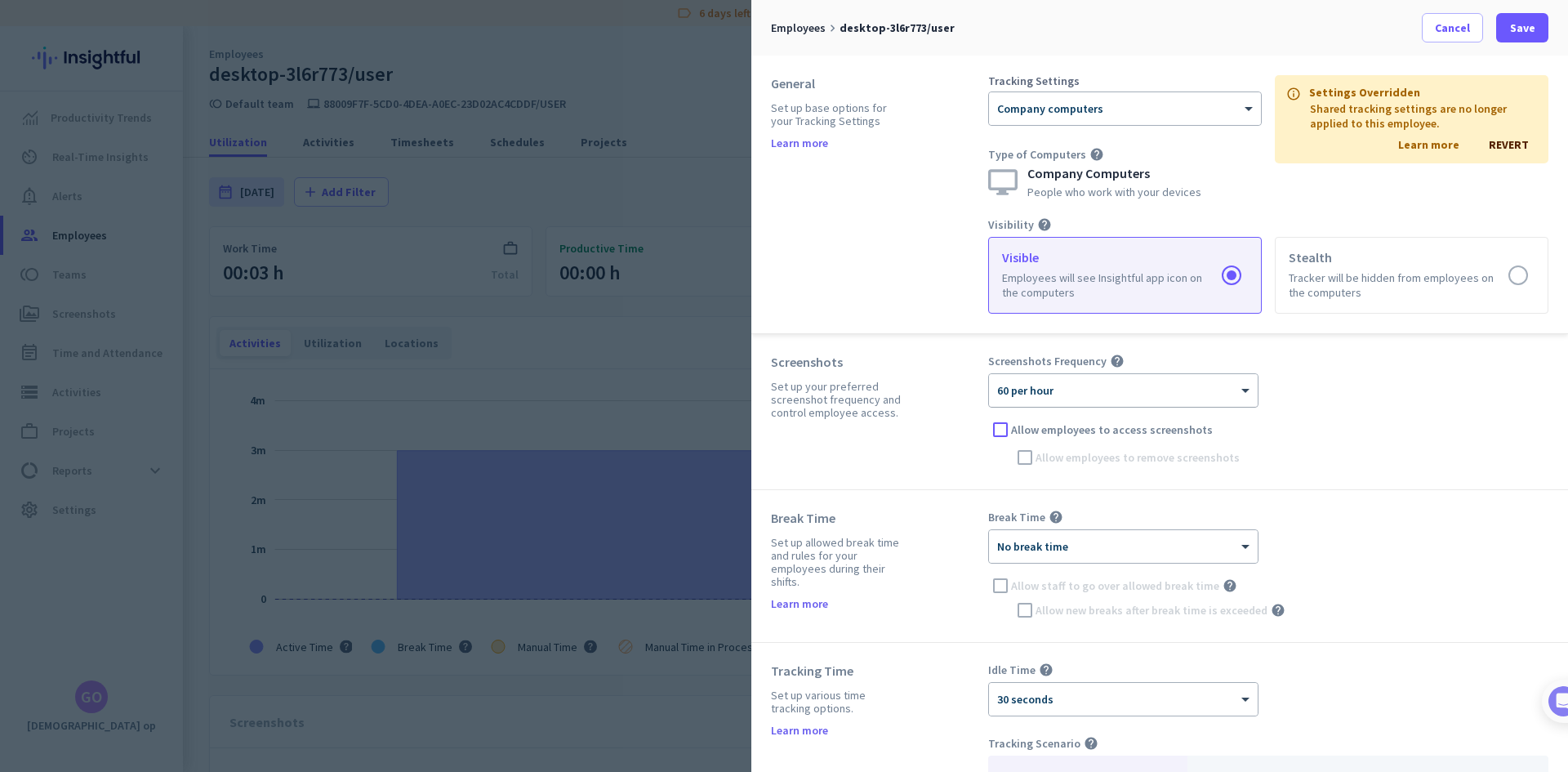
click at [1185, 400] on div "× 60 per hour" at bounding box center [1123, 390] width 269 height 33
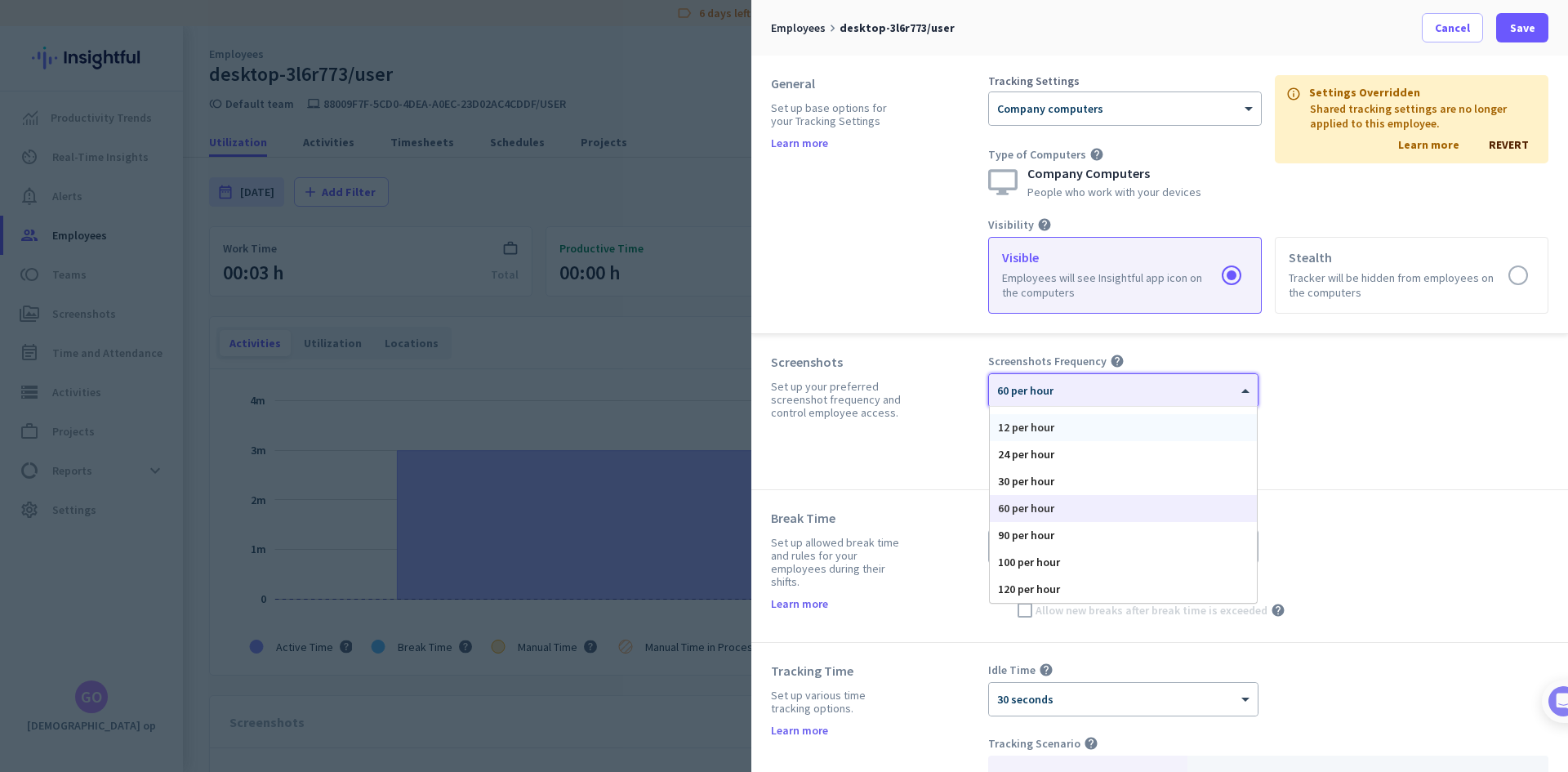
click at [1116, 424] on div "12 per hour" at bounding box center [1123, 427] width 267 height 27
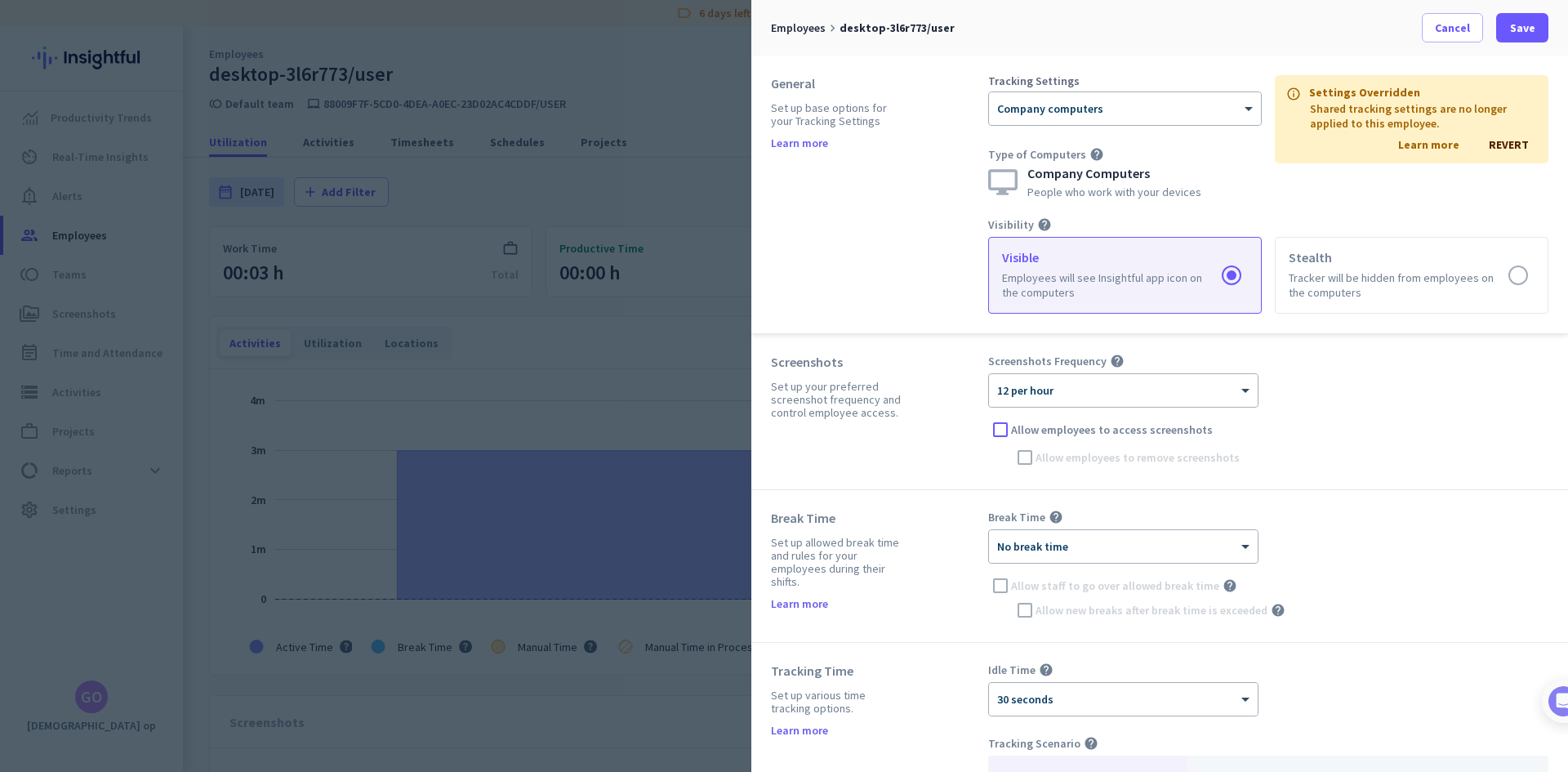
click at [1288, 430] on label "Allow employees to access screenshots" at bounding box center [1280, 429] width 536 height 16
click at [0, 0] on input "Allow employees to access screenshots" at bounding box center [0, 0] width 0 height 0
click at [1036, 429] on span "Allow employees to access screenshots" at bounding box center [1111, 429] width 201 height 16
click at [0, 0] on input "Allow employees to access screenshots" at bounding box center [0, 0] width 0 height 0
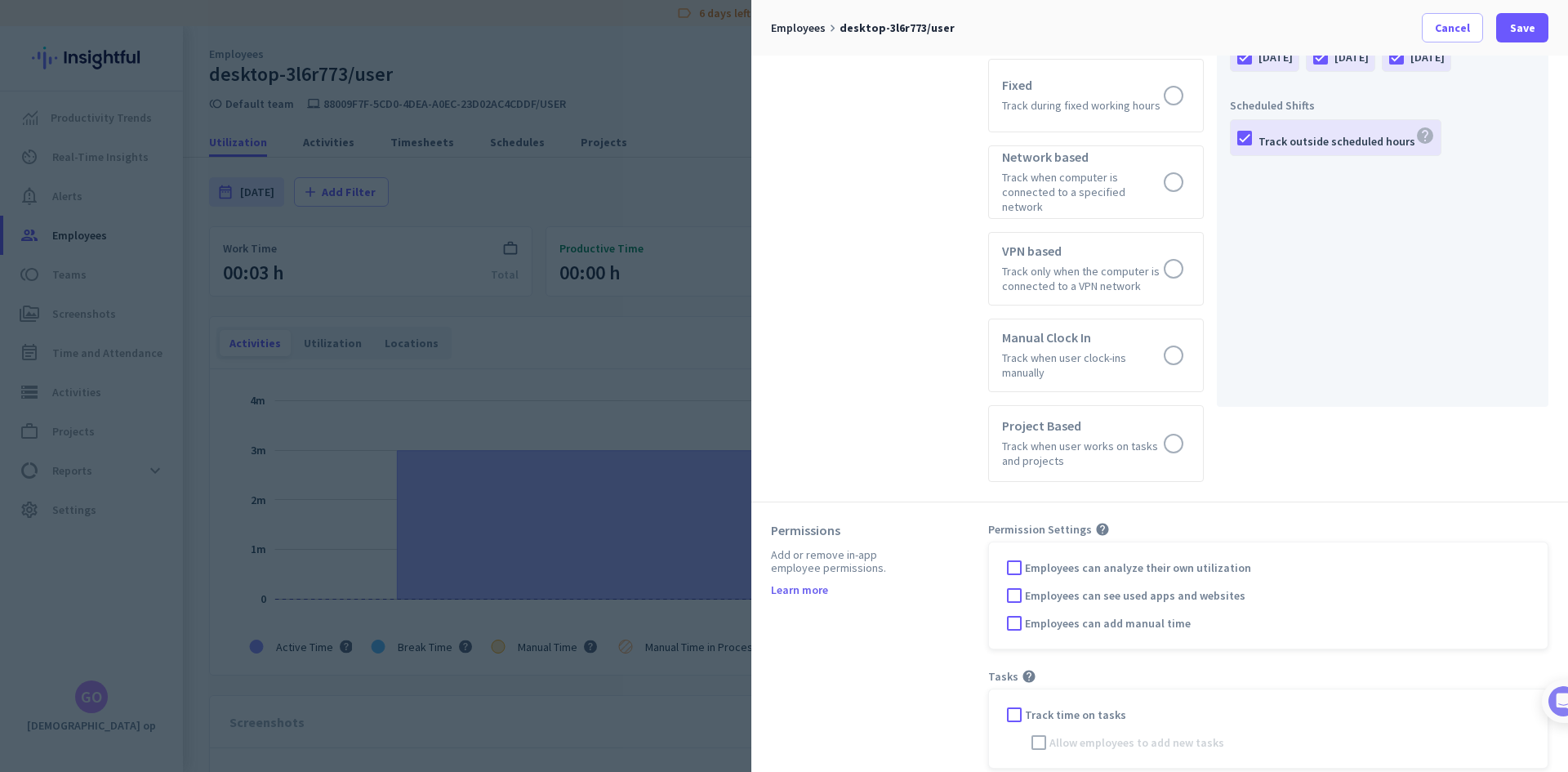
scroll to position [785, 0]
click at [1522, 34] on span "Save" at bounding box center [1522, 27] width 25 height 16
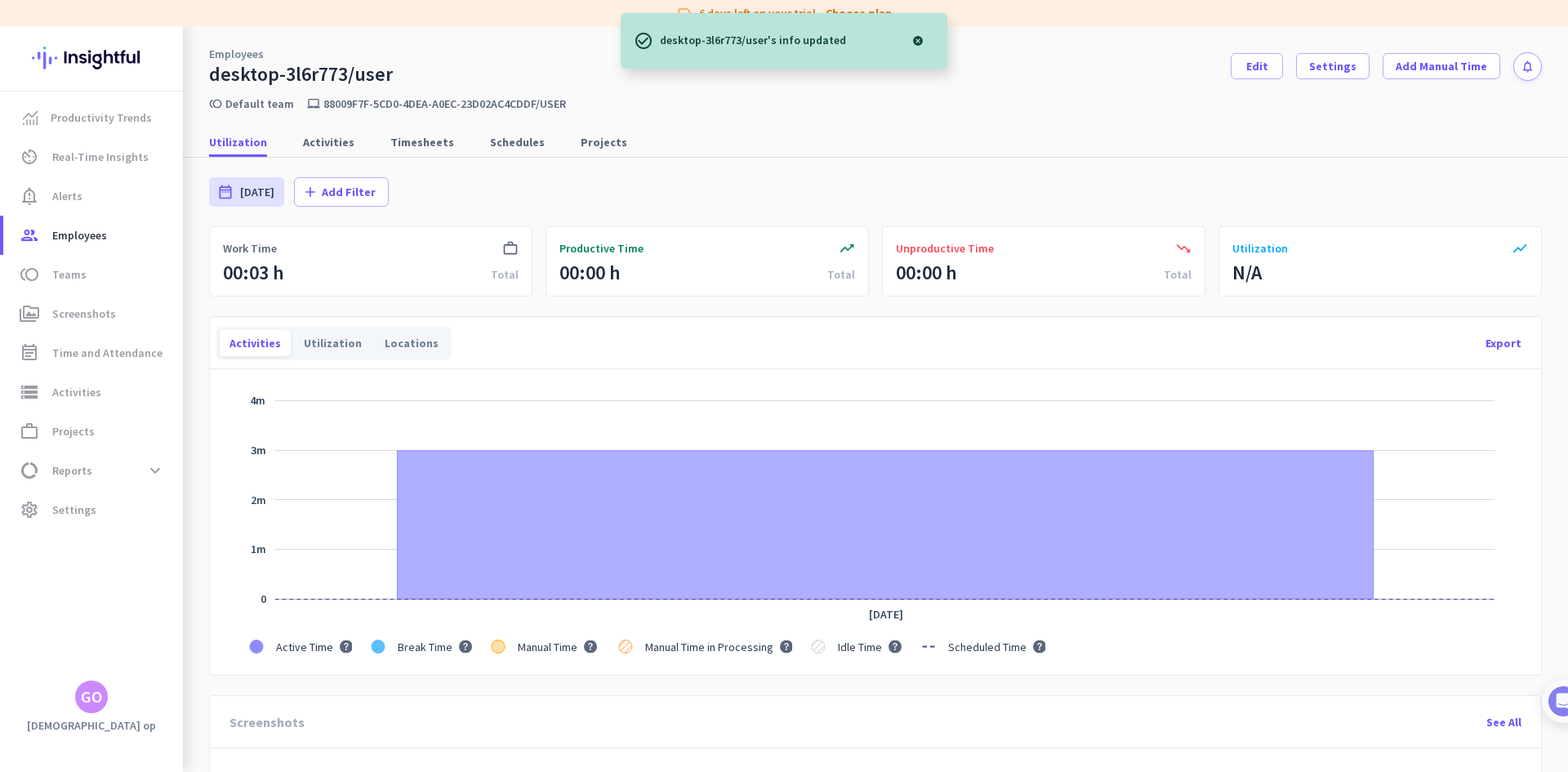
click at [917, 47] on div at bounding box center [918, 40] width 33 height 33
